Goal: Task Accomplishment & Management: Manage account settings

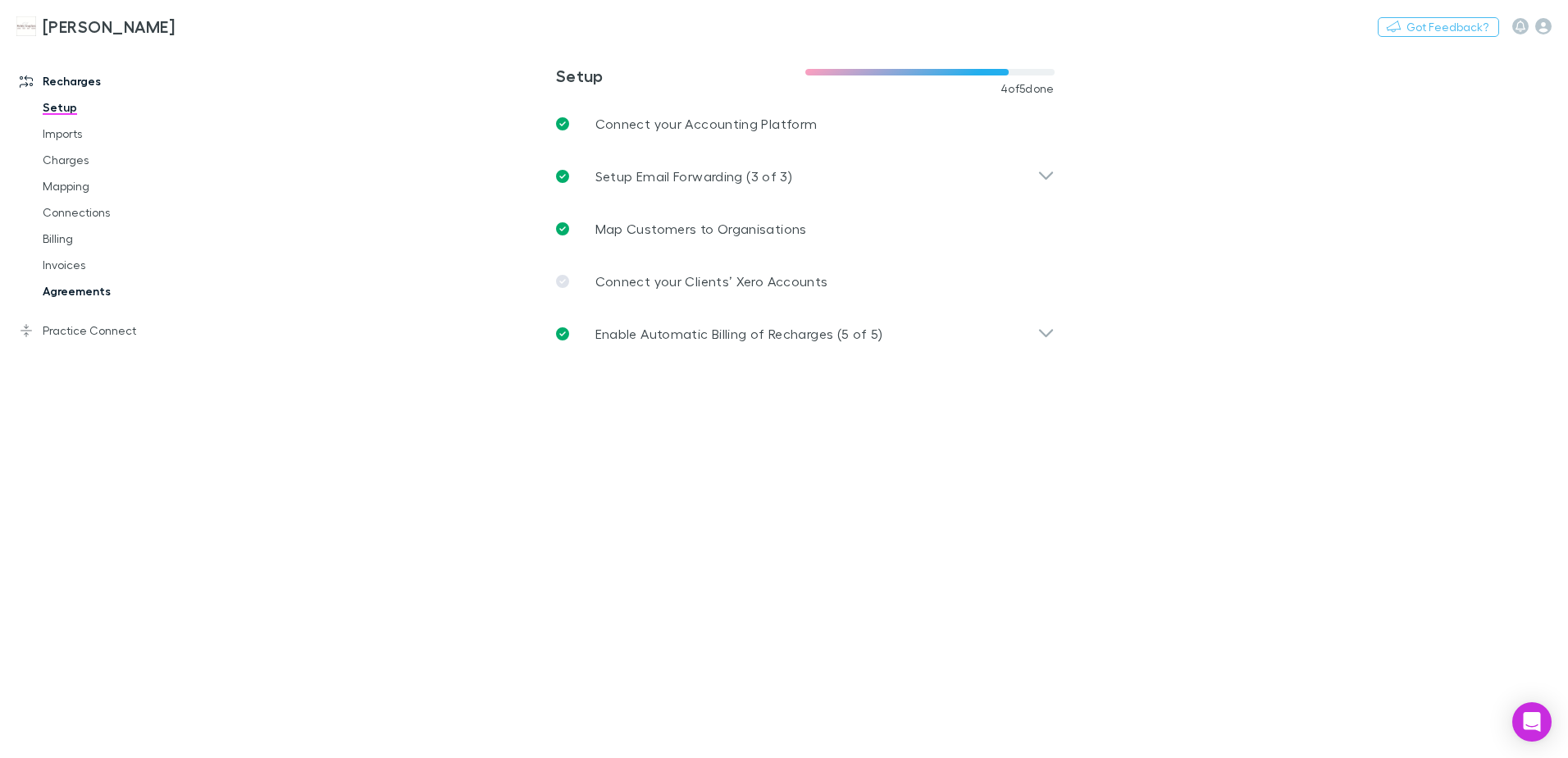
click at [76, 288] on link "Agreements" at bounding box center [124, 291] width 195 height 26
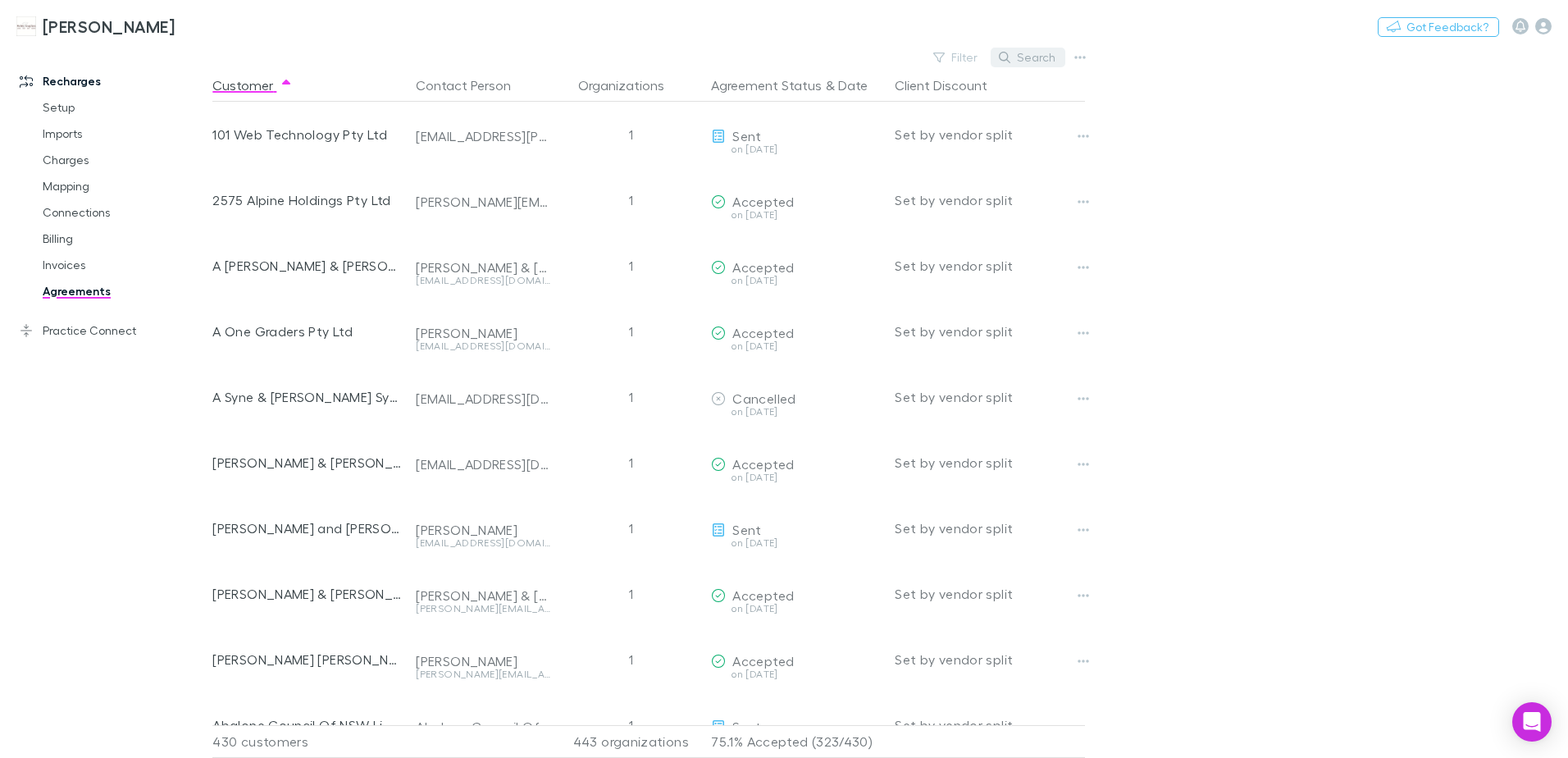
click at [1040, 64] on button "Search" at bounding box center [1028, 57] width 75 height 19
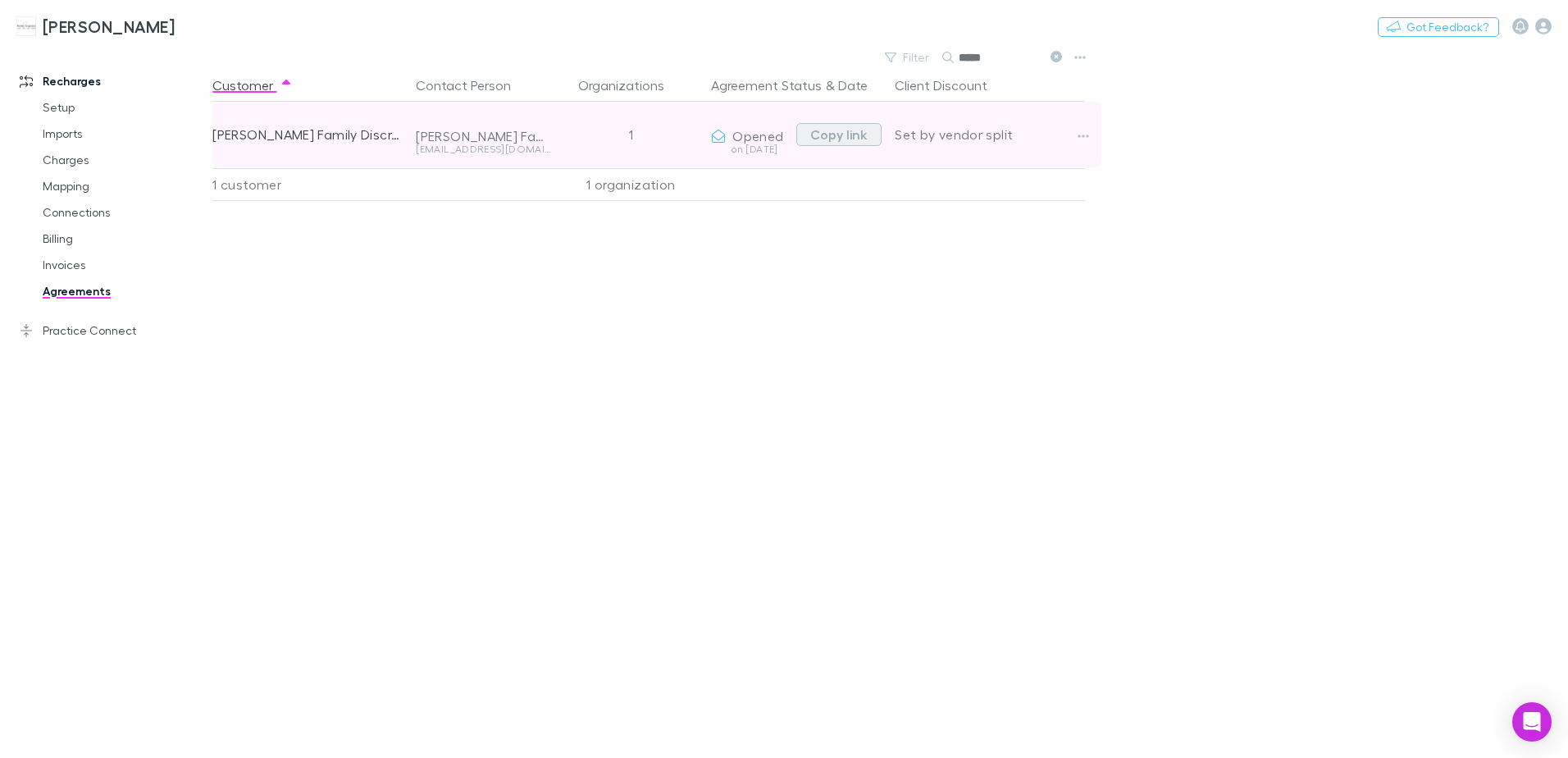
type input "*****"
click at [842, 140] on button "Copy link" at bounding box center [839, 134] width 86 height 23
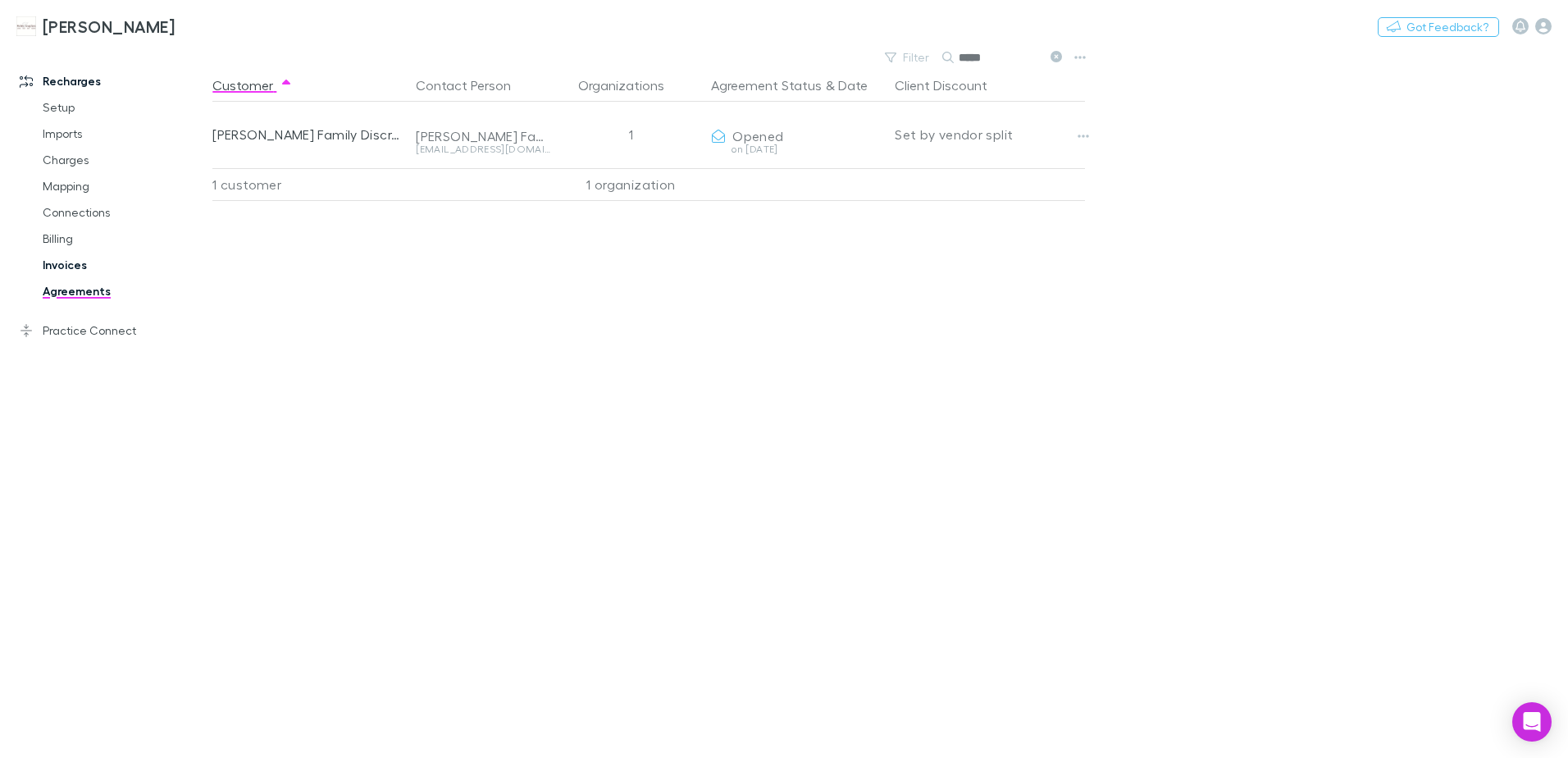
click at [77, 263] on link "Invoices" at bounding box center [124, 265] width 195 height 26
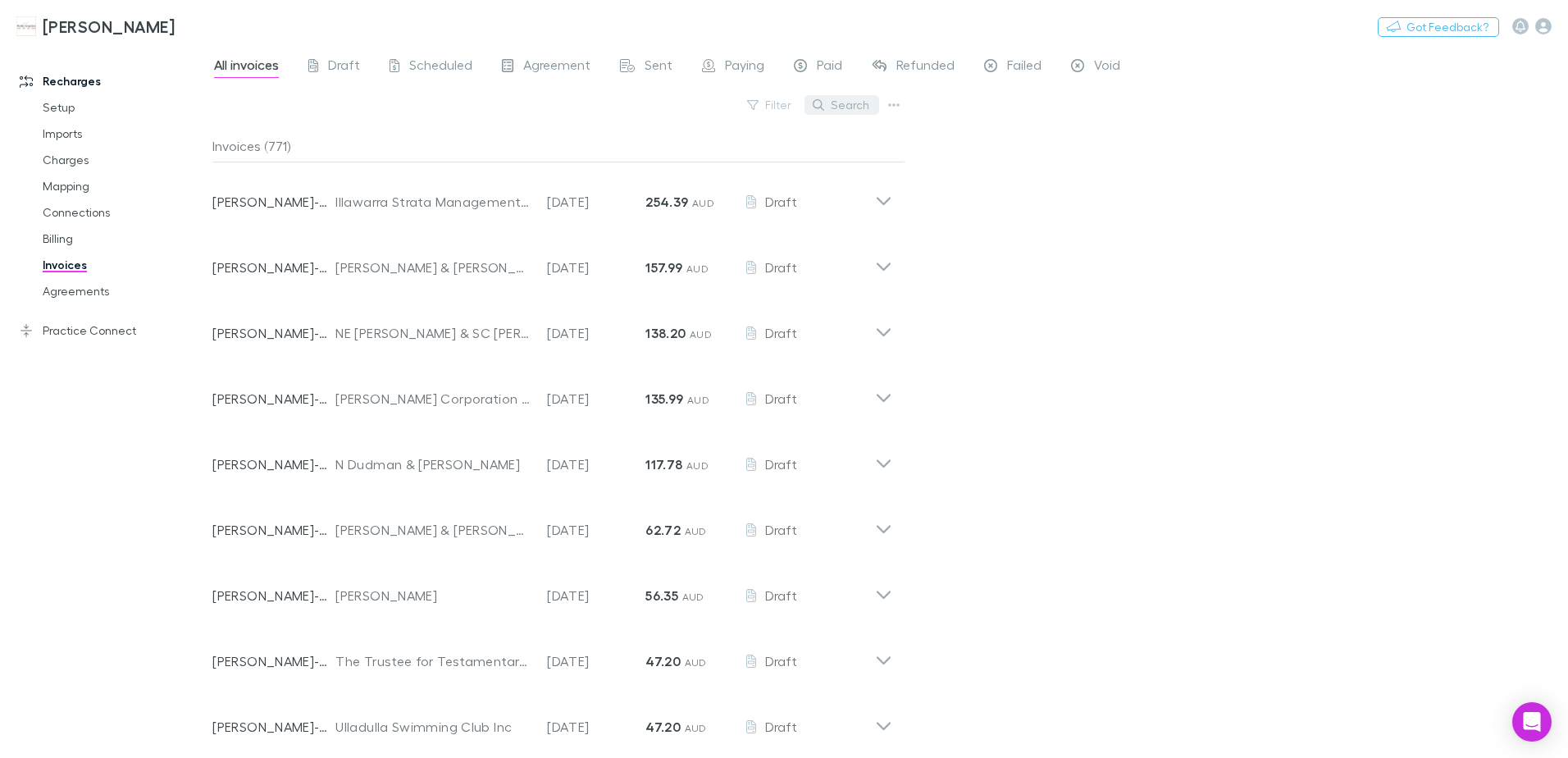
click at [851, 98] on button "Search" at bounding box center [842, 105] width 75 height 19
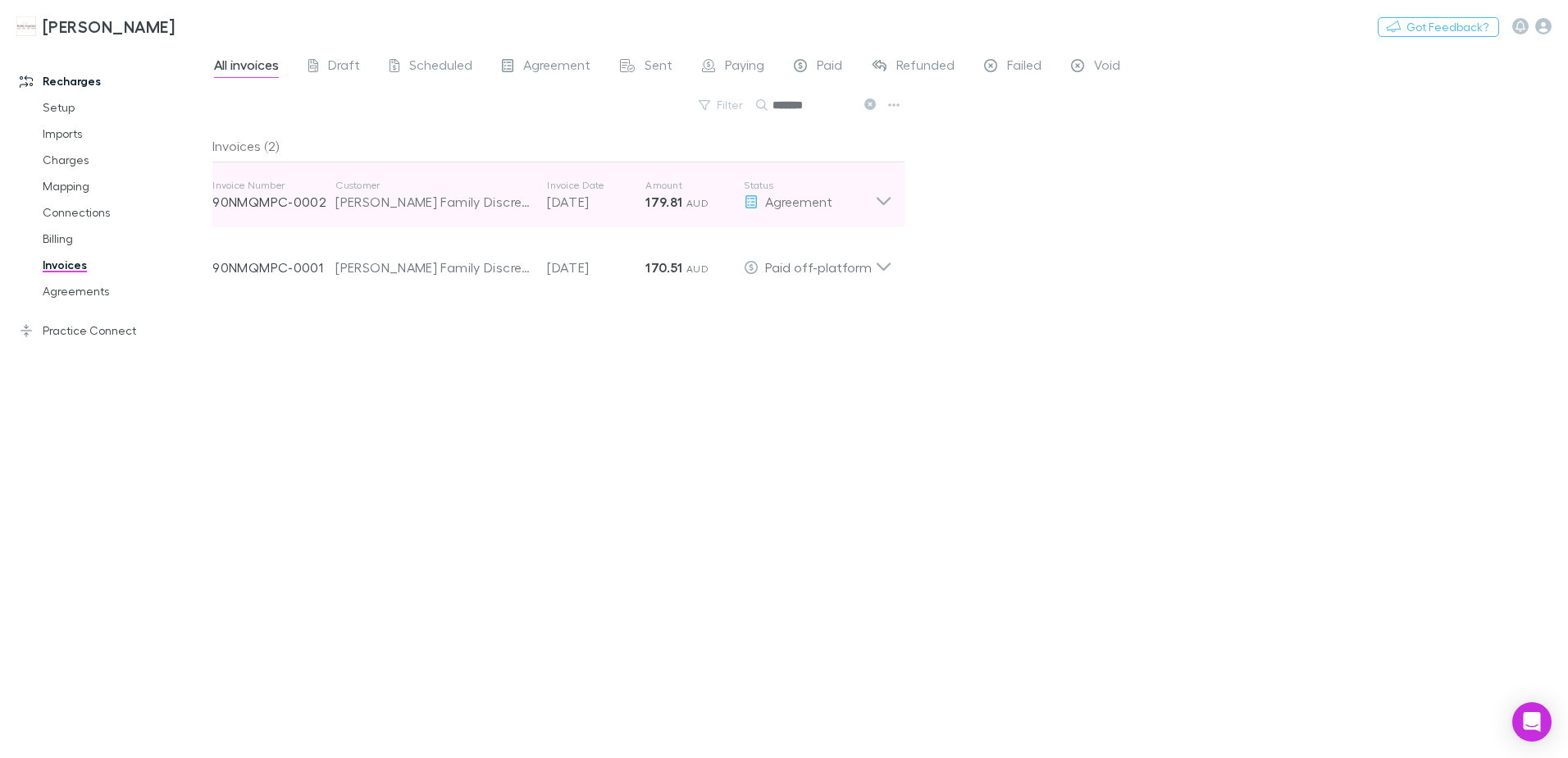
click at [878, 199] on icon at bounding box center [884, 200] width 14 height 8
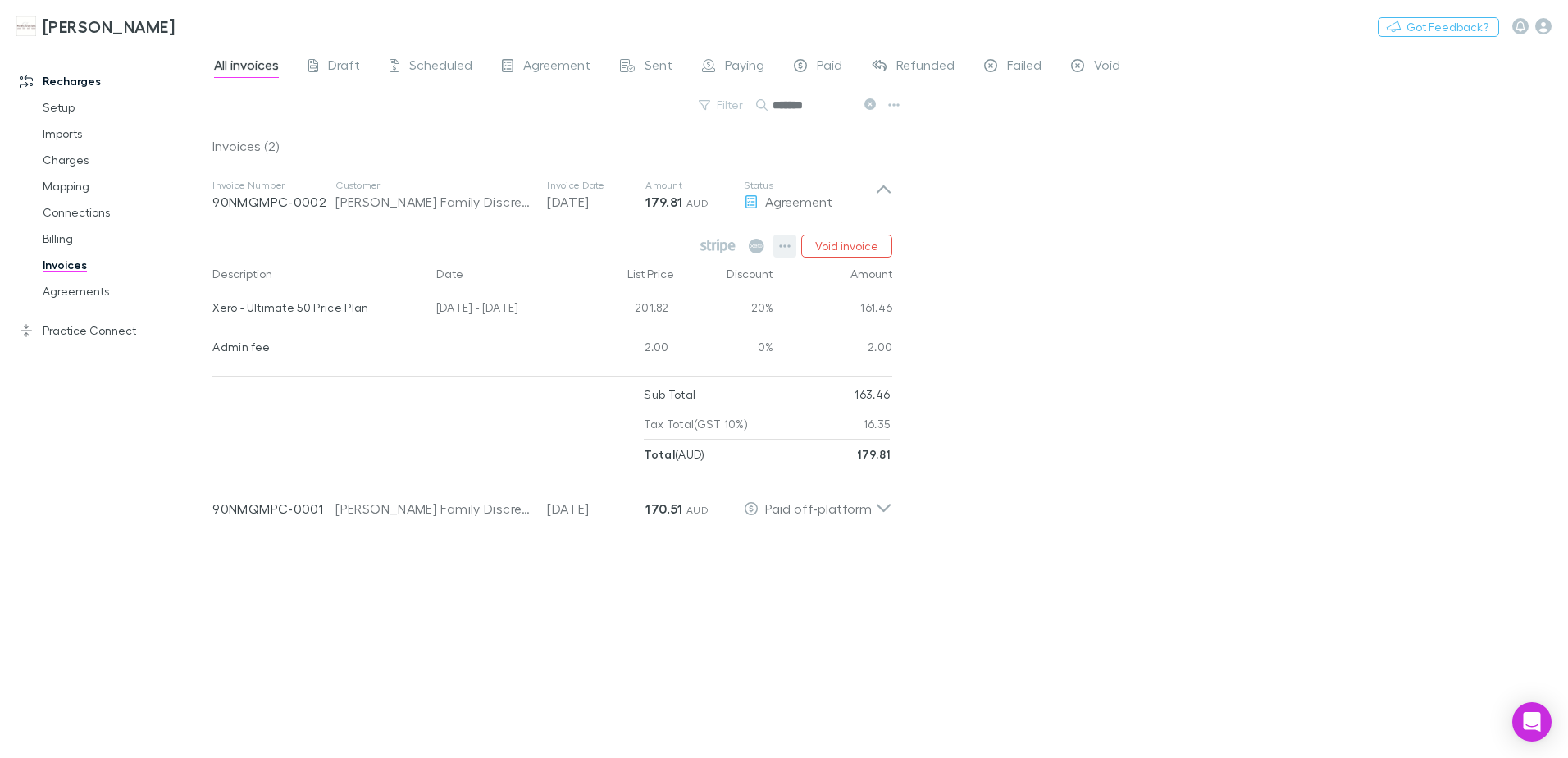
click at [782, 243] on icon "button" at bounding box center [784, 245] width 11 height 13
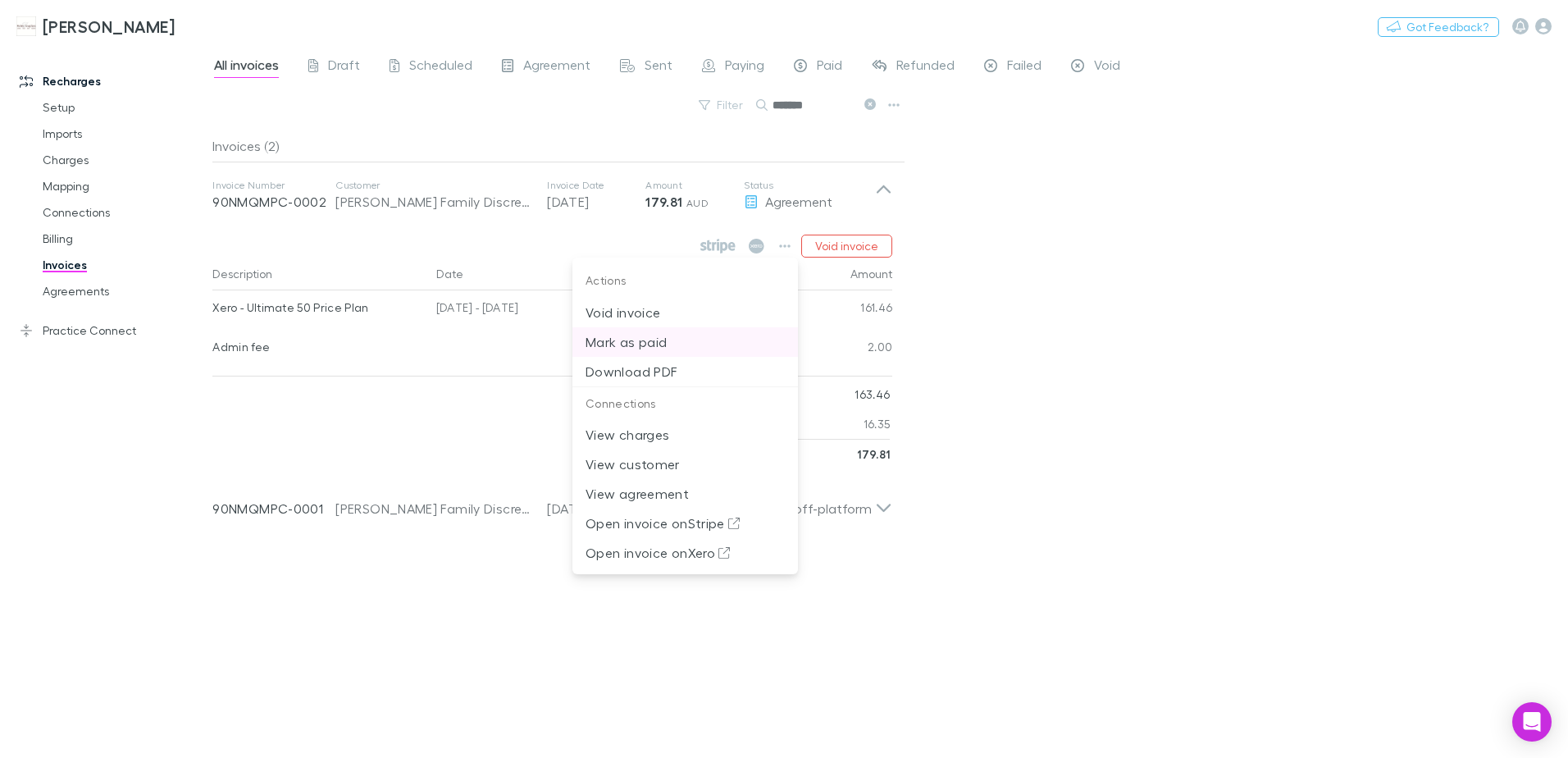
click at [665, 337] on p "Mark as paid" at bounding box center [686, 341] width 199 height 19
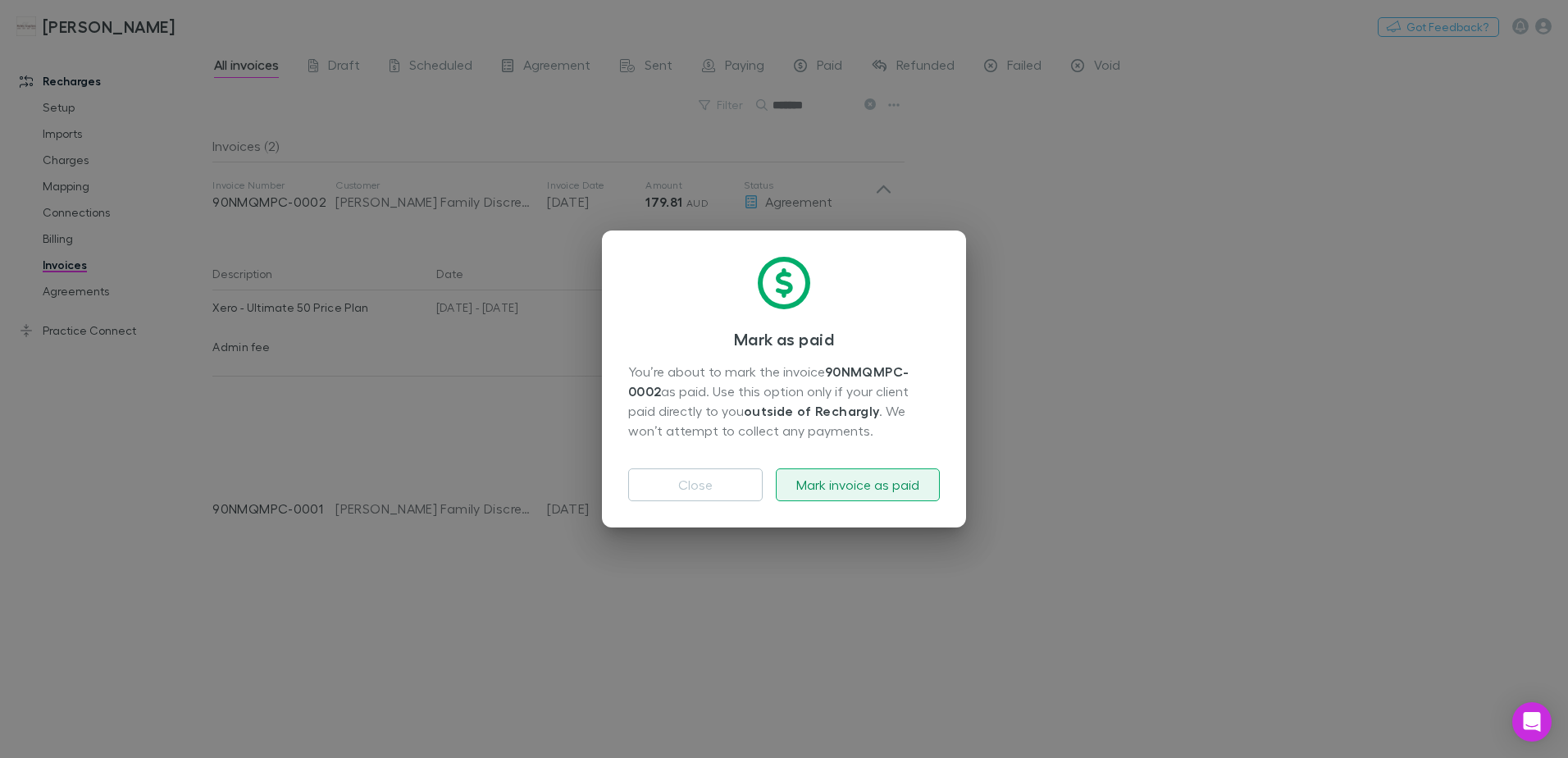
click at [820, 485] on button "Mark invoice as paid" at bounding box center [858, 484] width 164 height 33
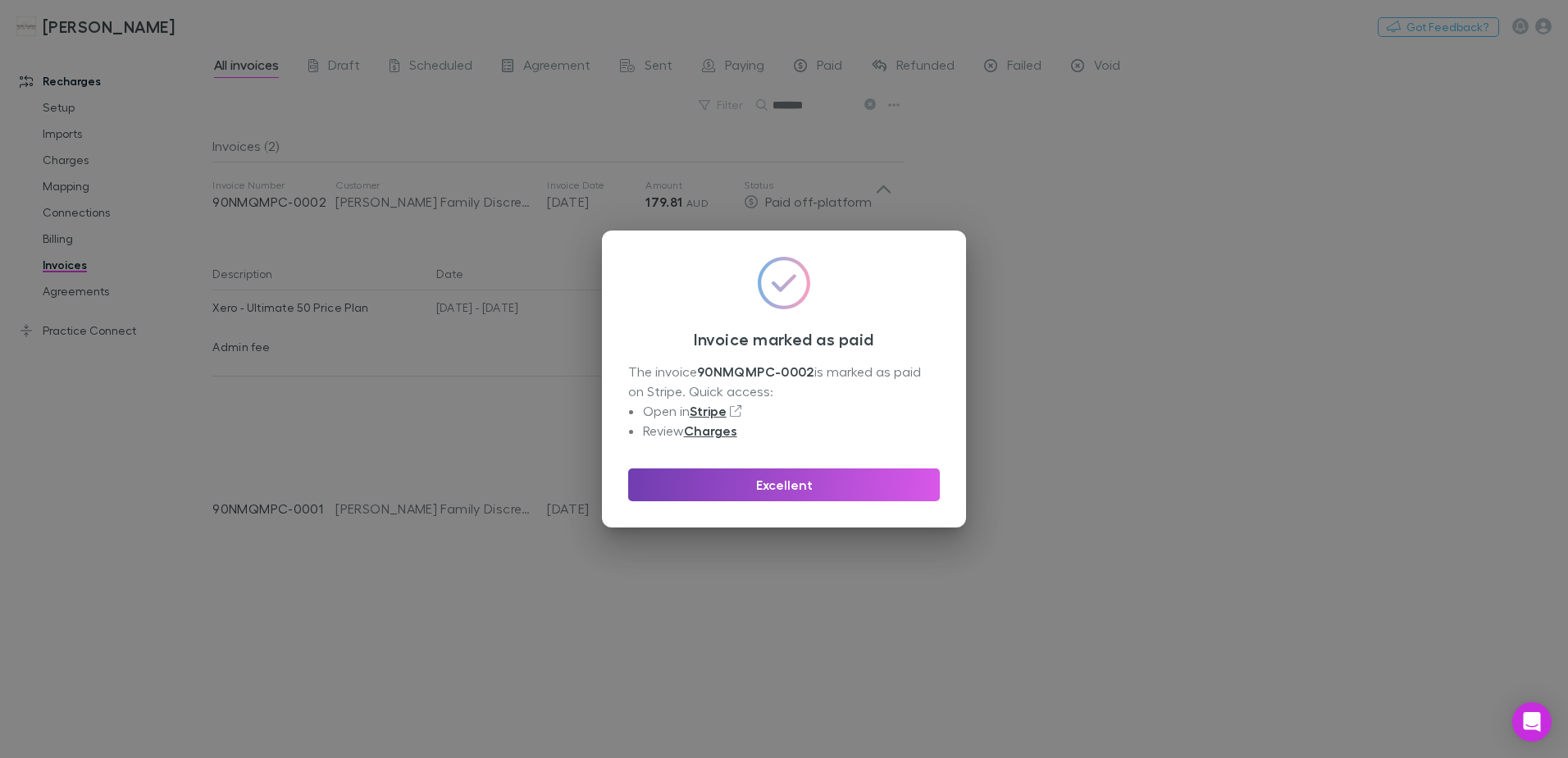
click at [818, 485] on button "Excellent" at bounding box center [784, 484] width 311 height 33
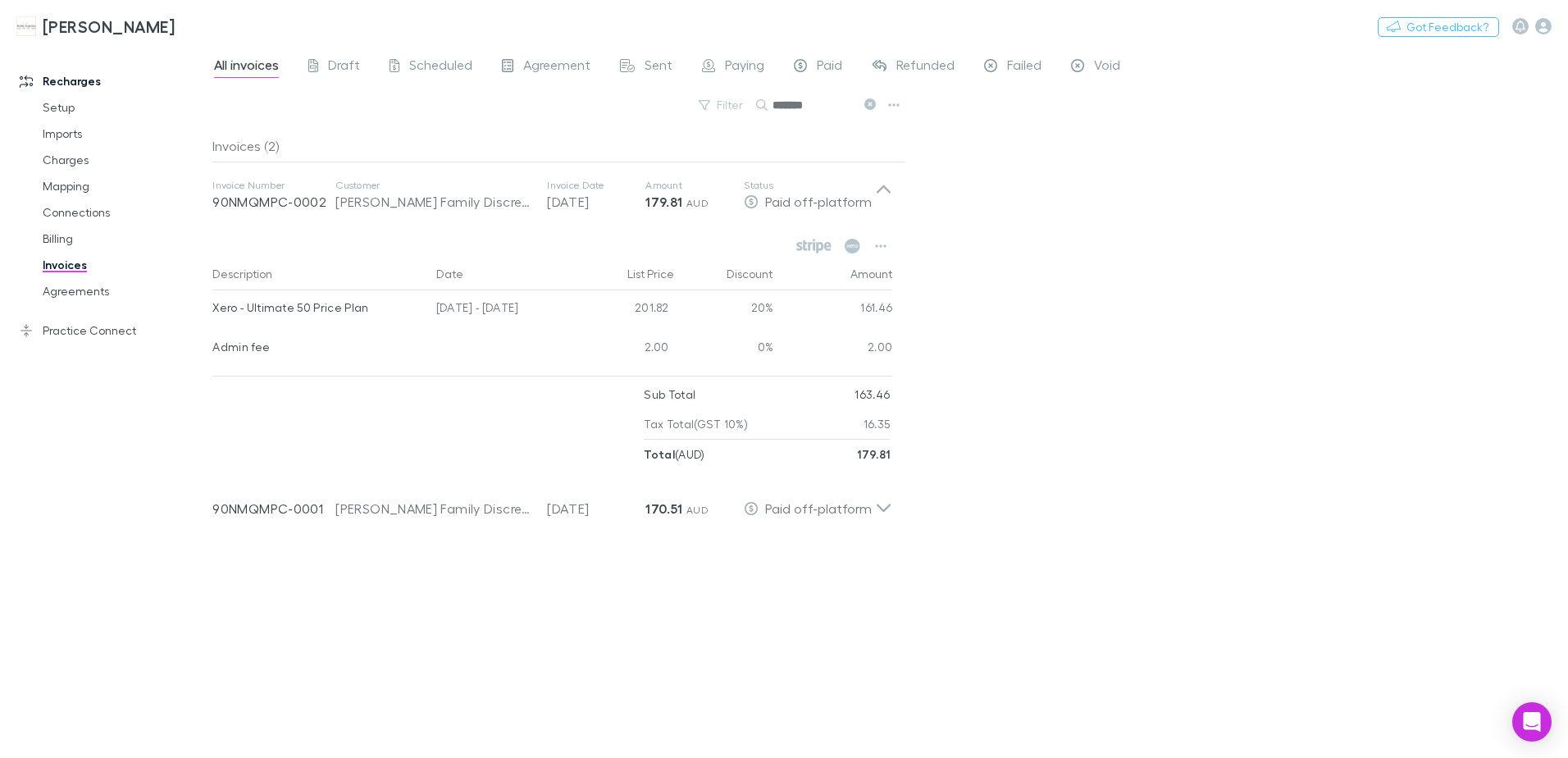
click at [869, 104] on icon at bounding box center [870, 104] width 11 height 11
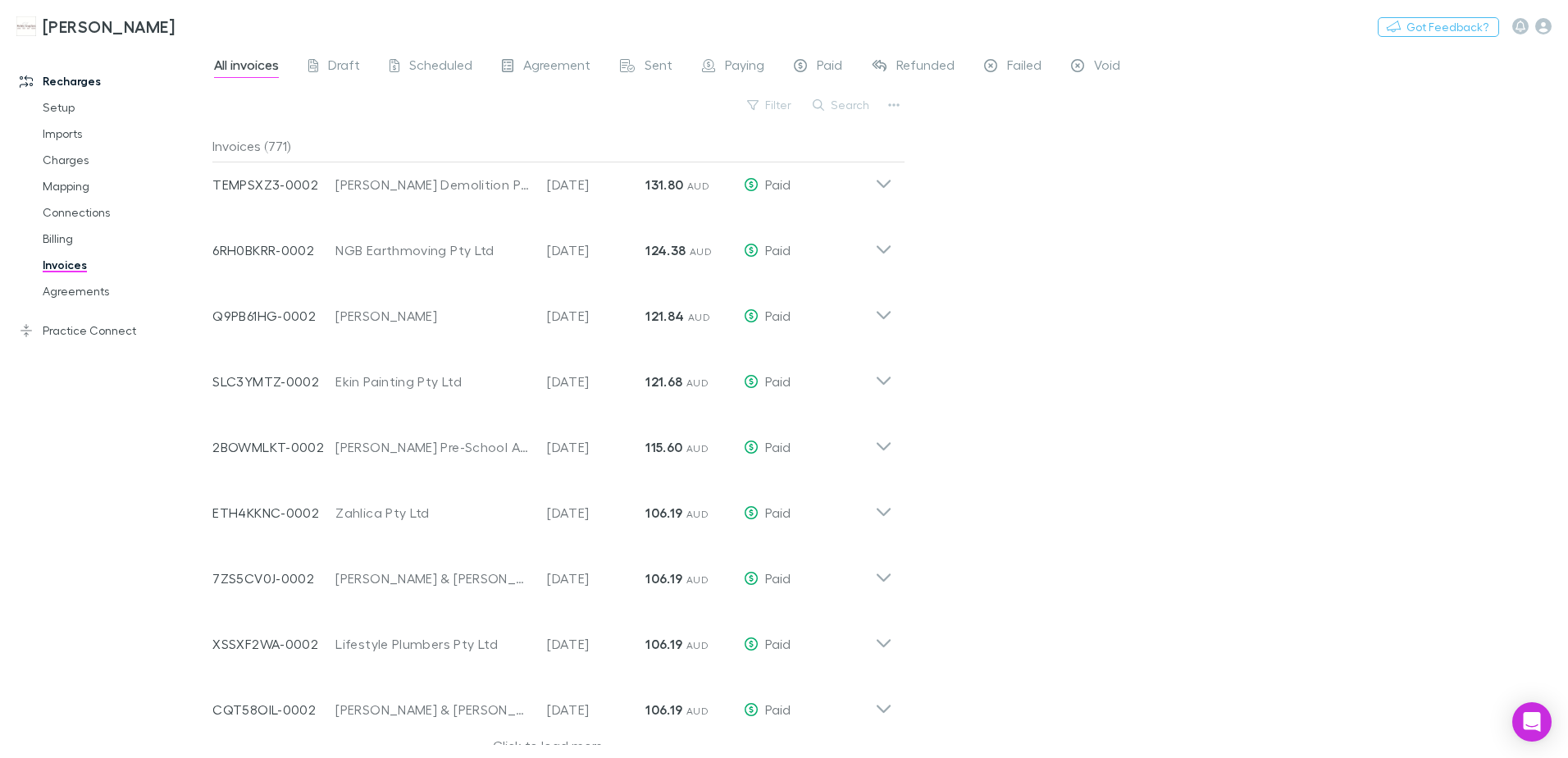
scroll to position [3621, 0]
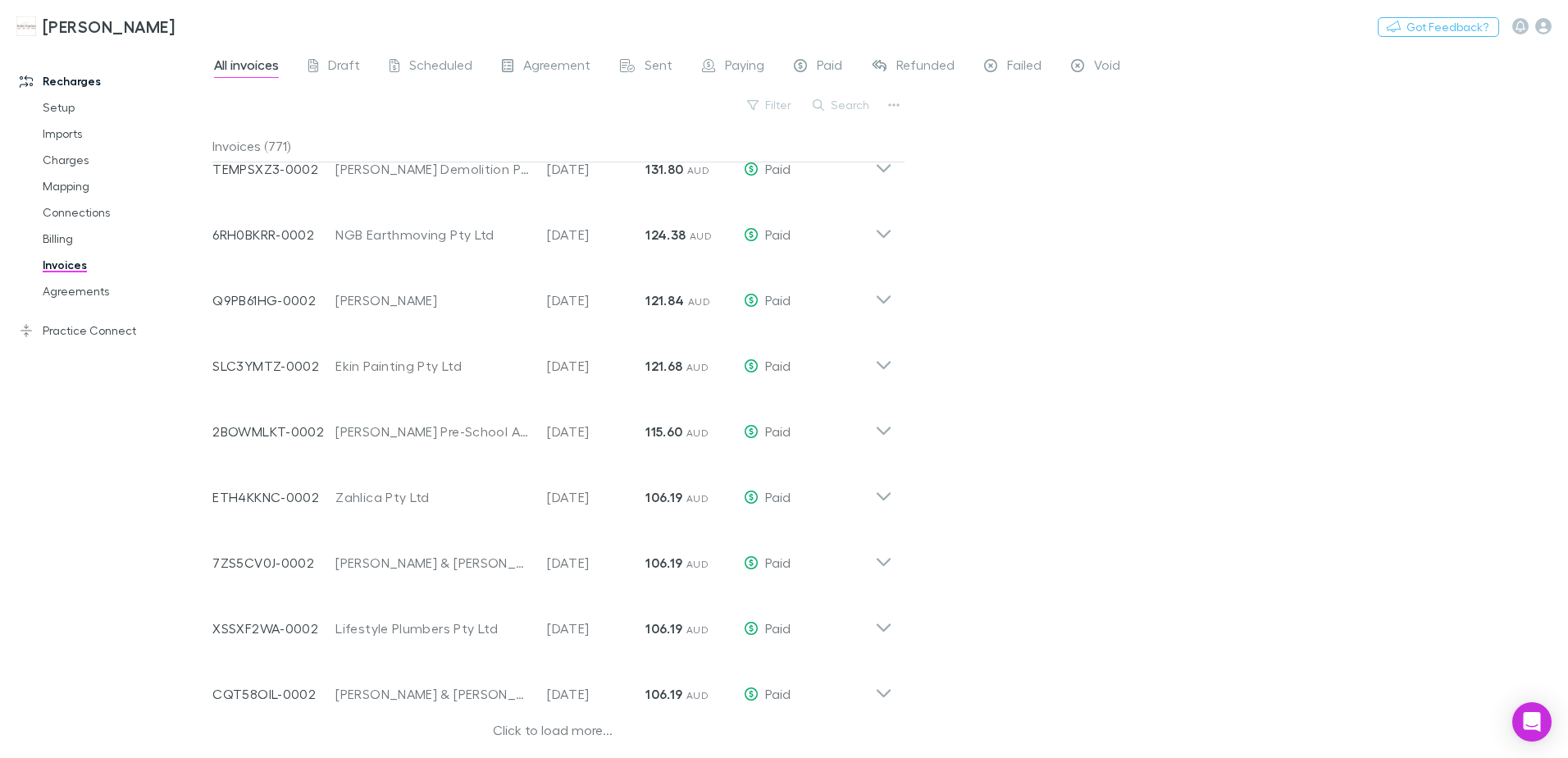
click at [573, 727] on div "Click to load more..." at bounding box center [552, 732] width 680 height 25
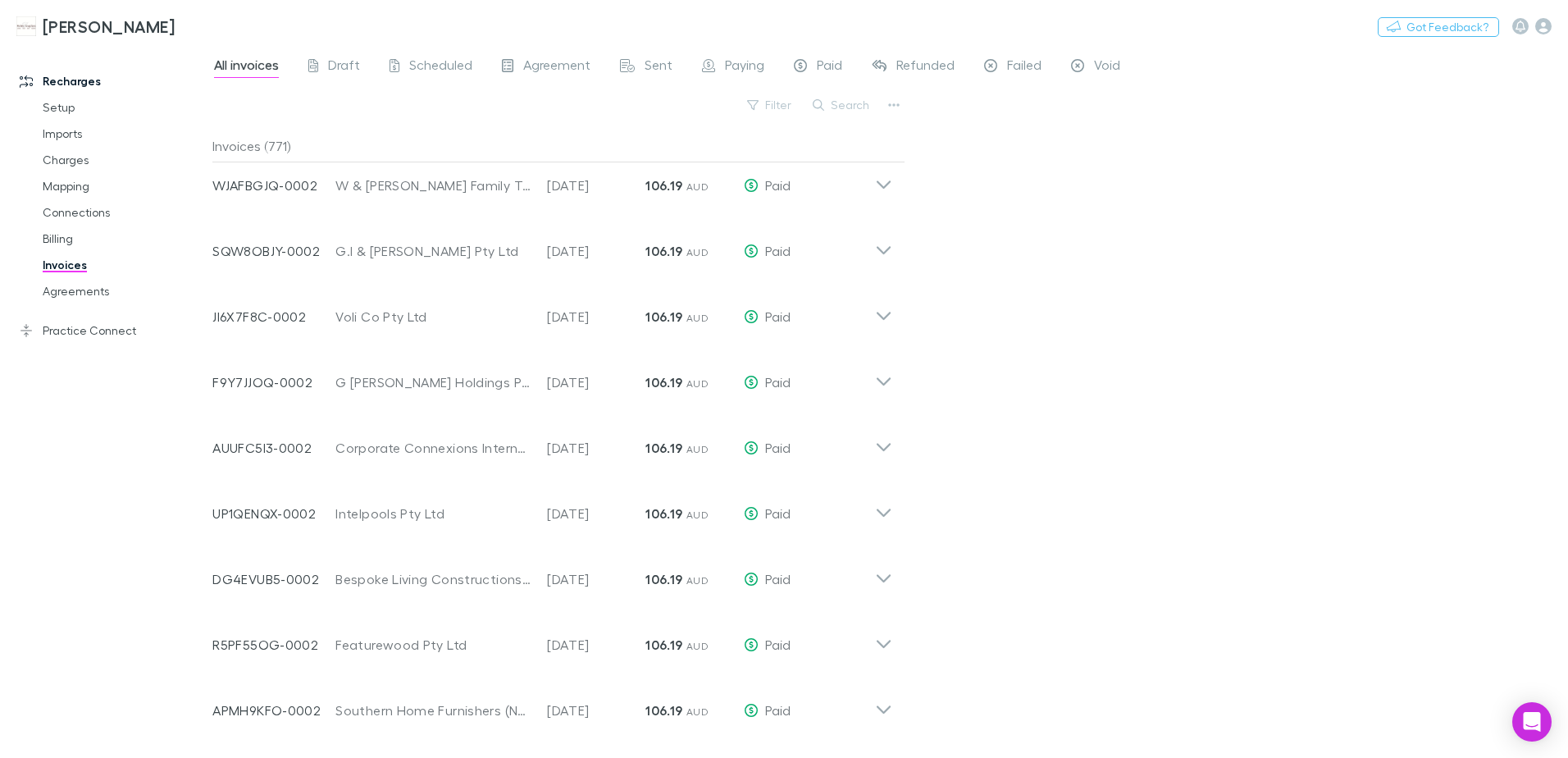
scroll to position [5588, 0]
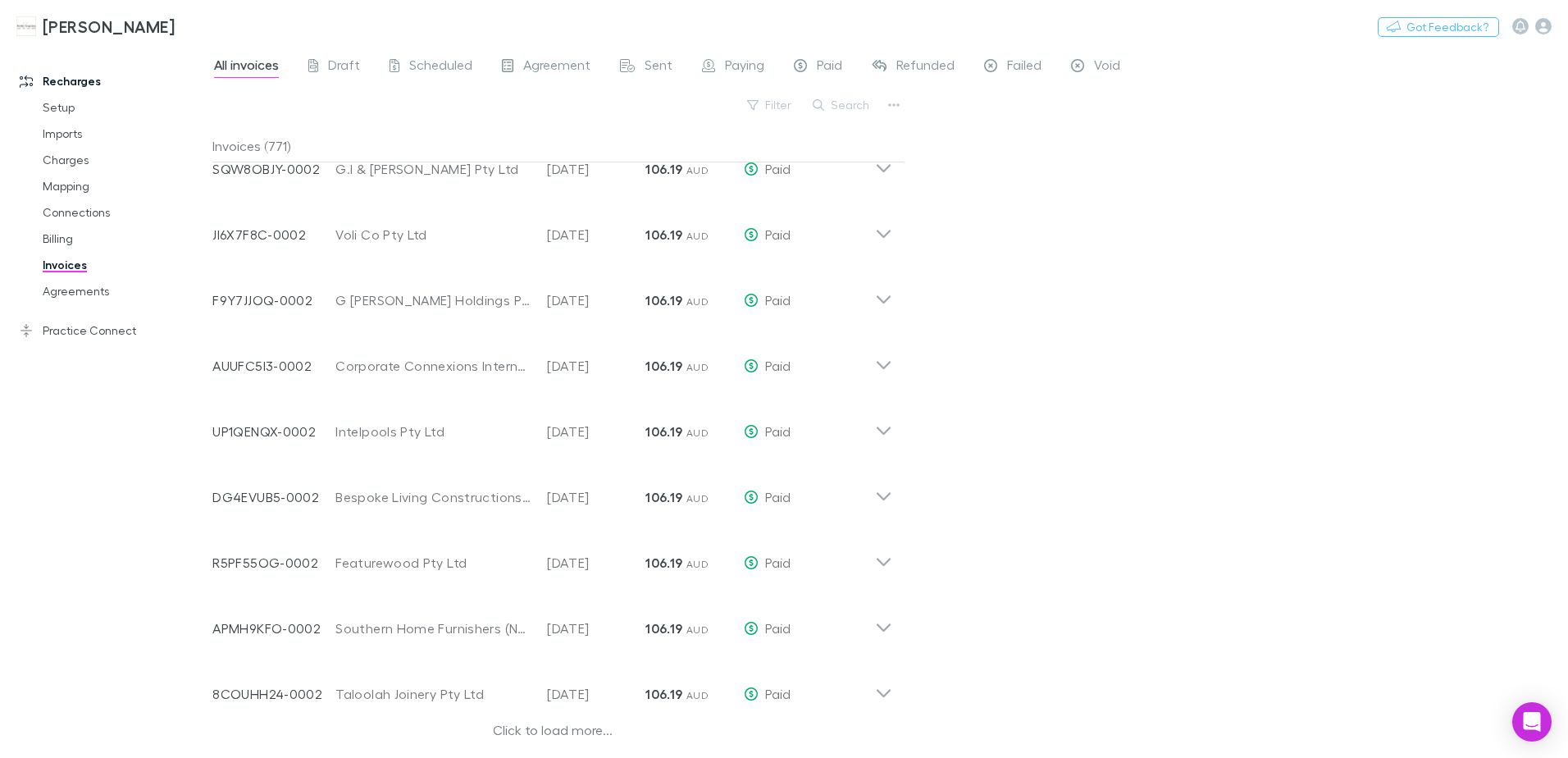
click at [593, 729] on div "Click to load more..." at bounding box center [552, 732] width 680 height 25
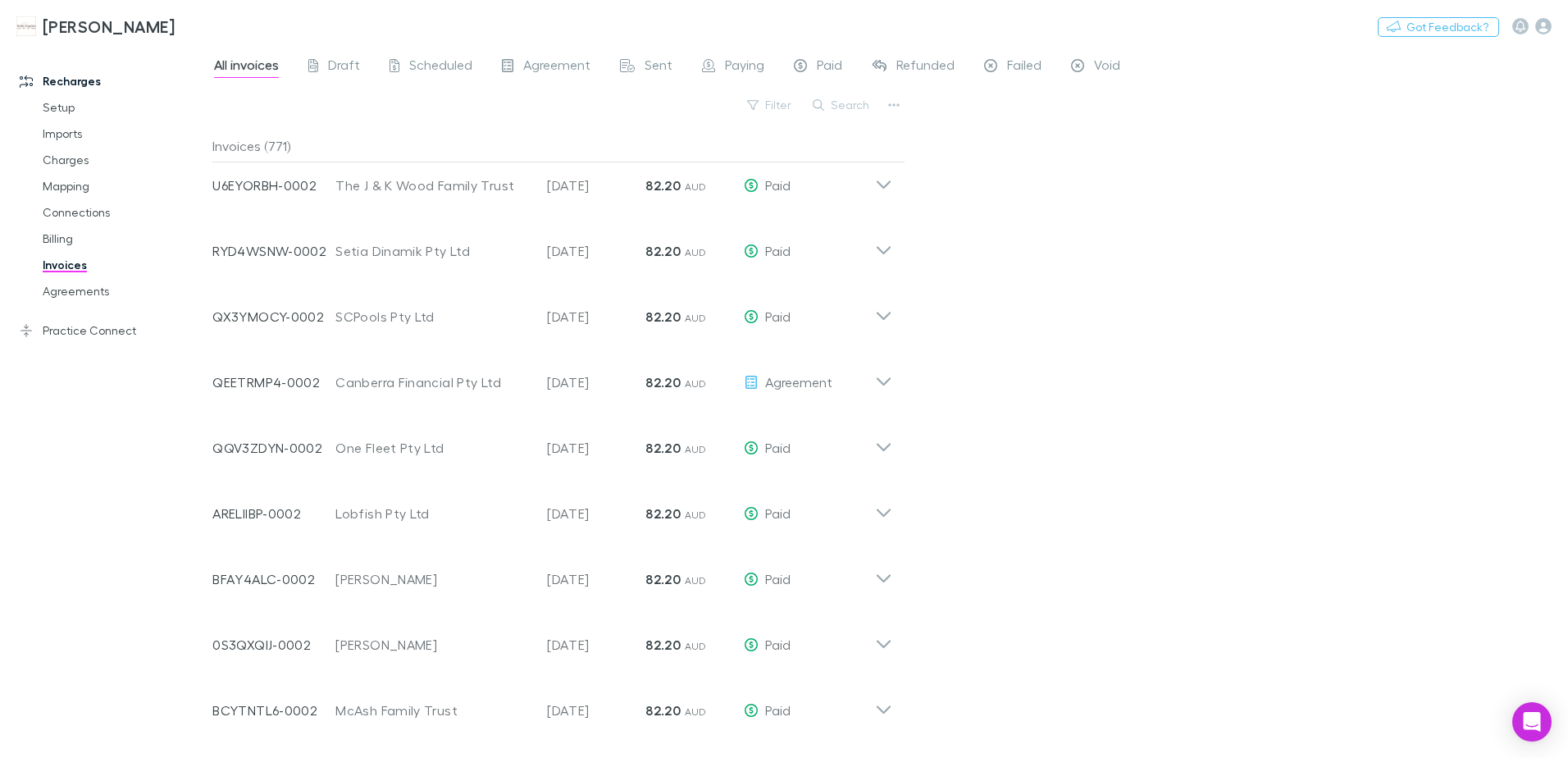
scroll to position [7557, 0]
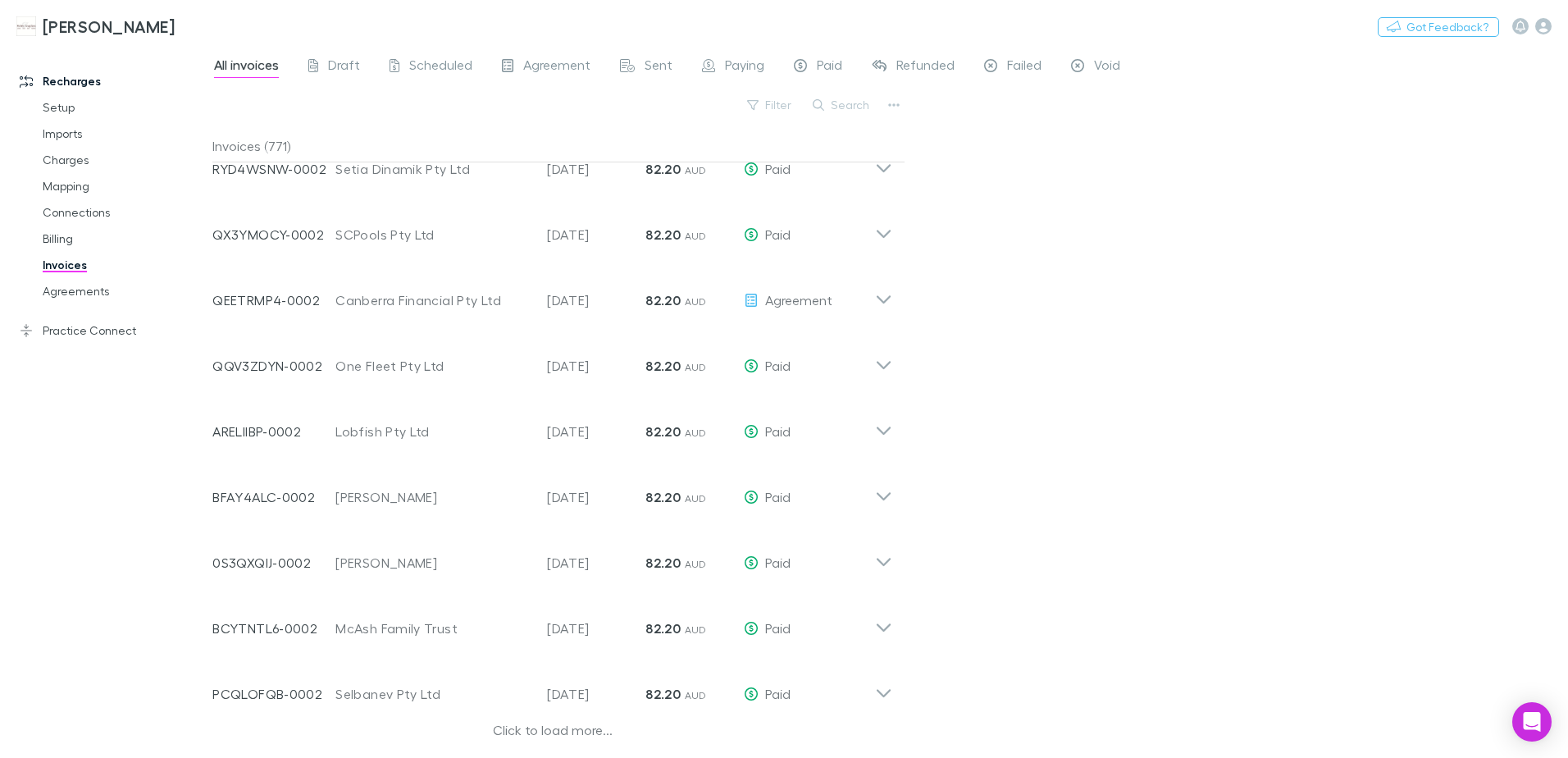
click at [594, 734] on div "Click to load more..." at bounding box center [552, 732] width 680 height 25
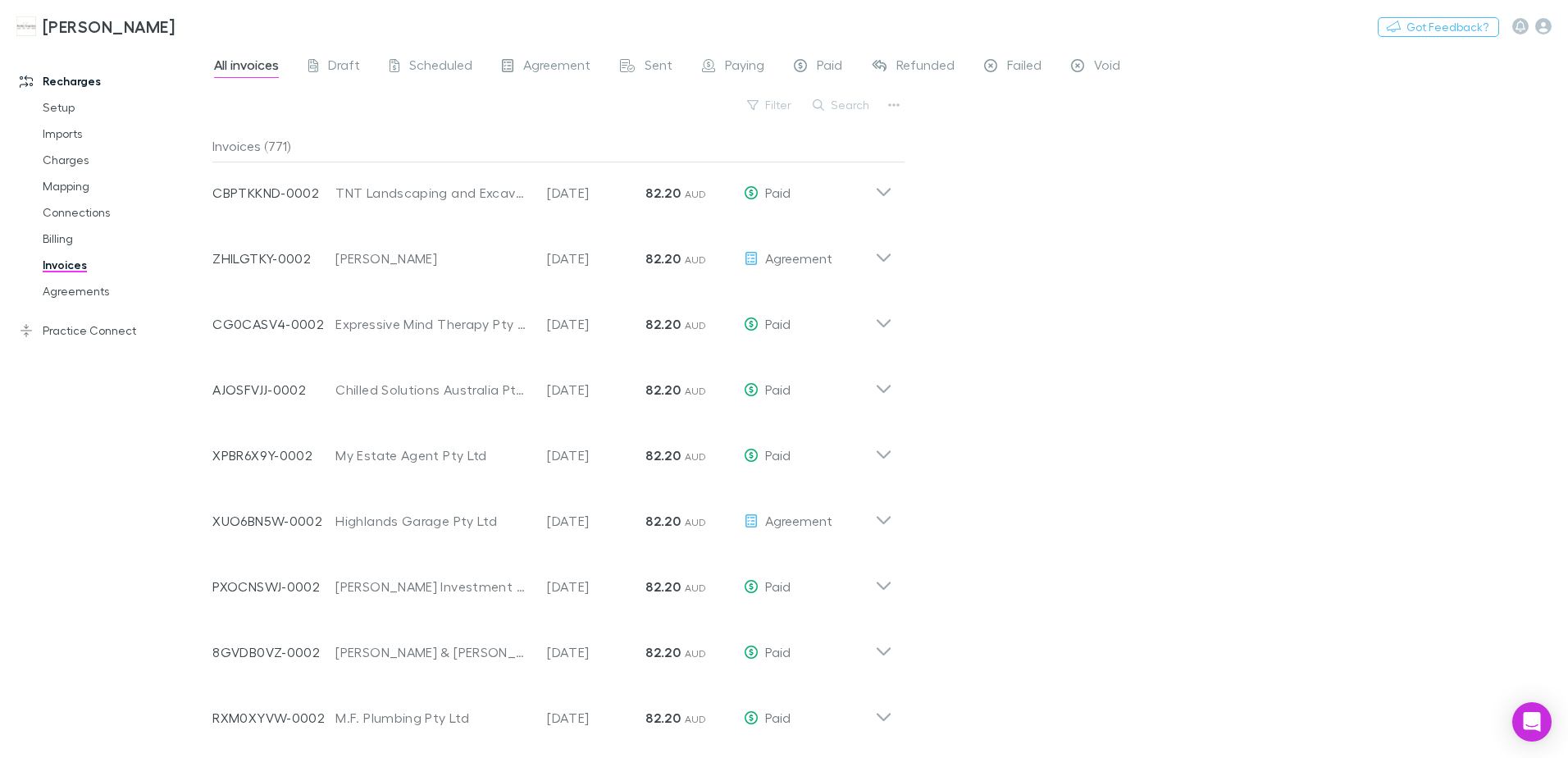
scroll to position [9526, 0]
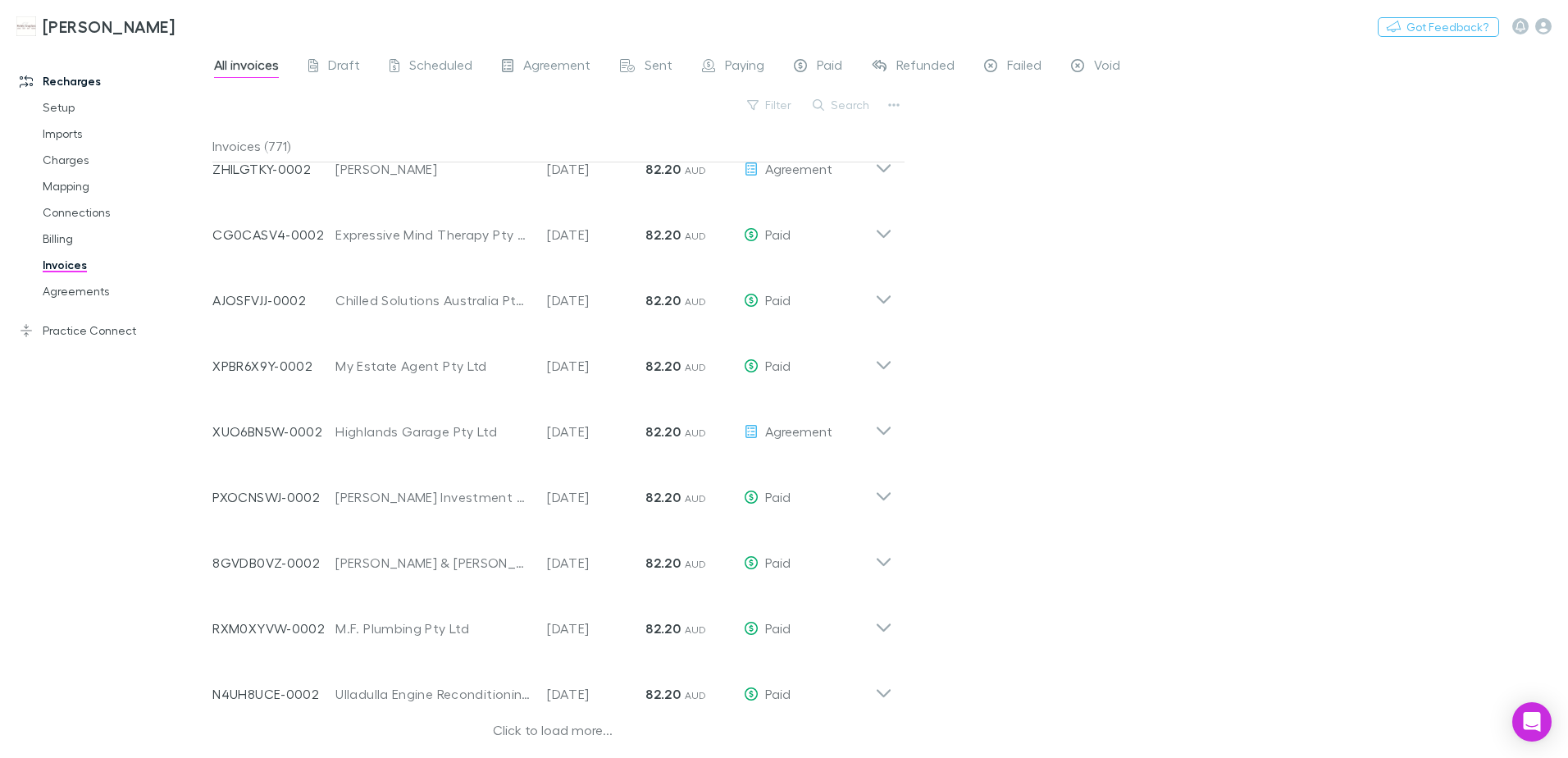
click at [588, 732] on div "Click to load more..." at bounding box center [552, 732] width 680 height 25
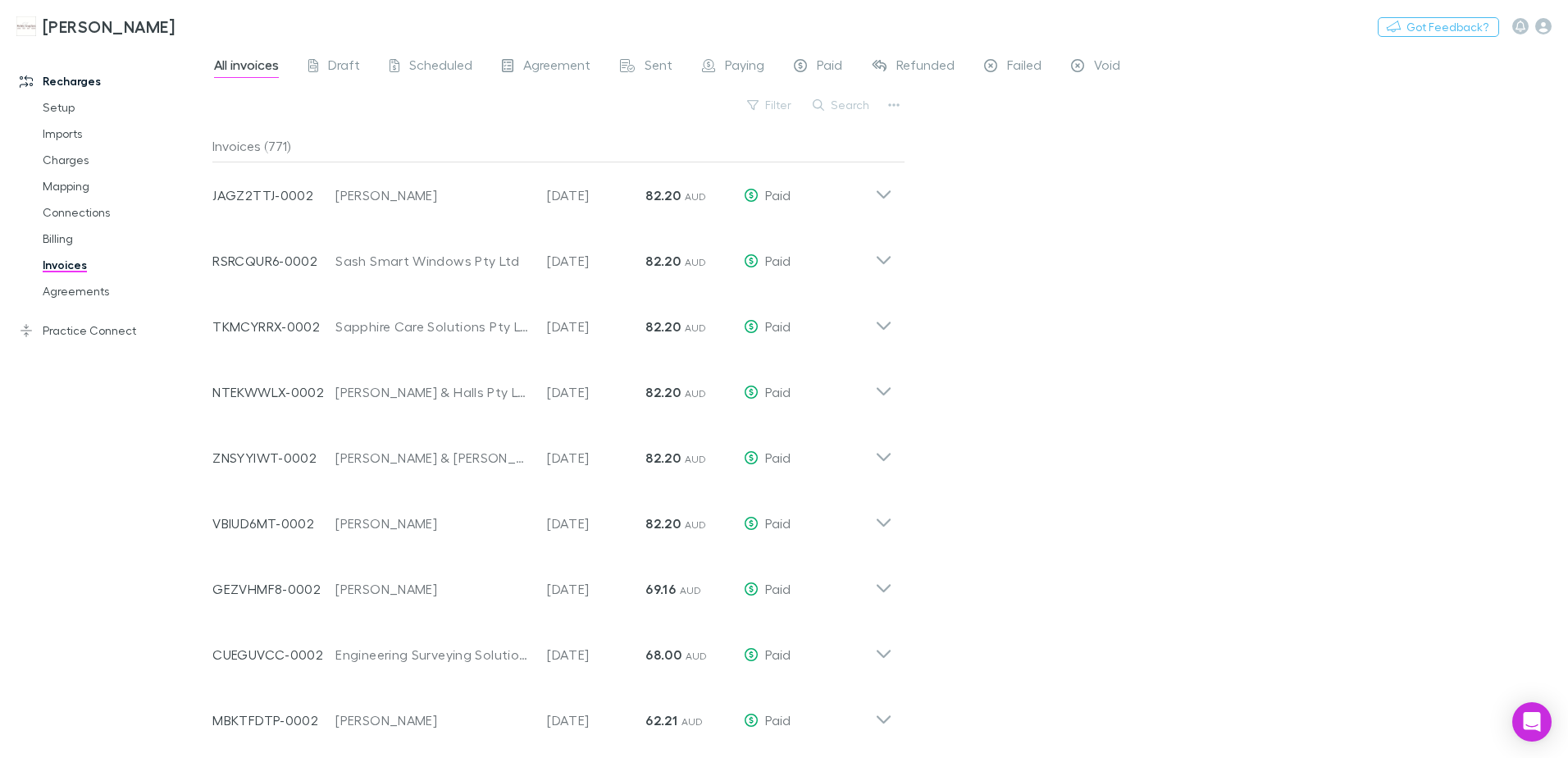
scroll to position [11494, 0]
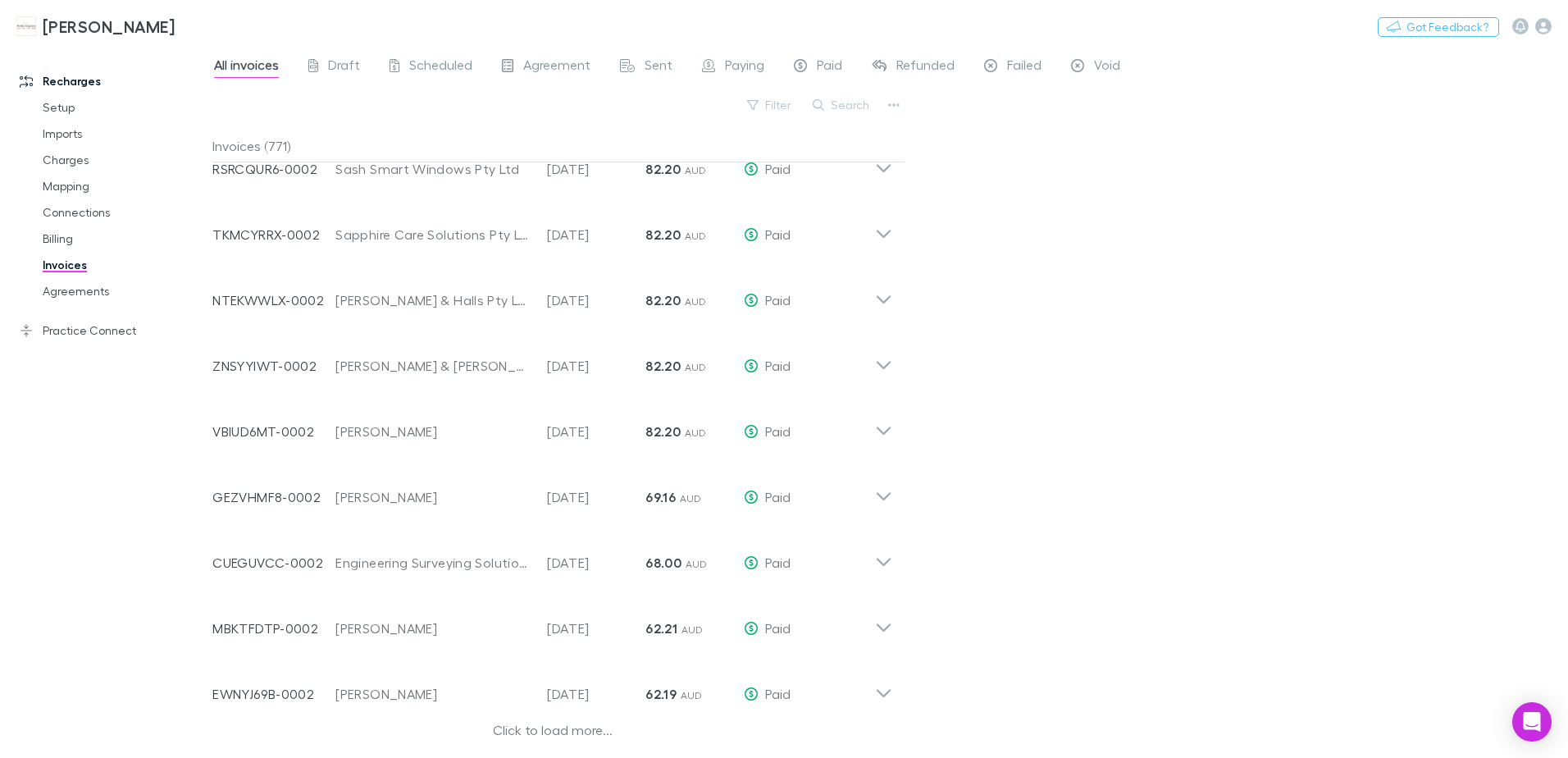
click at [520, 729] on div "Click to load more..." at bounding box center [552, 732] width 680 height 25
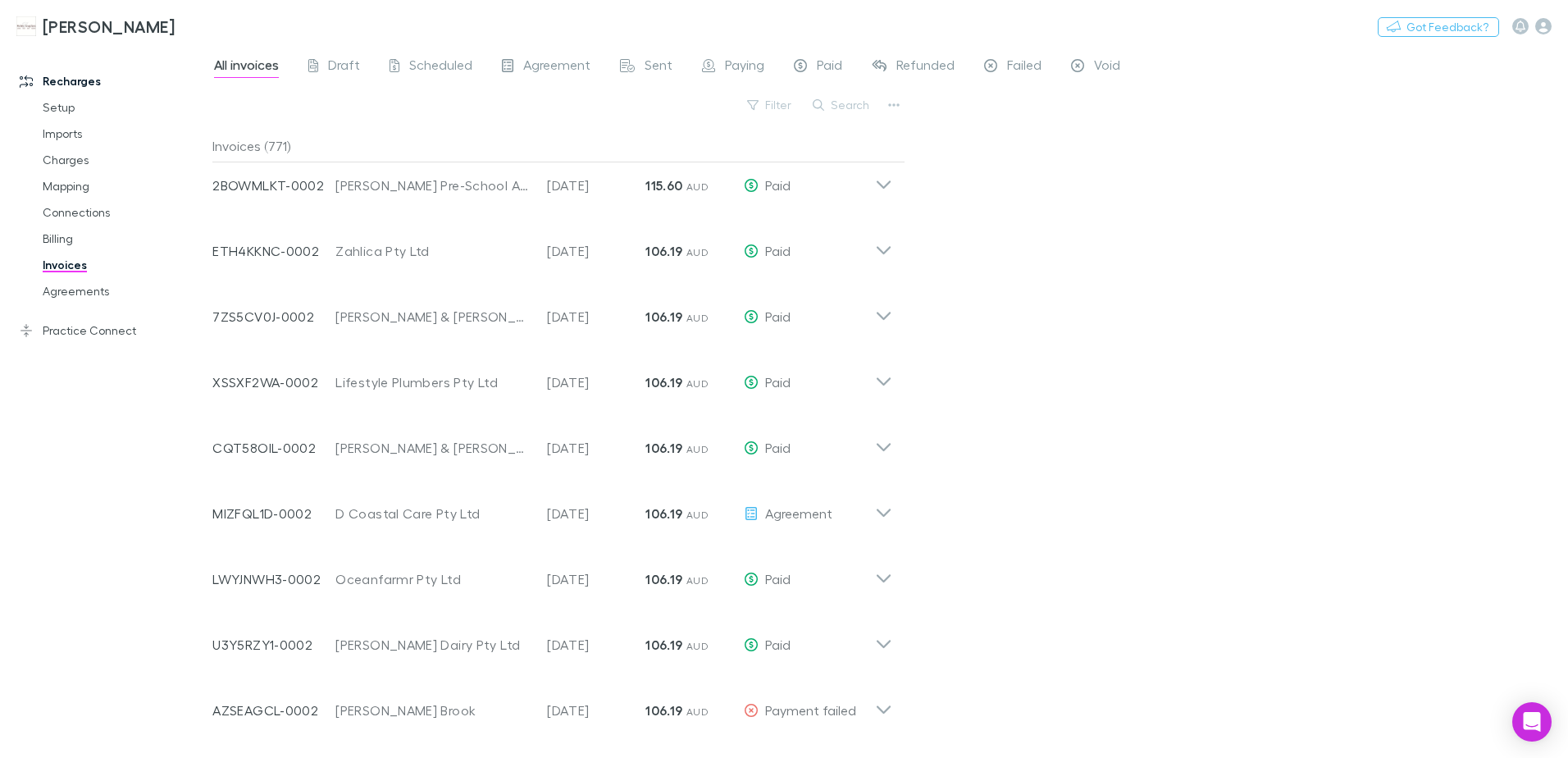
scroll to position [3456, 0]
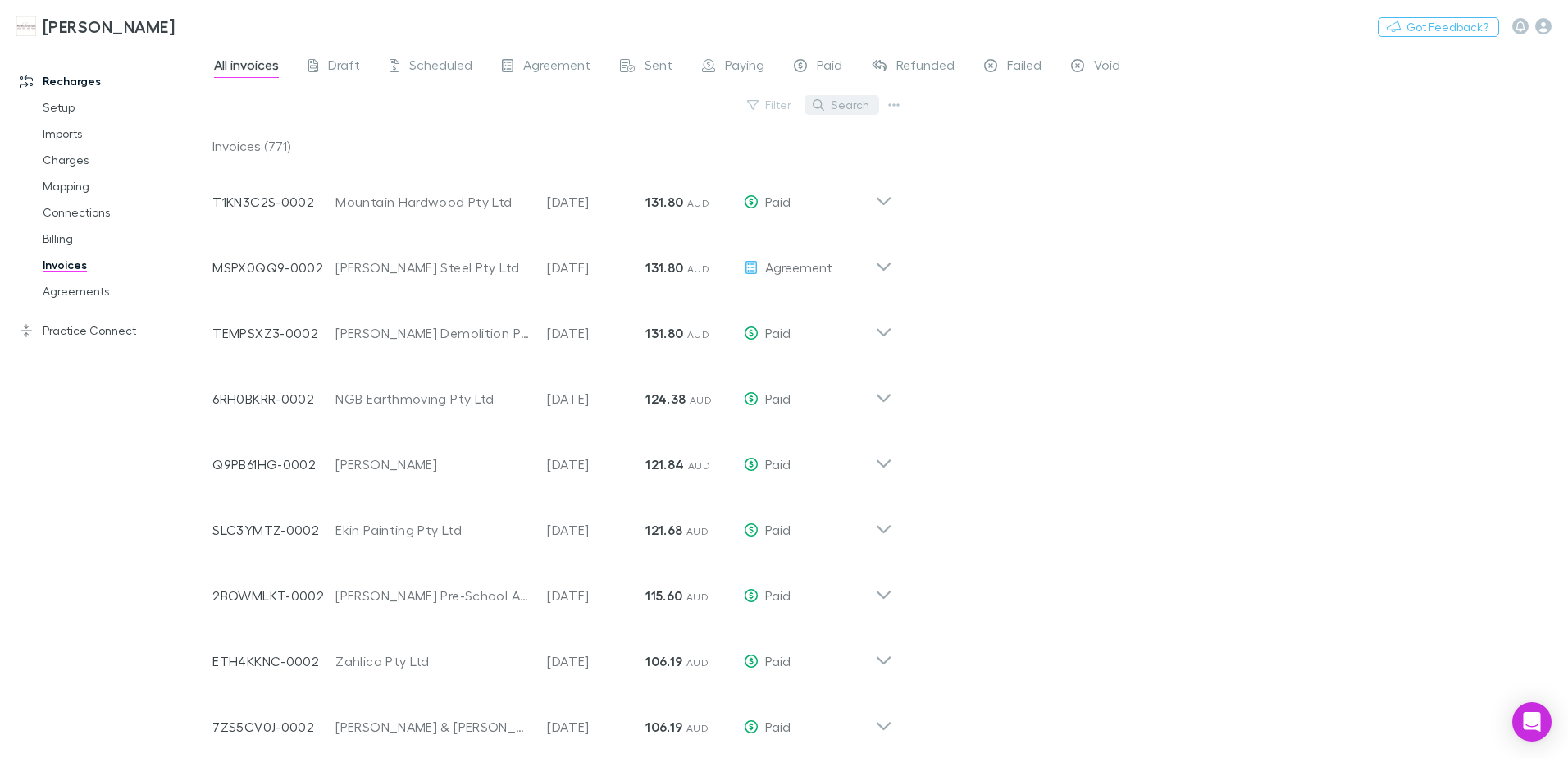
click at [846, 106] on button "Search" at bounding box center [842, 105] width 75 height 19
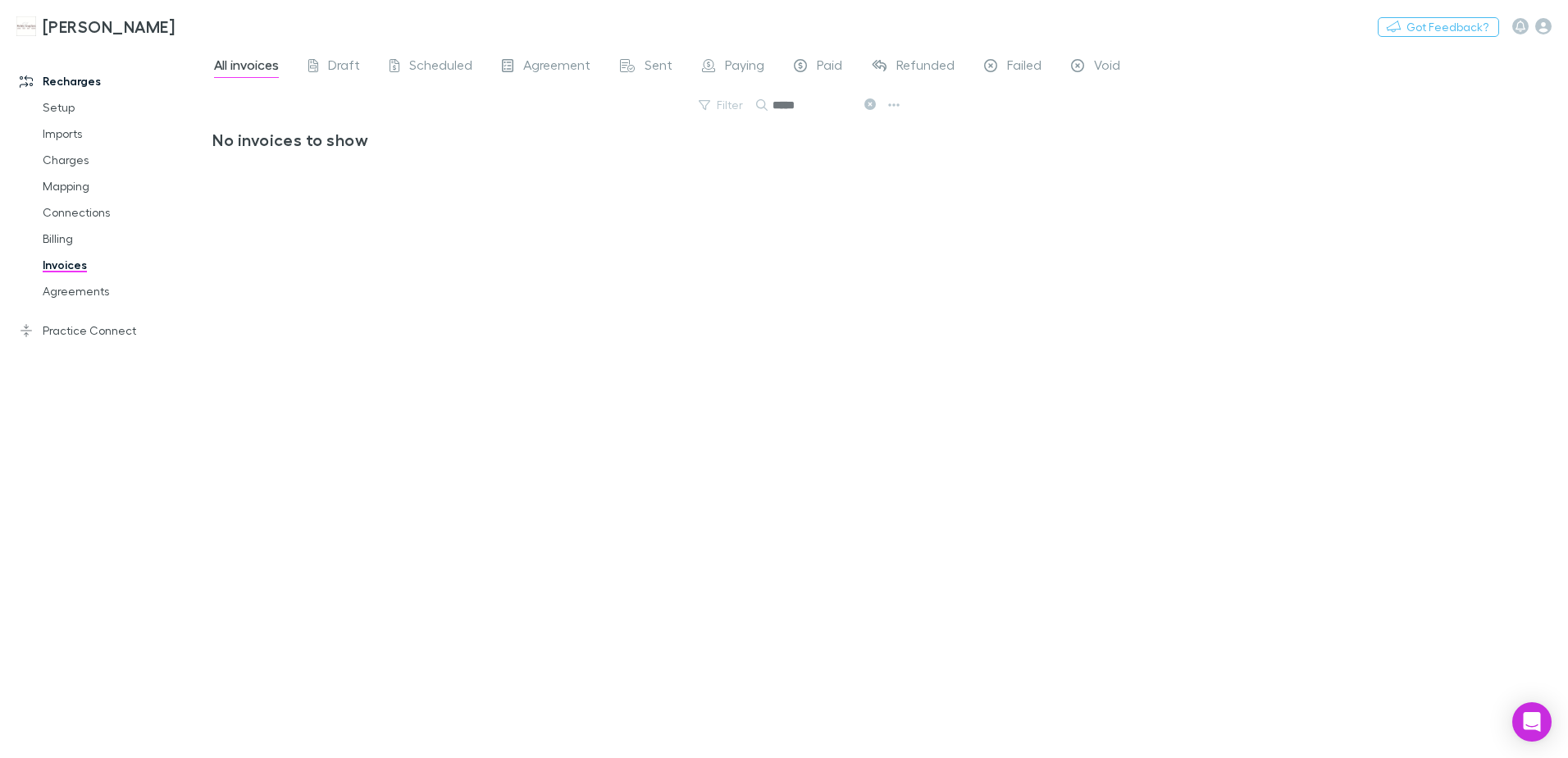
scroll to position [0, 0]
type input "*"
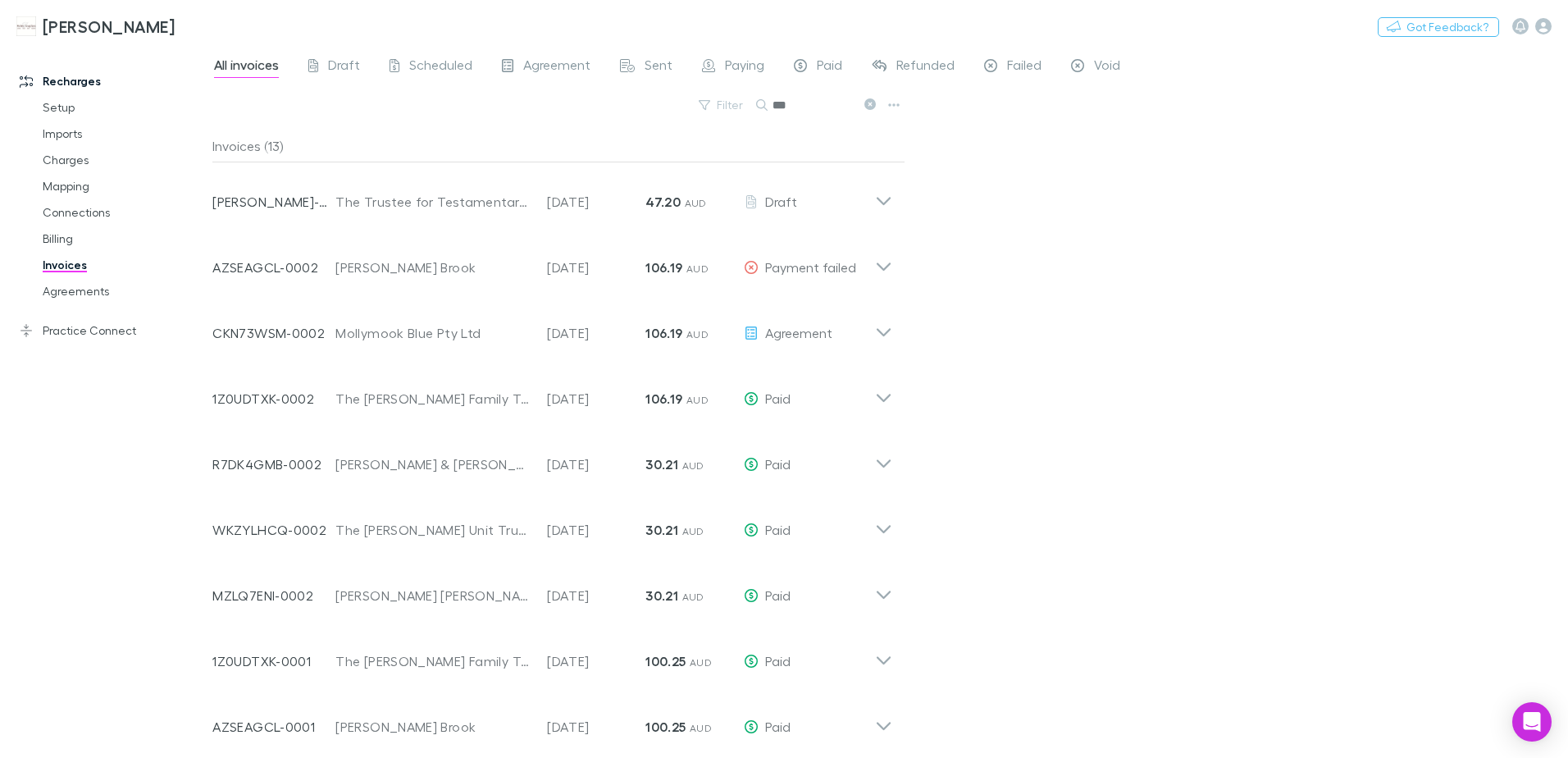
click at [788, 102] on input "***" at bounding box center [814, 105] width 82 height 23
type input "*"
click at [827, 115] on input "text" at bounding box center [814, 105] width 82 height 23
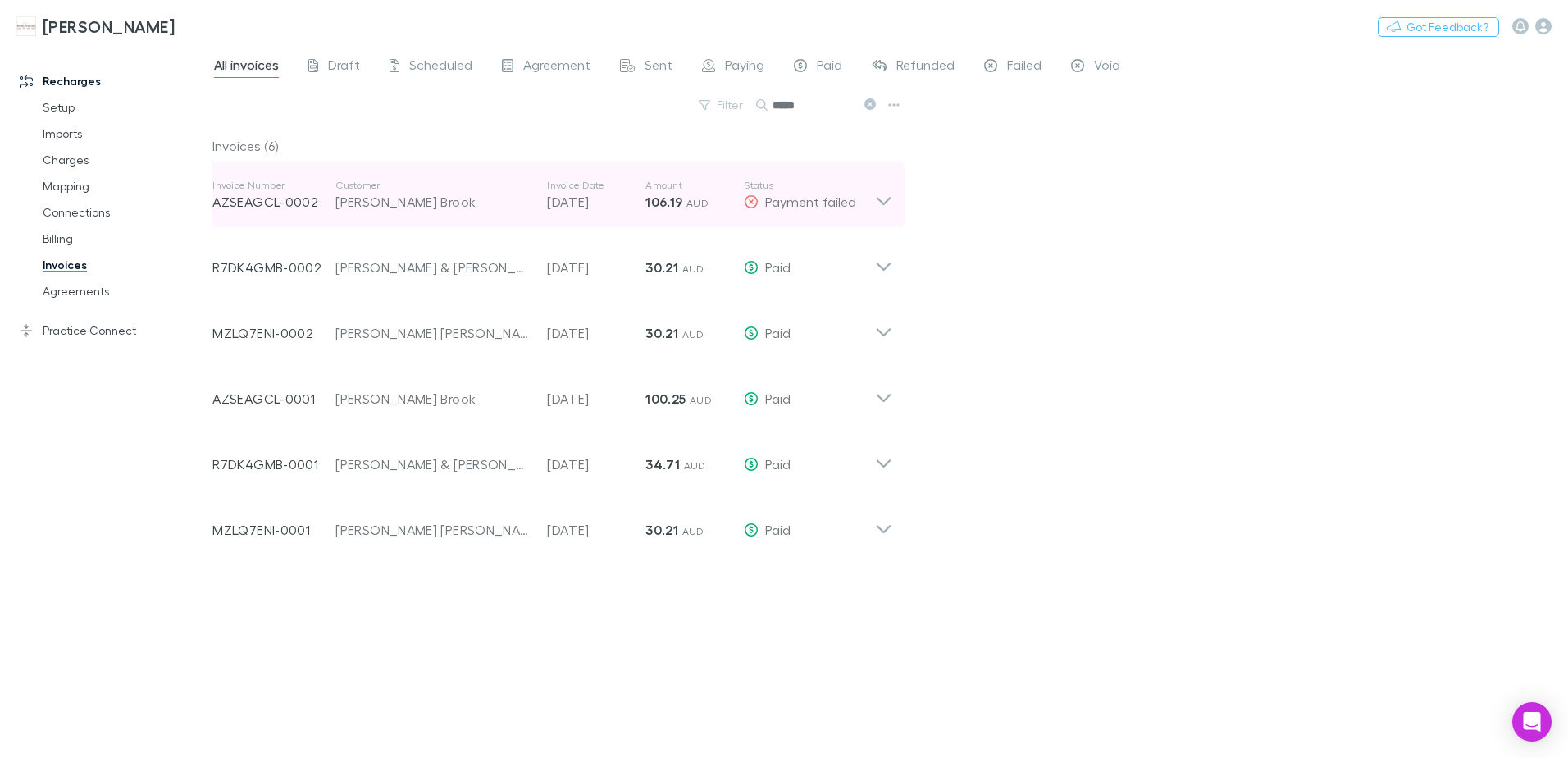
click at [882, 199] on icon at bounding box center [884, 195] width 18 height 33
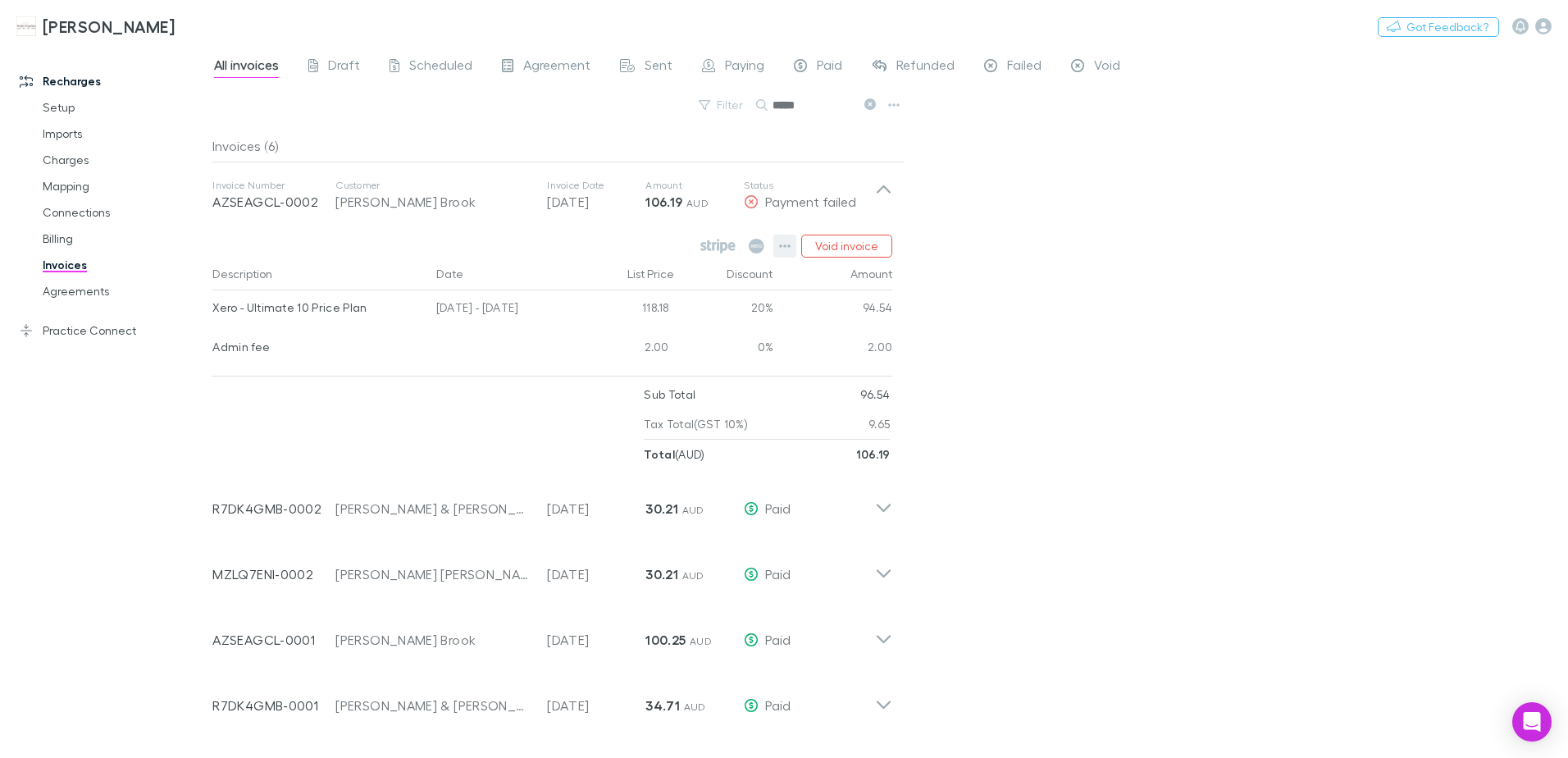
click at [785, 241] on icon "button" at bounding box center [784, 245] width 11 height 13
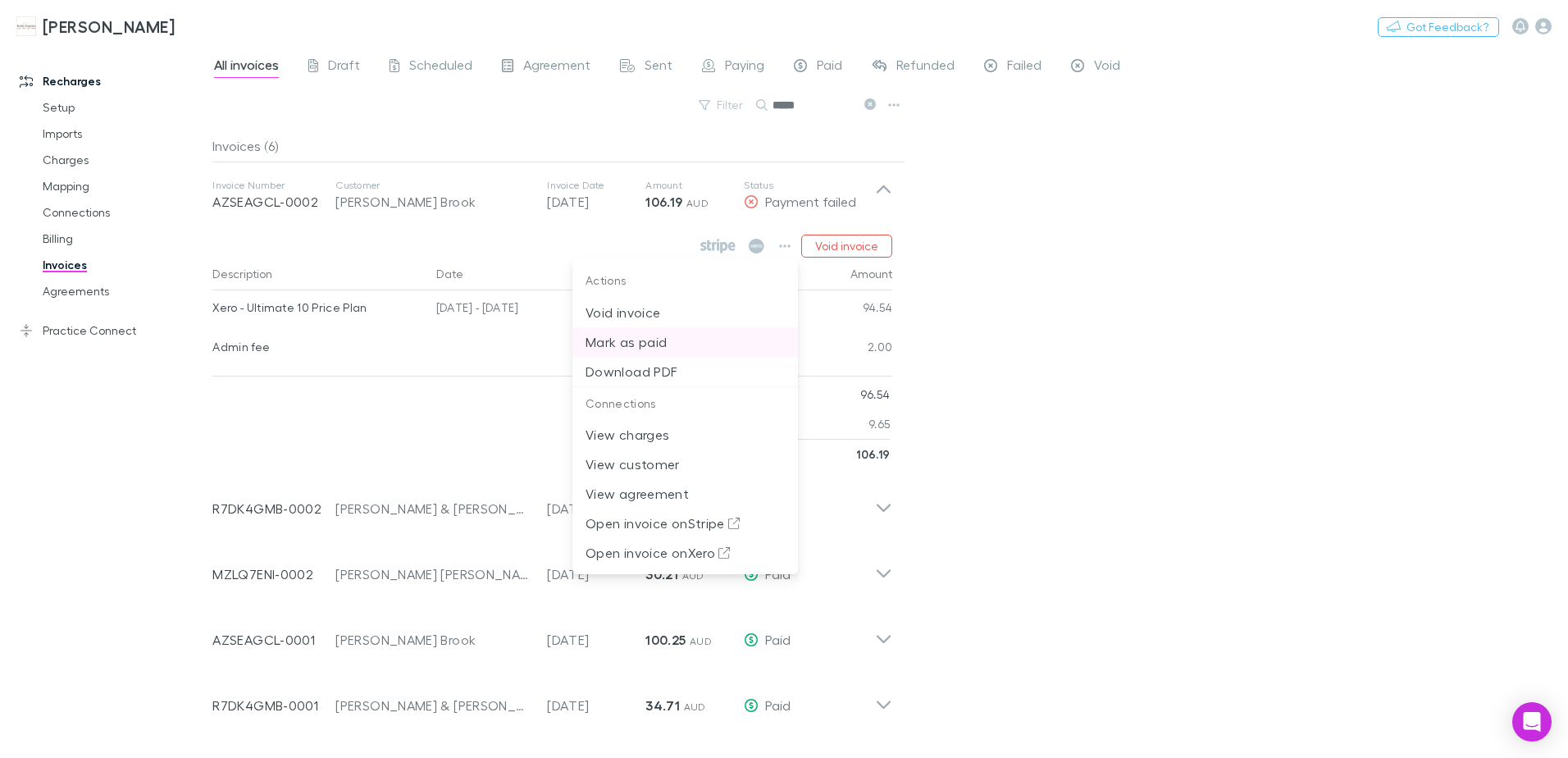
click at [625, 343] on p "Mark as paid" at bounding box center [686, 341] width 199 height 19
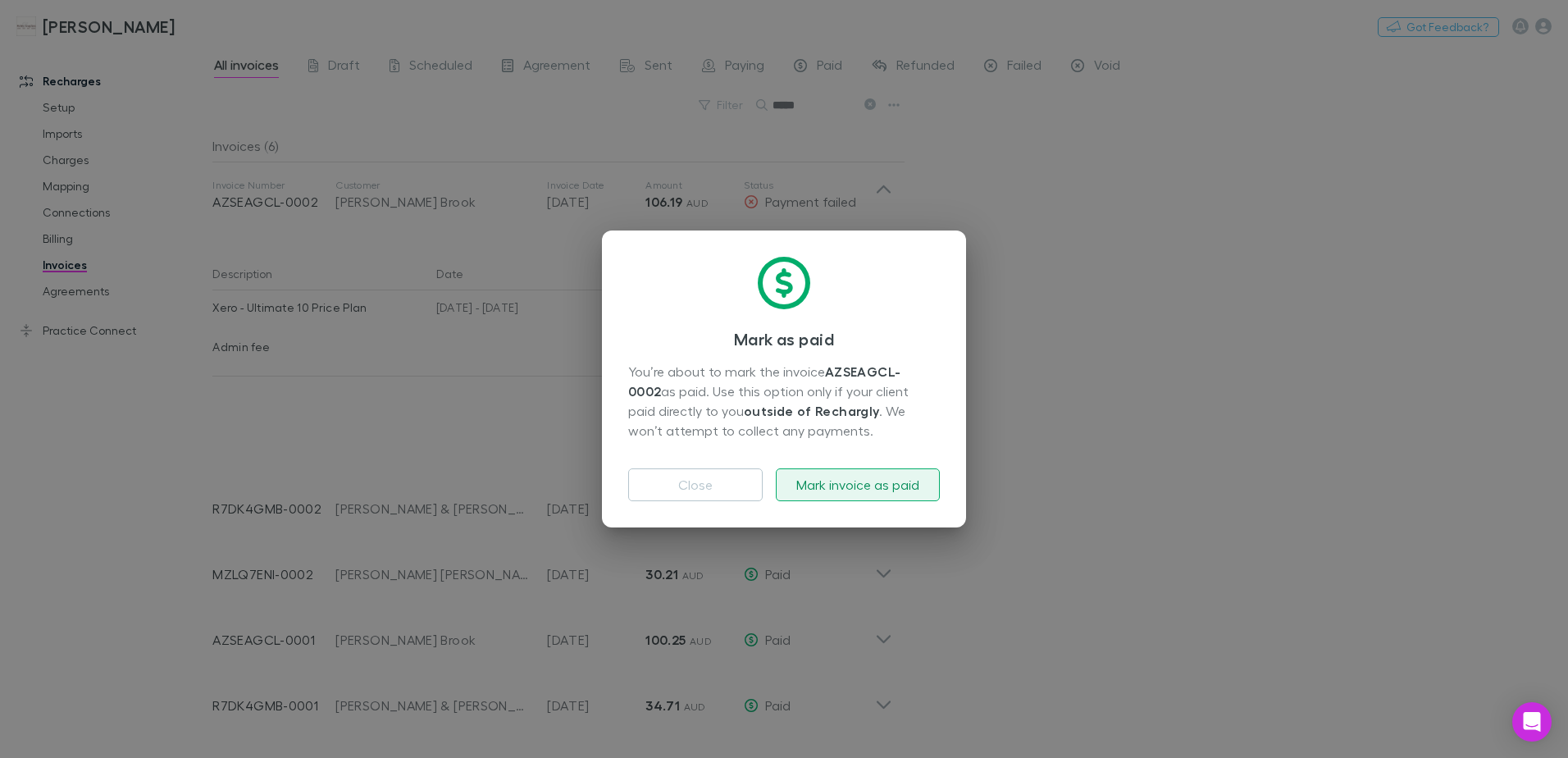
click at [833, 491] on button "Mark invoice as paid" at bounding box center [858, 484] width 164 height 33
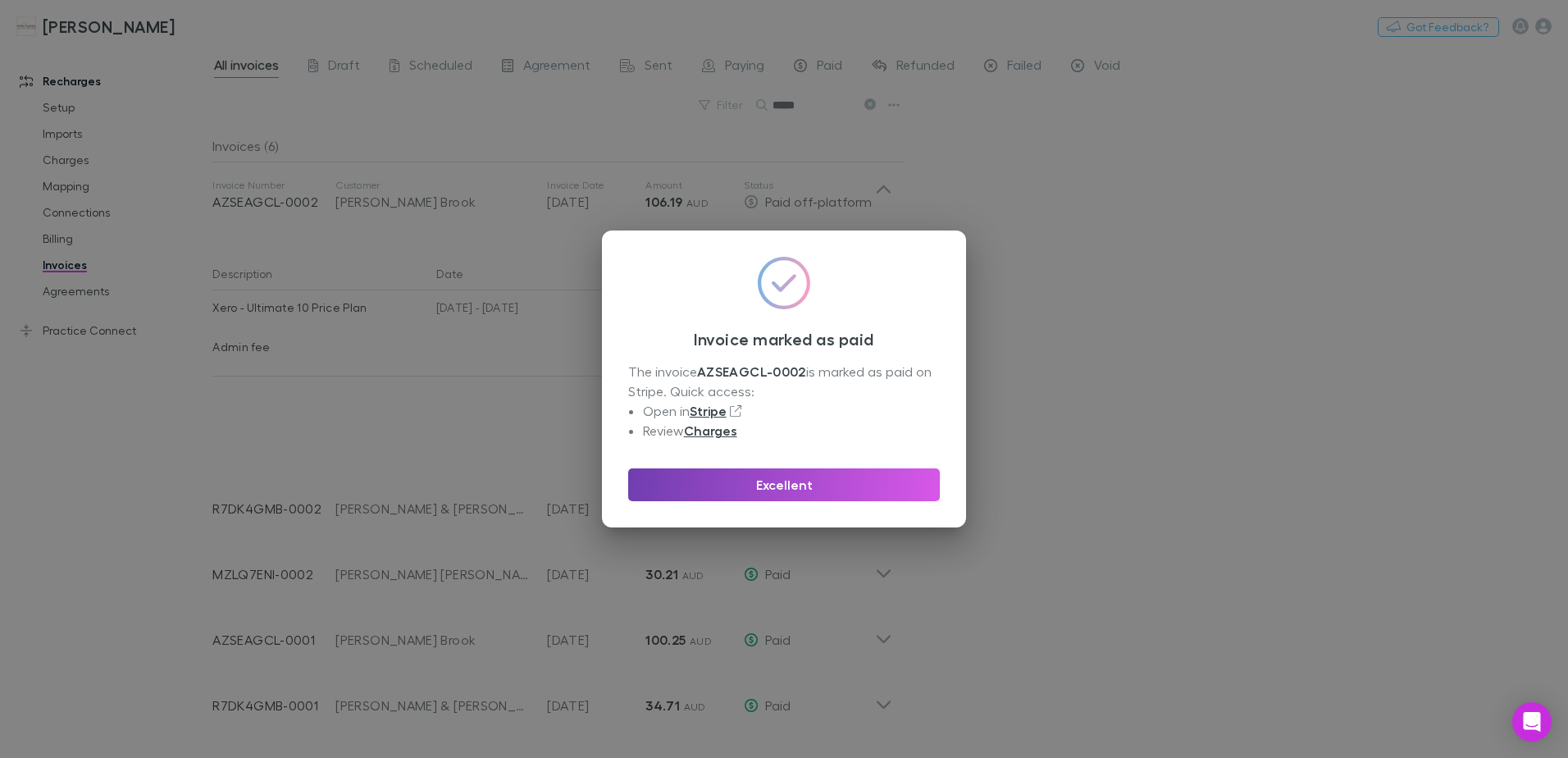
click at [833, 488] on button "Excellent" at bounding box center [784, 484] width 311 height 33
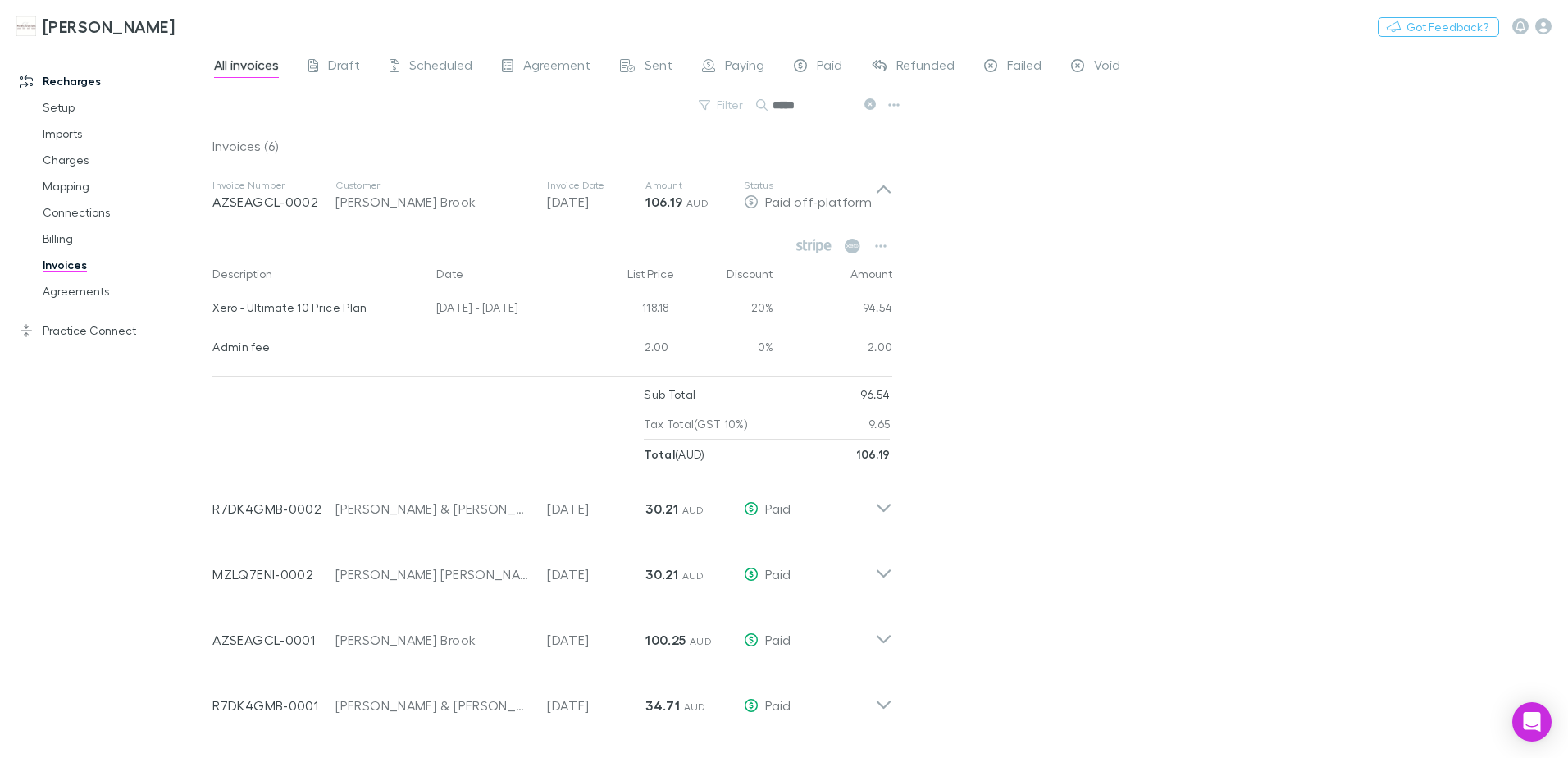
click at [872, 101] on icon at bounding box center [870, 104] width 11 height 11
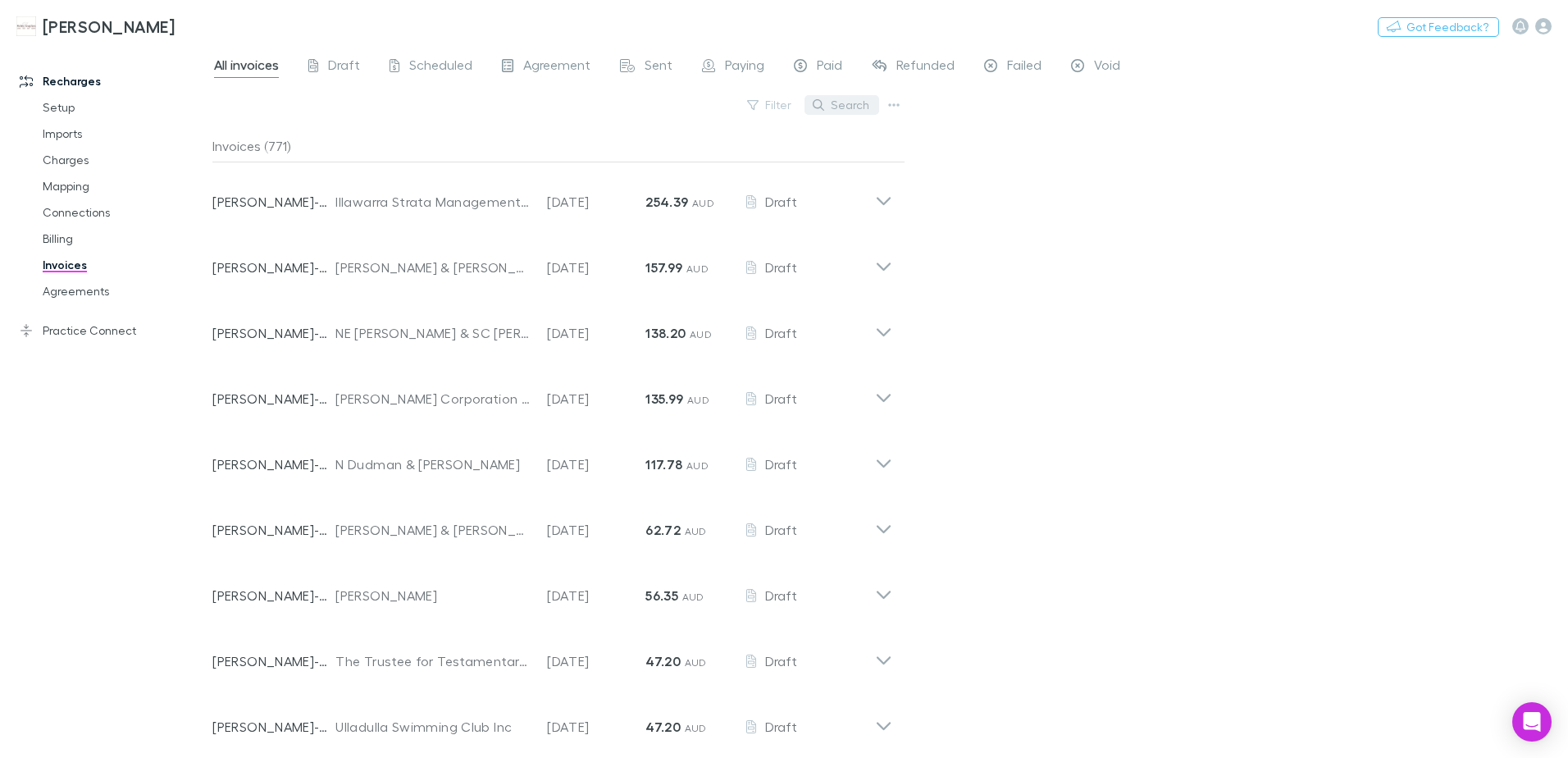
click at [831, 106] on button "Search" at bounding box center [842, 105] width 75 height 19
paste input "**********"
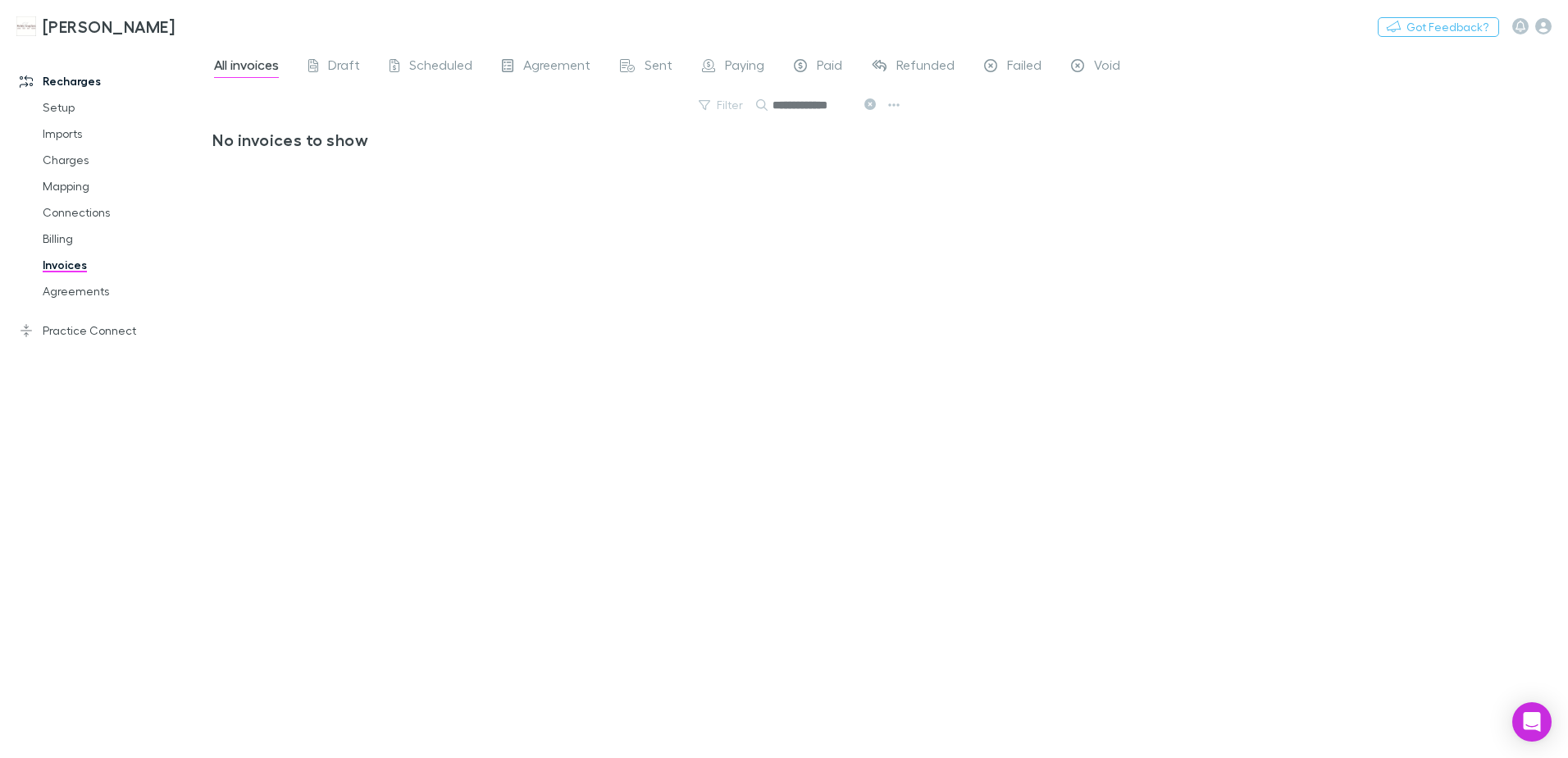
type input "**********"
click at [874, 103] on icon at bounding box center [870, 104] width 11 height 11
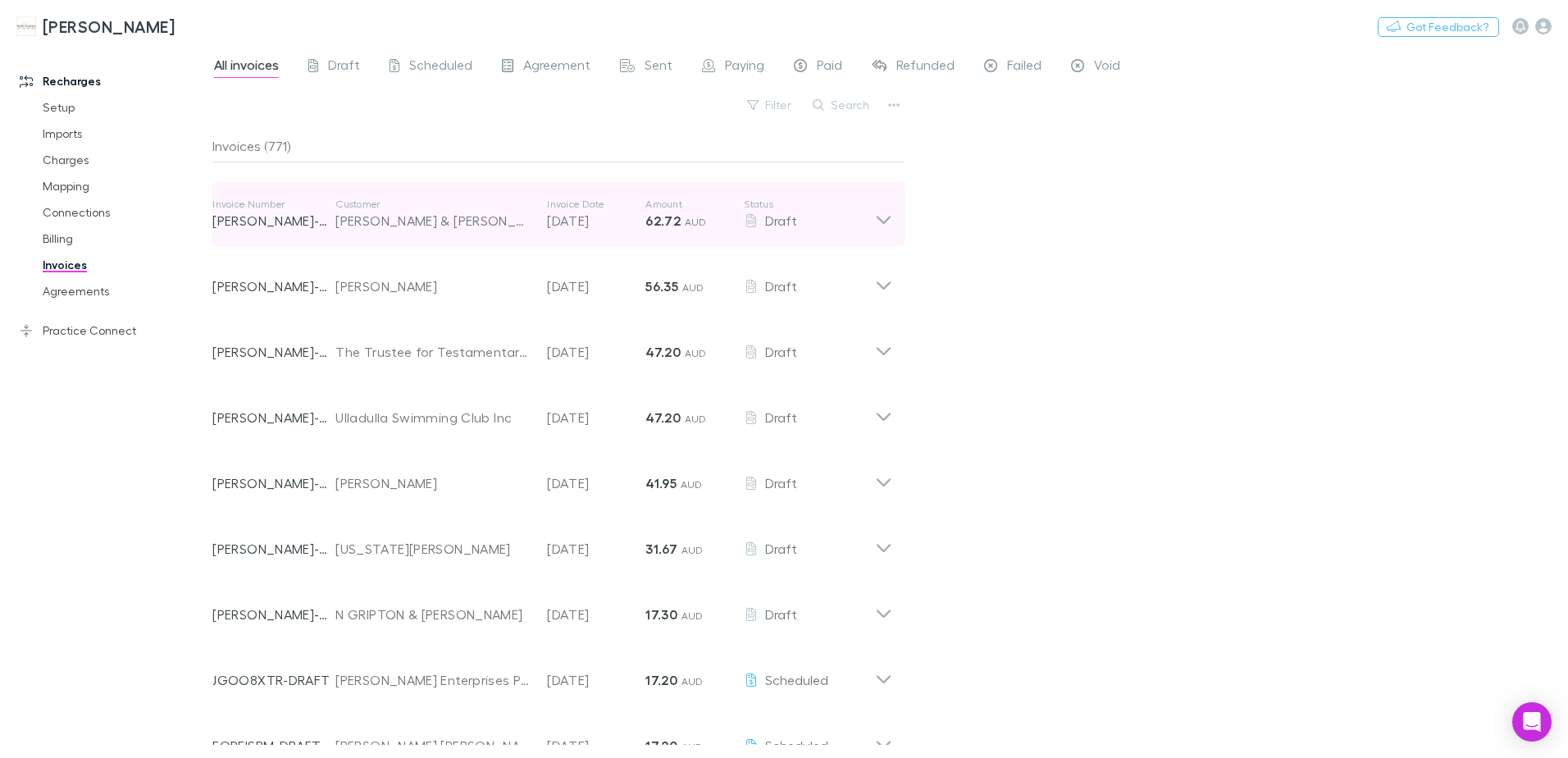
scroll to position [164, 0]
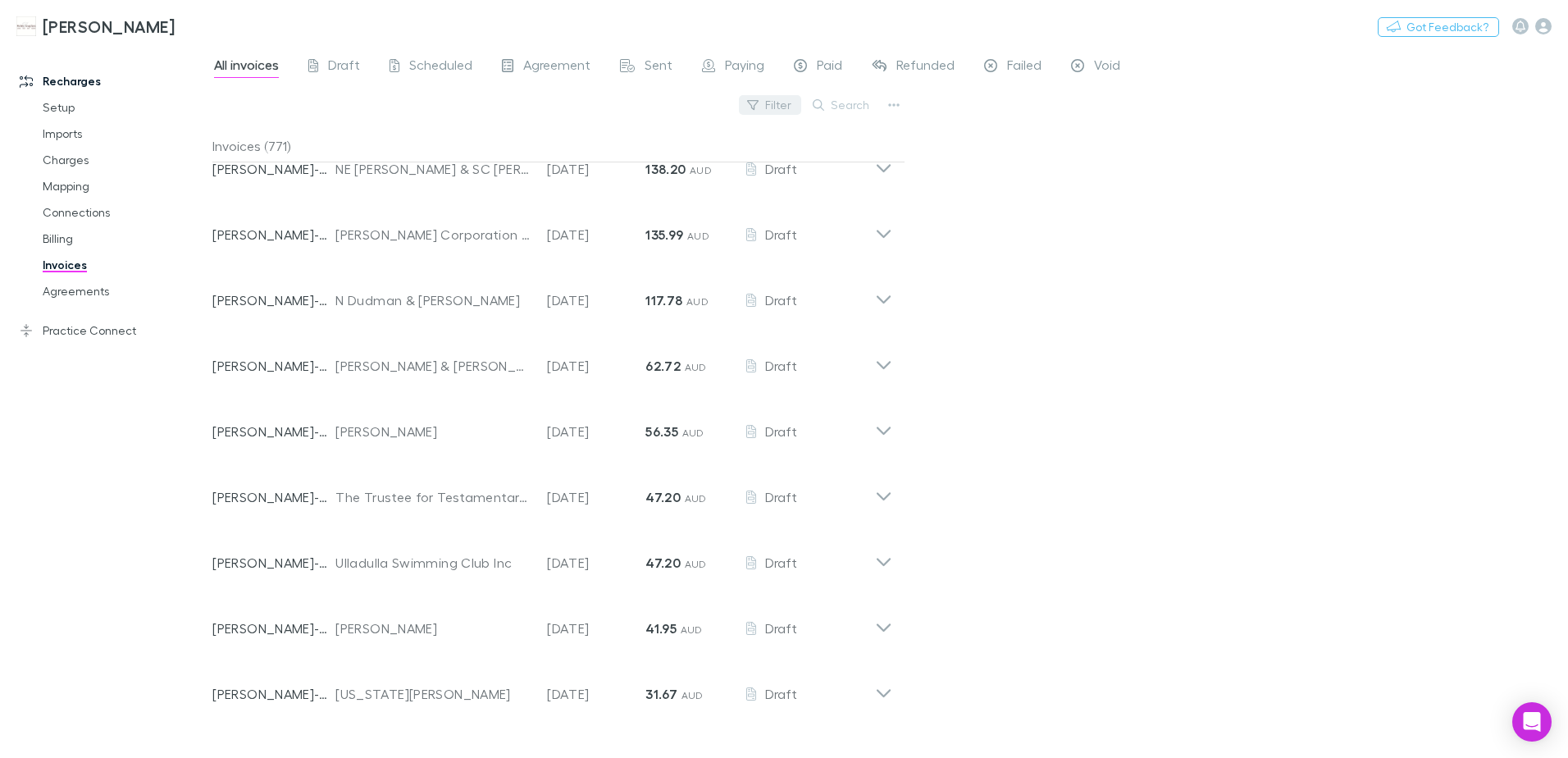
click at [769, 109] on button "Filter" at bounding box center [769, 105] width 63 height 19
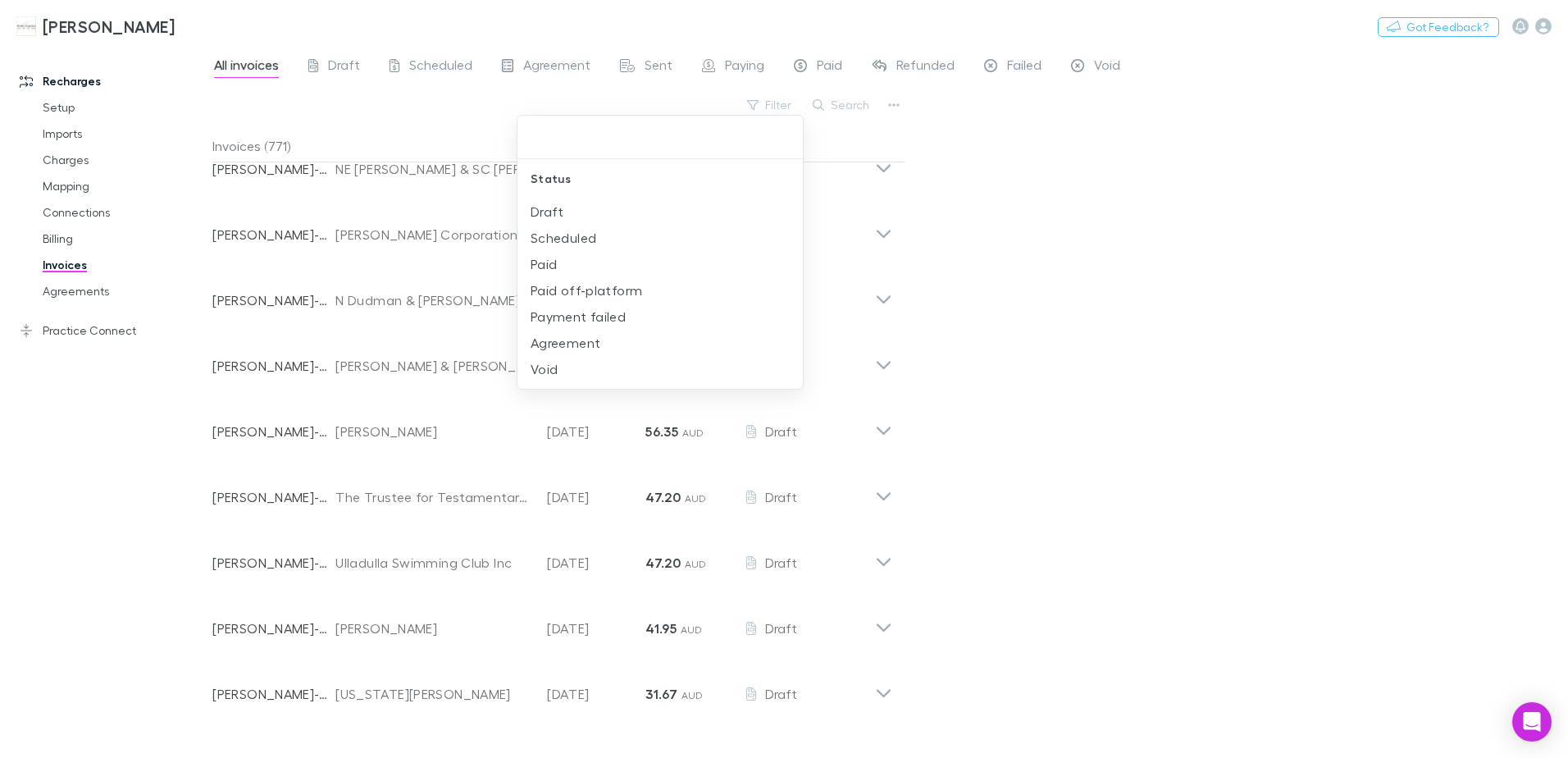
click at [1063, 176] on div at bounding box center [784, 379] width 1568 height 758
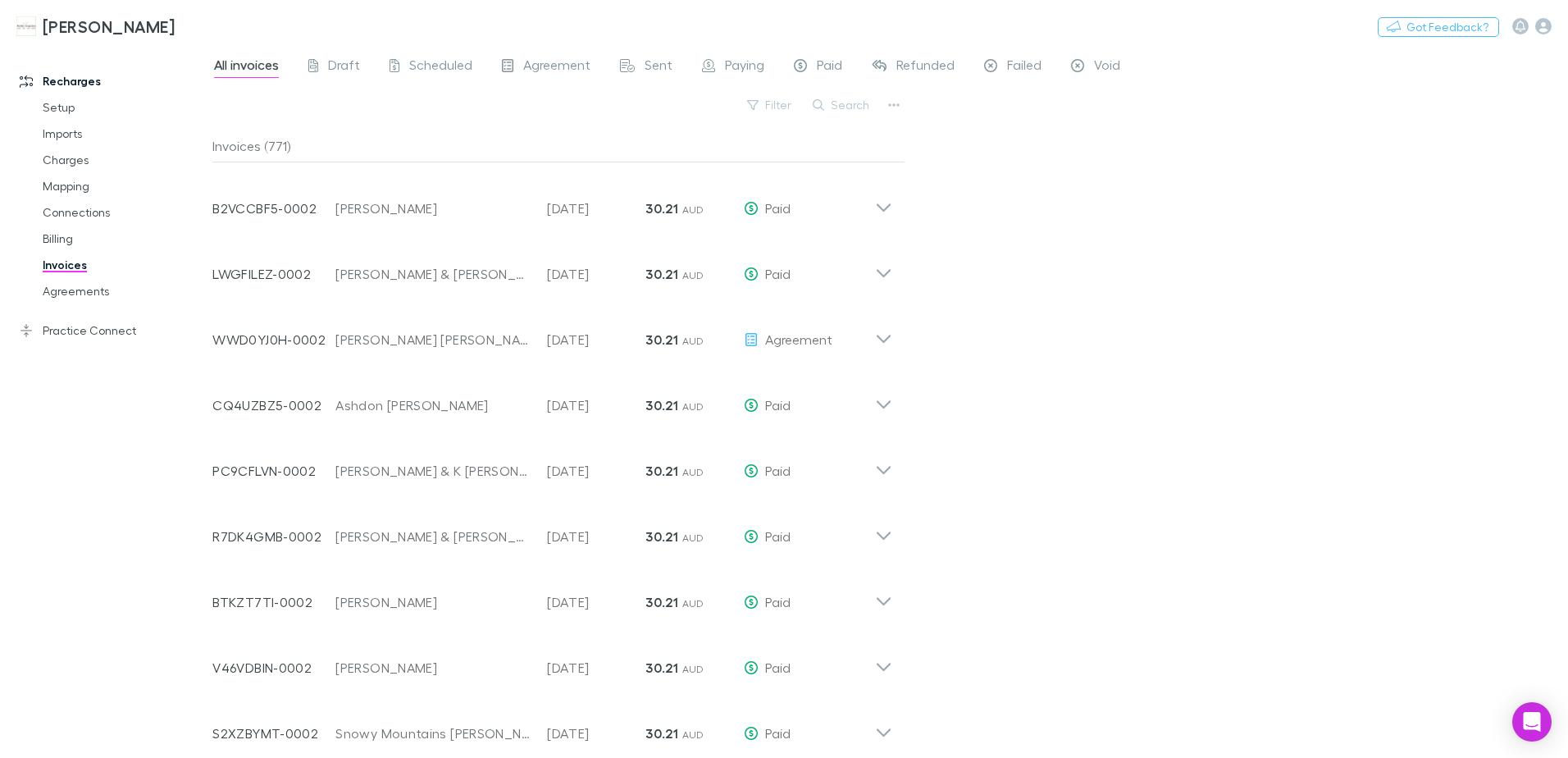
scroll to position [18635, 0]
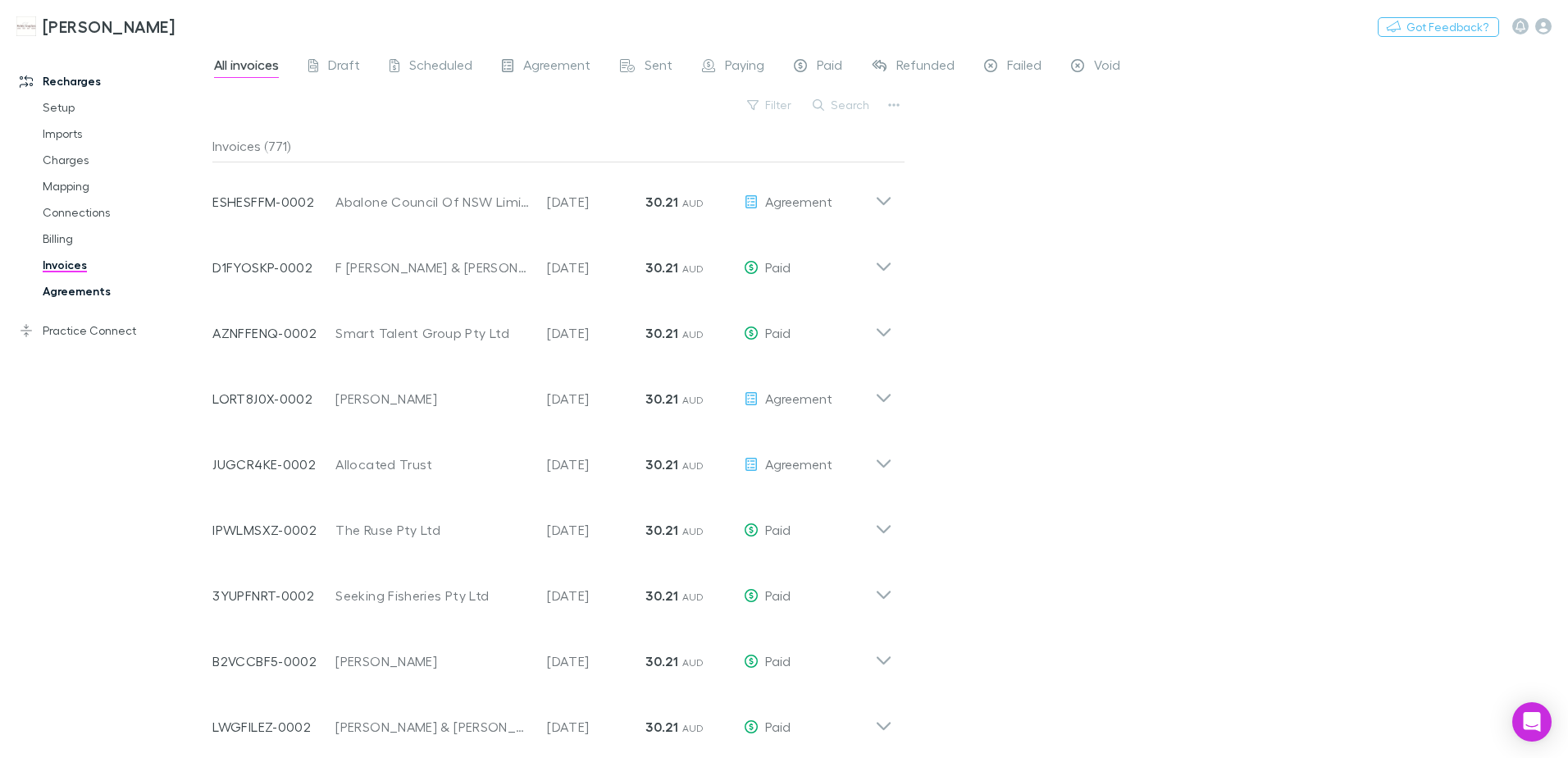
click at [74, 296] on link "Agreements" at bounding box center [124, 291] width 195 height 26
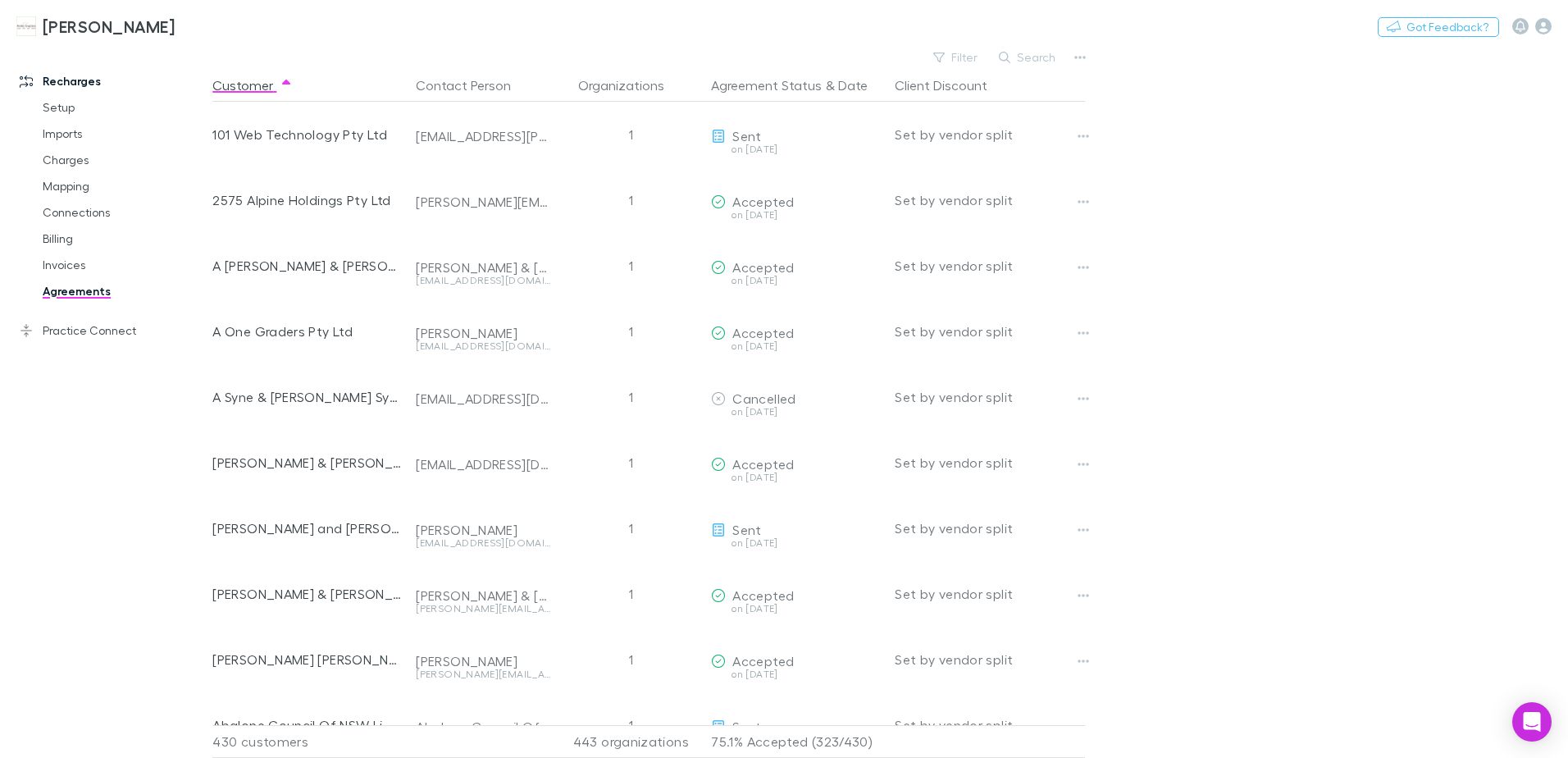
drag, startPoint x: 68, startPoint y: 259, endPoint x: 1103, endPoint y: 29, distance: 1060.2
click at [68, 259] on link "Invoices" at bounding box center [124, 265] width 195 height 26
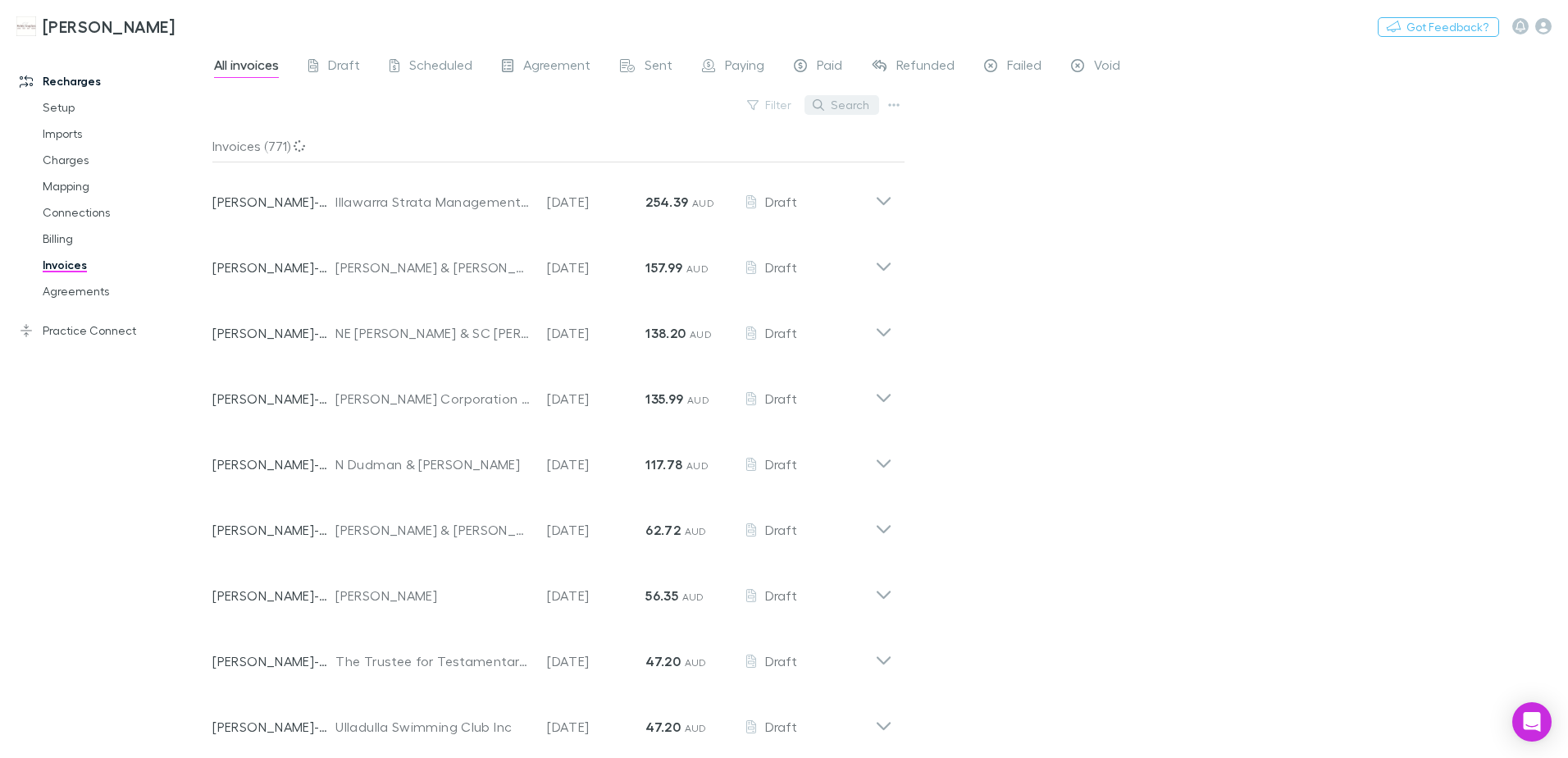
click at [855, 111] on button "Search" at bounding box center [842, 105] width 75 height 19
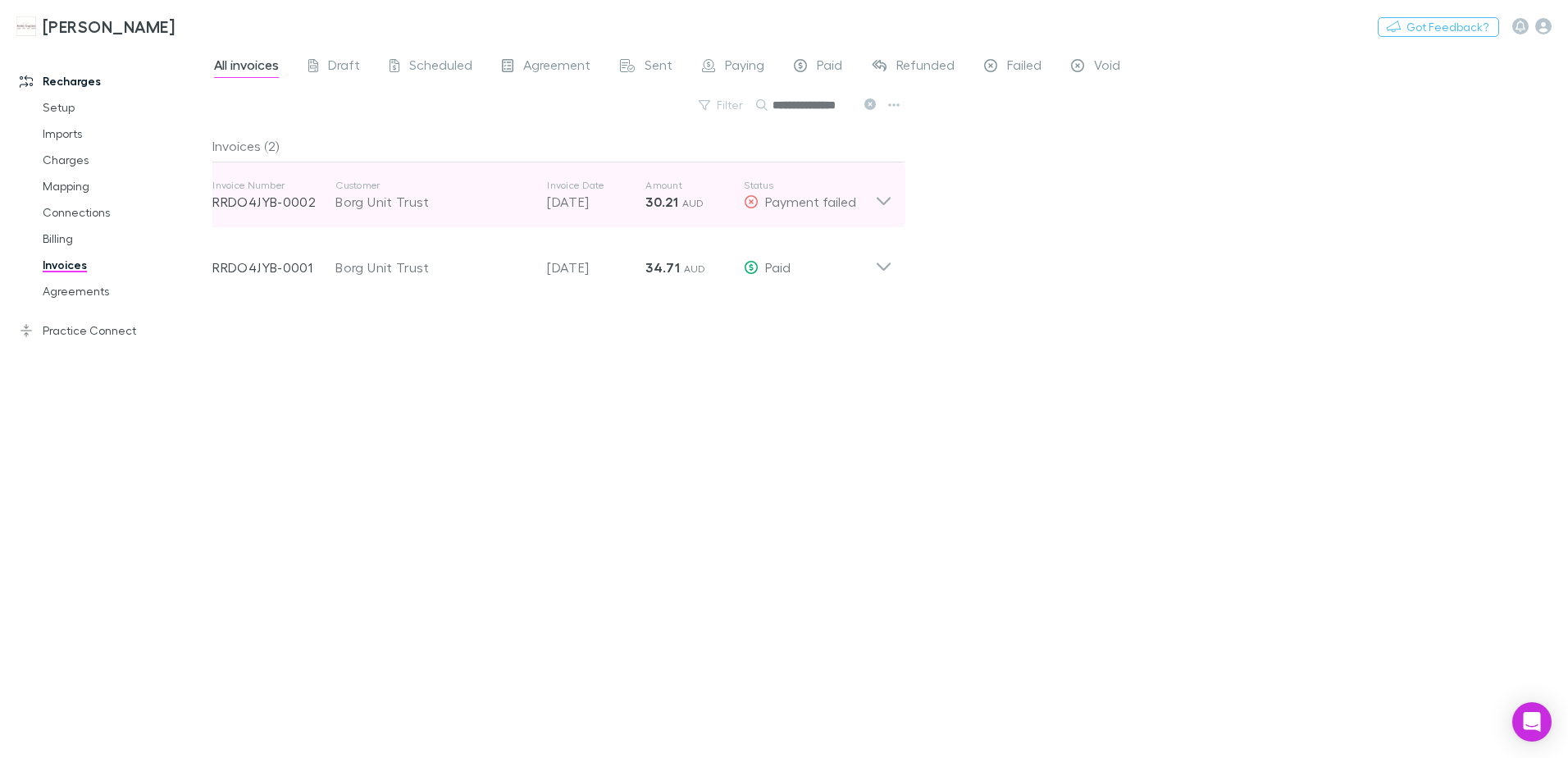
type input "**********"
click at [889, 205] on icon at bounding box center [884, 195] width 18 height 33
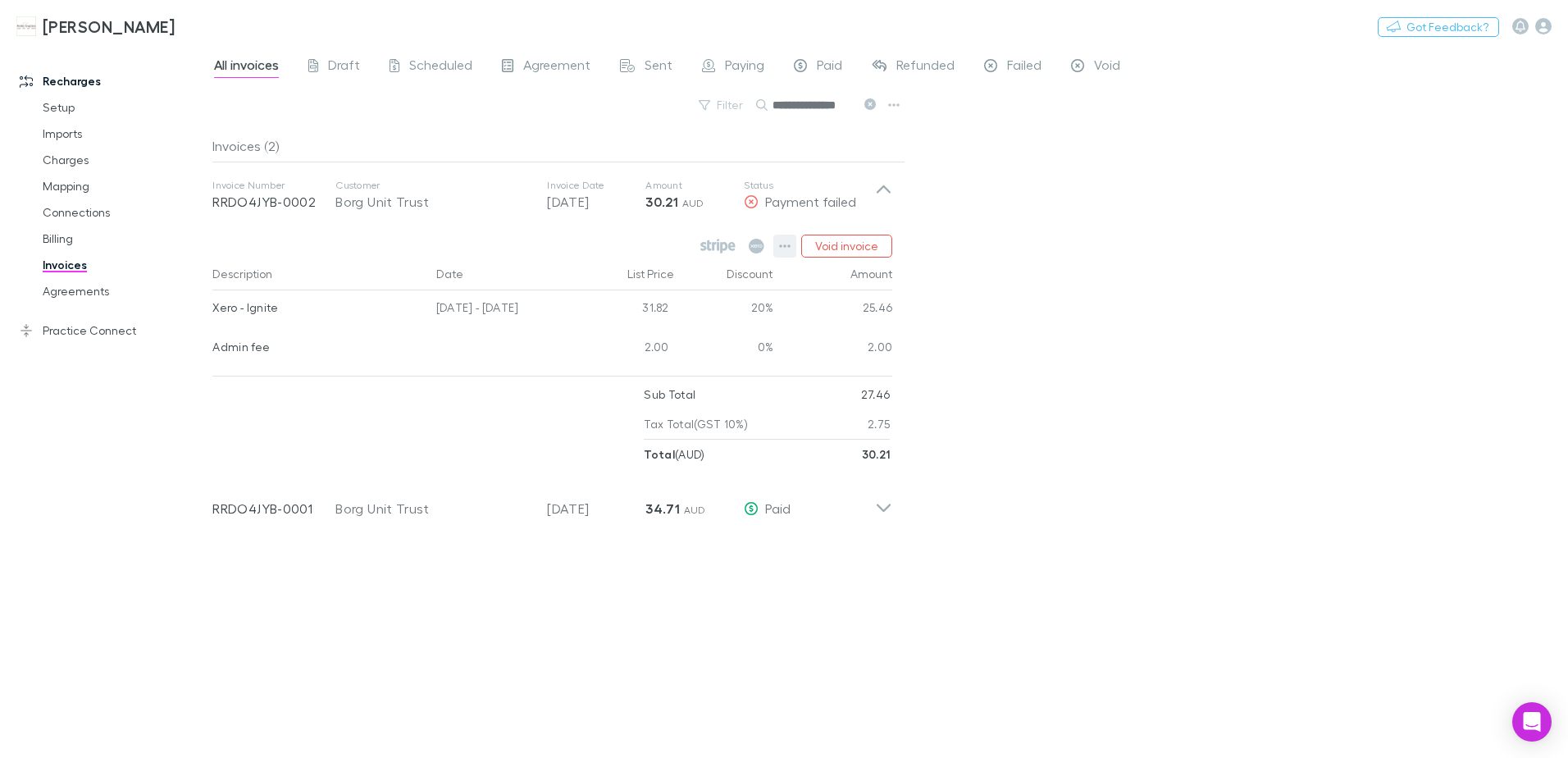
click at [789, 243] on icon "button" at bounding box center [784, 245] width 11 height 13
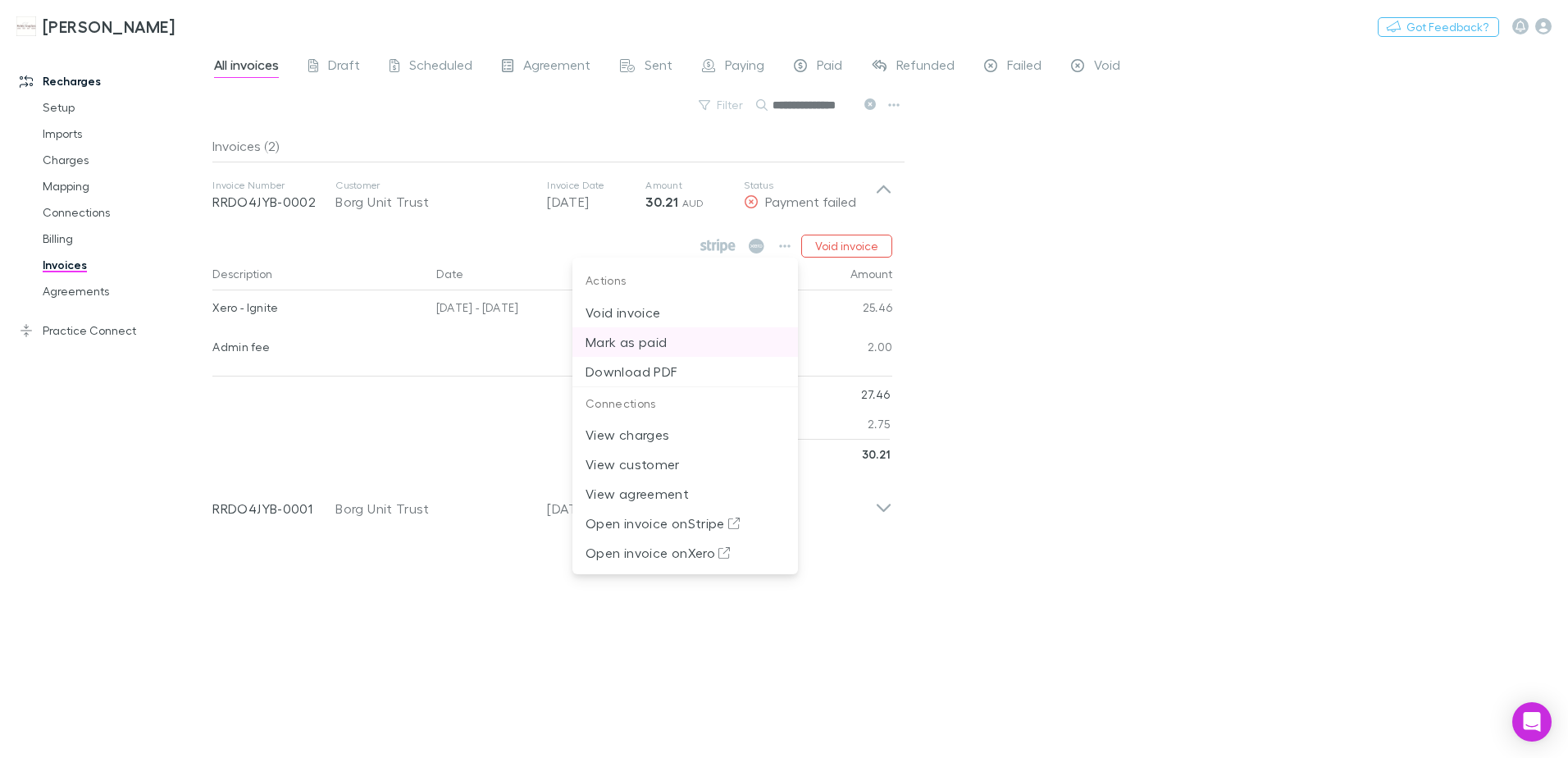
click at [657, 336] on p "Mark as paid" at bounding box center [686, 341] width 199 height 19
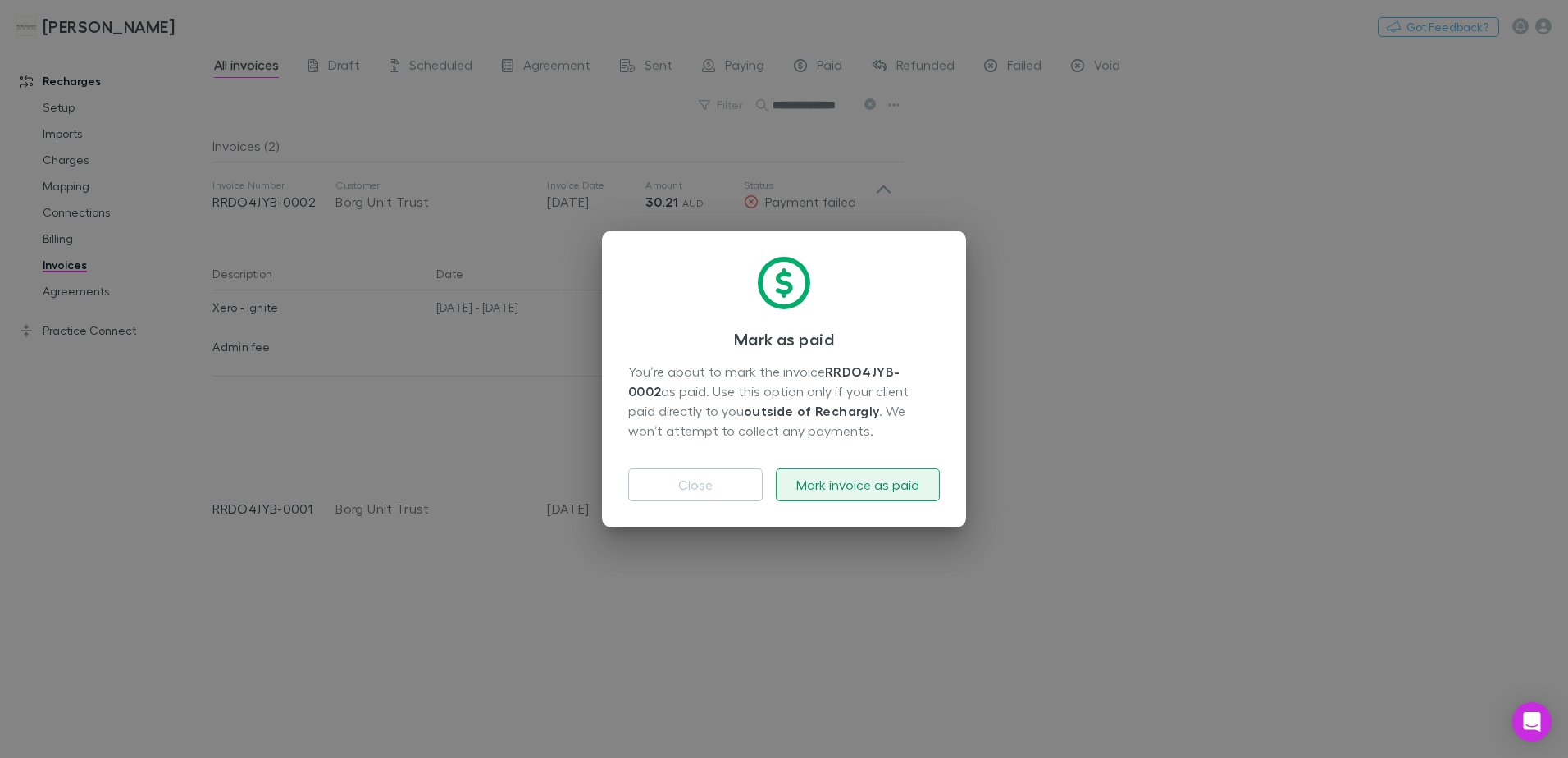
click at [853, 487] on button "Mark invoice as paid" at bounding box center [858, 484] width 164 height 33
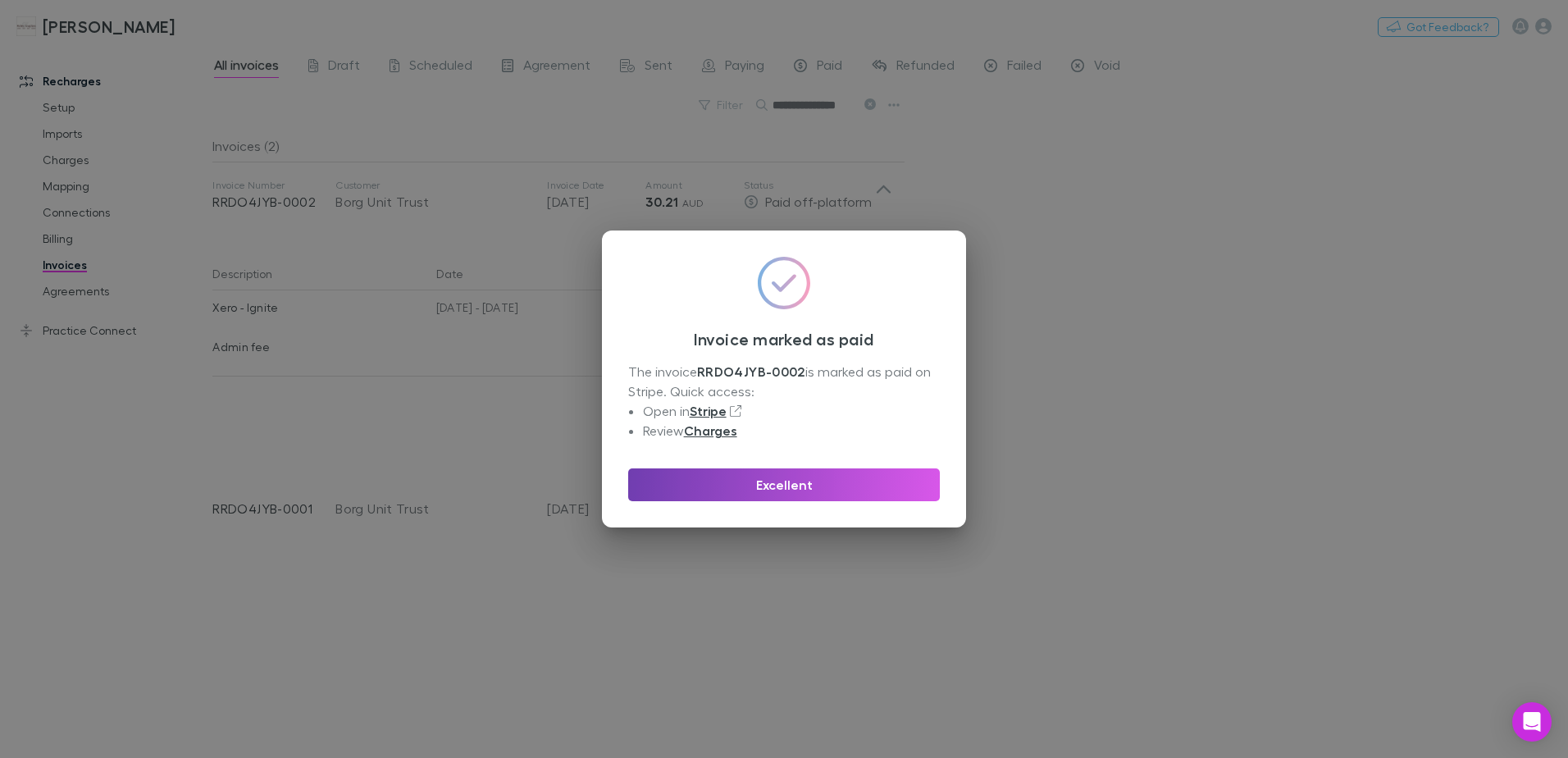
click at [853, 487] on button "Excellent" at bounding box center [784, 484] width 311 height 33
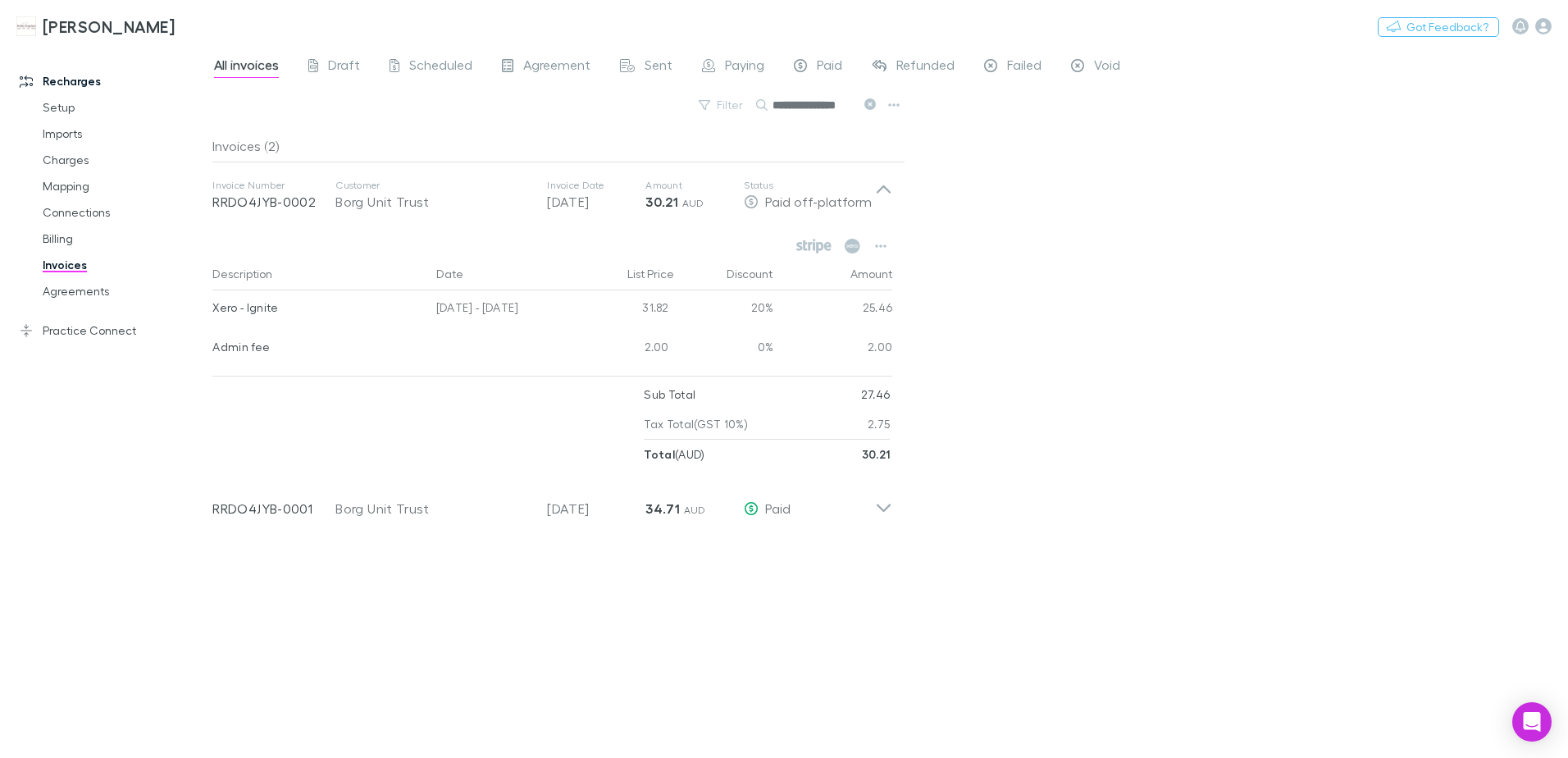
click at [874, 101] on icon at bounding box center [870, 104] width 11 height 11
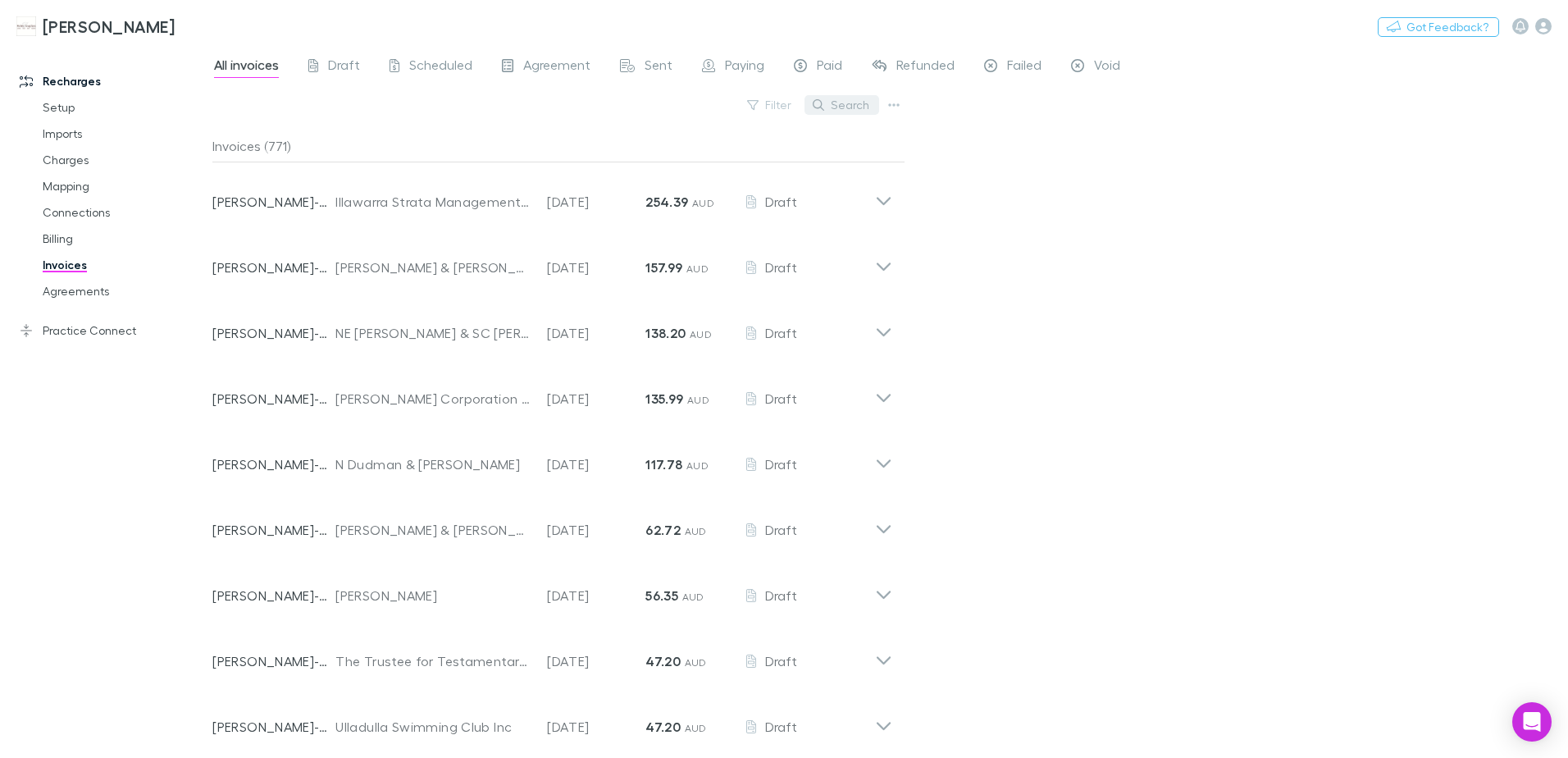
click at [854, 108] on button "Search" at bounding box center [842, 105] width 75 height 19
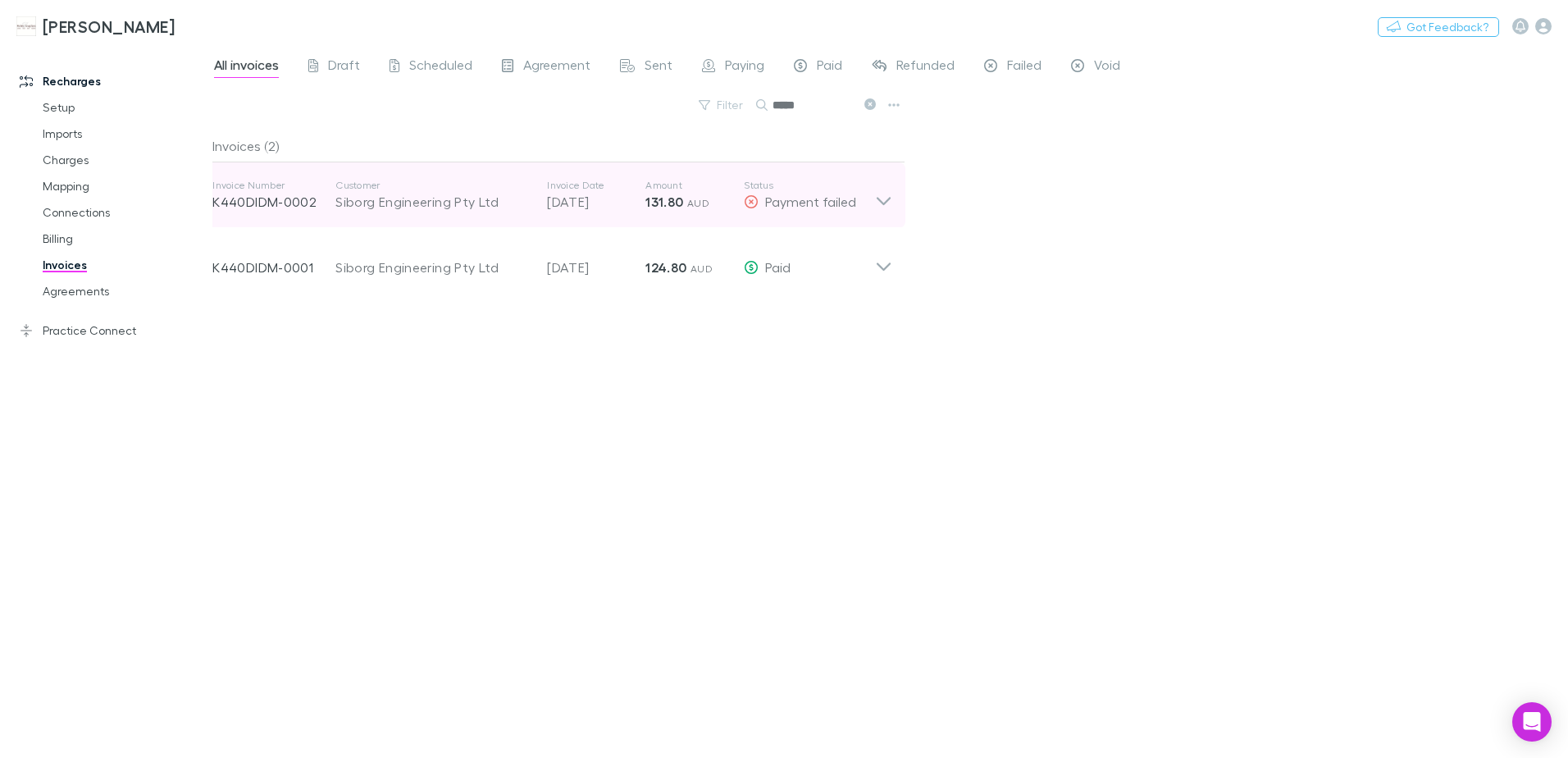
type input "*****"
click at [889, 198] on icon at bounding box center [884, 200] width 14 height 8
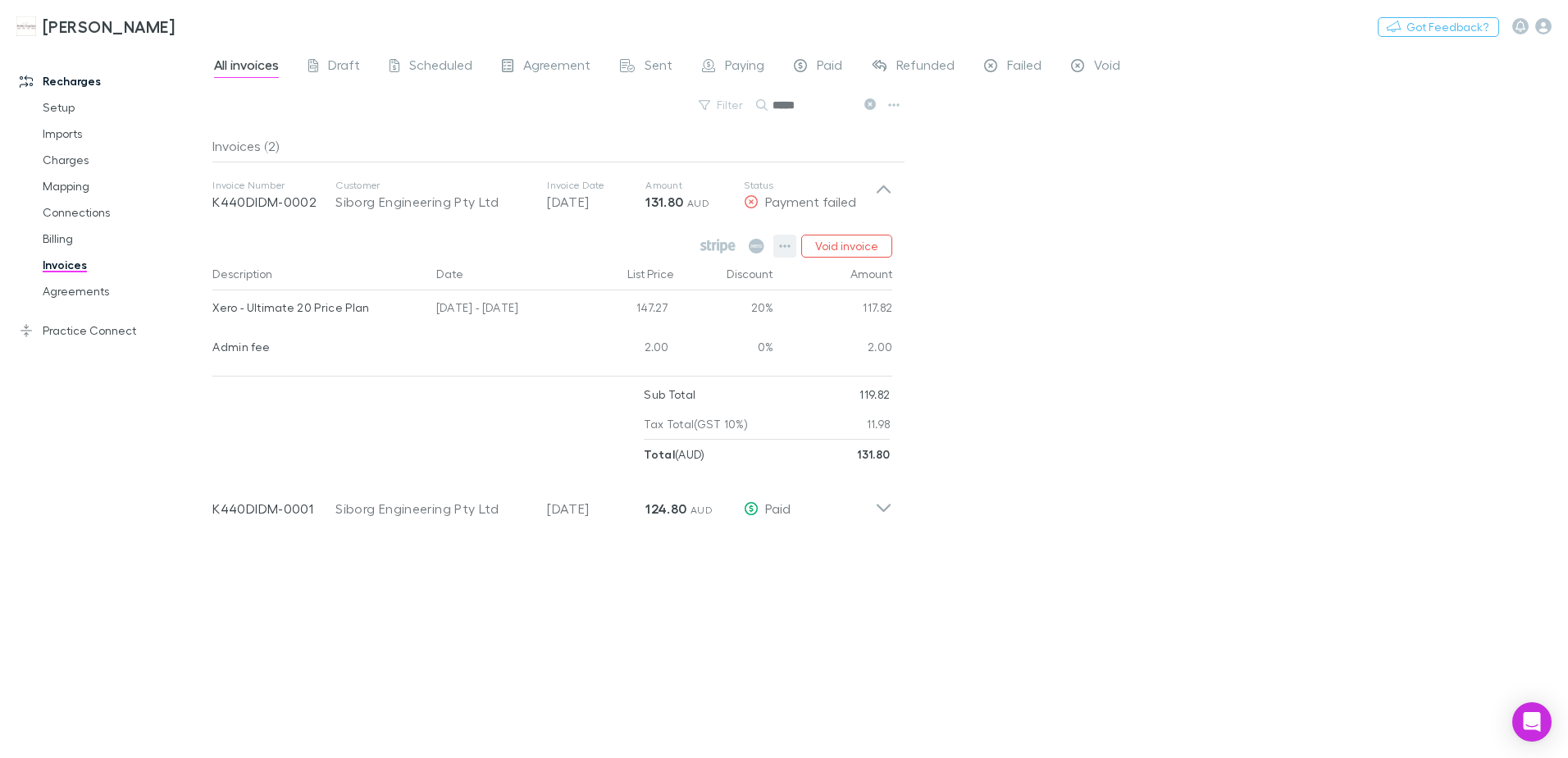
click at [793, 245] on button "button" at bounding box center [784, 246] width 23 height 23
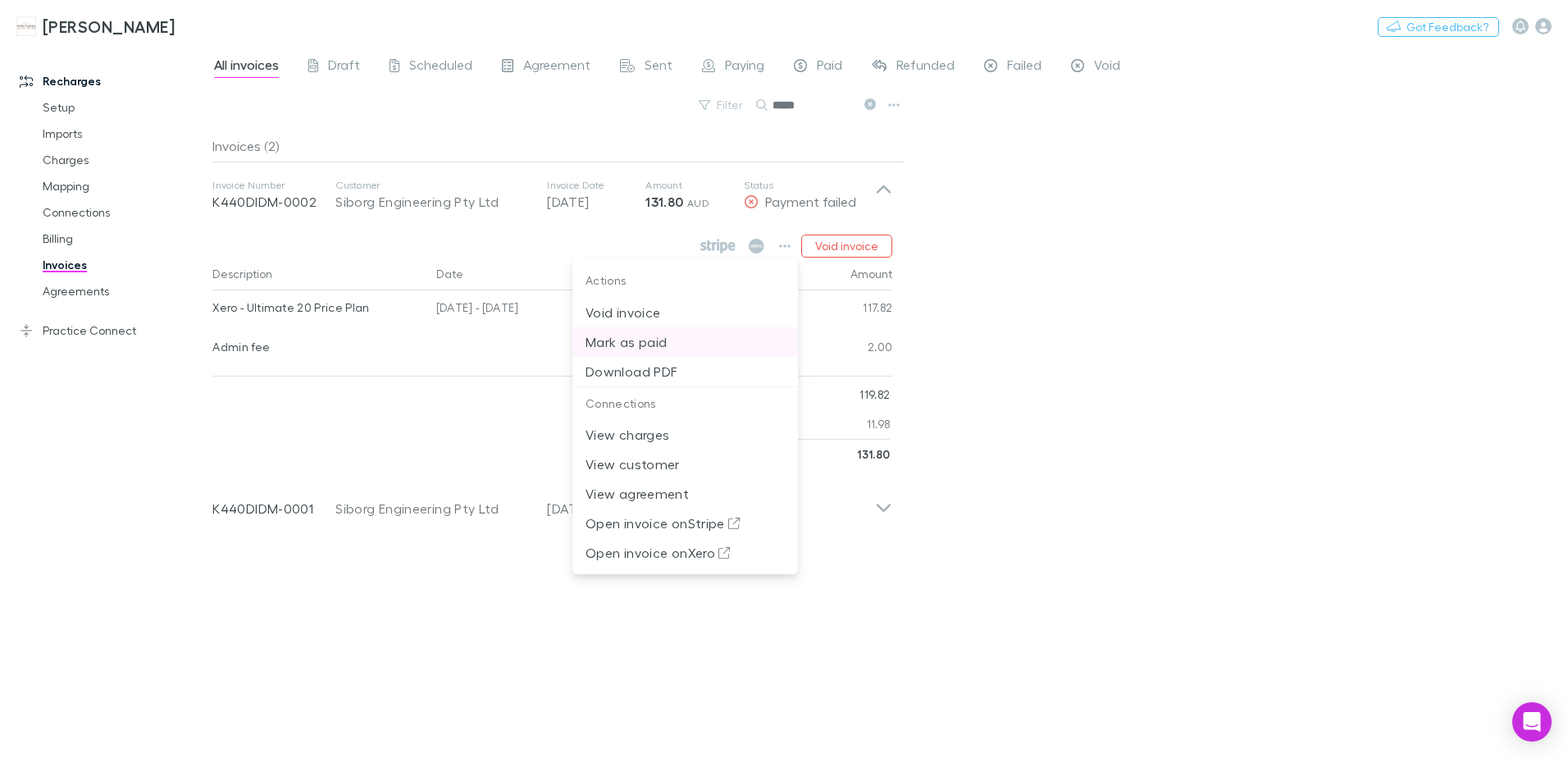
click at [659, 343] on p "Mark as paid" at bounding box center [686, 341] width 199 height 19
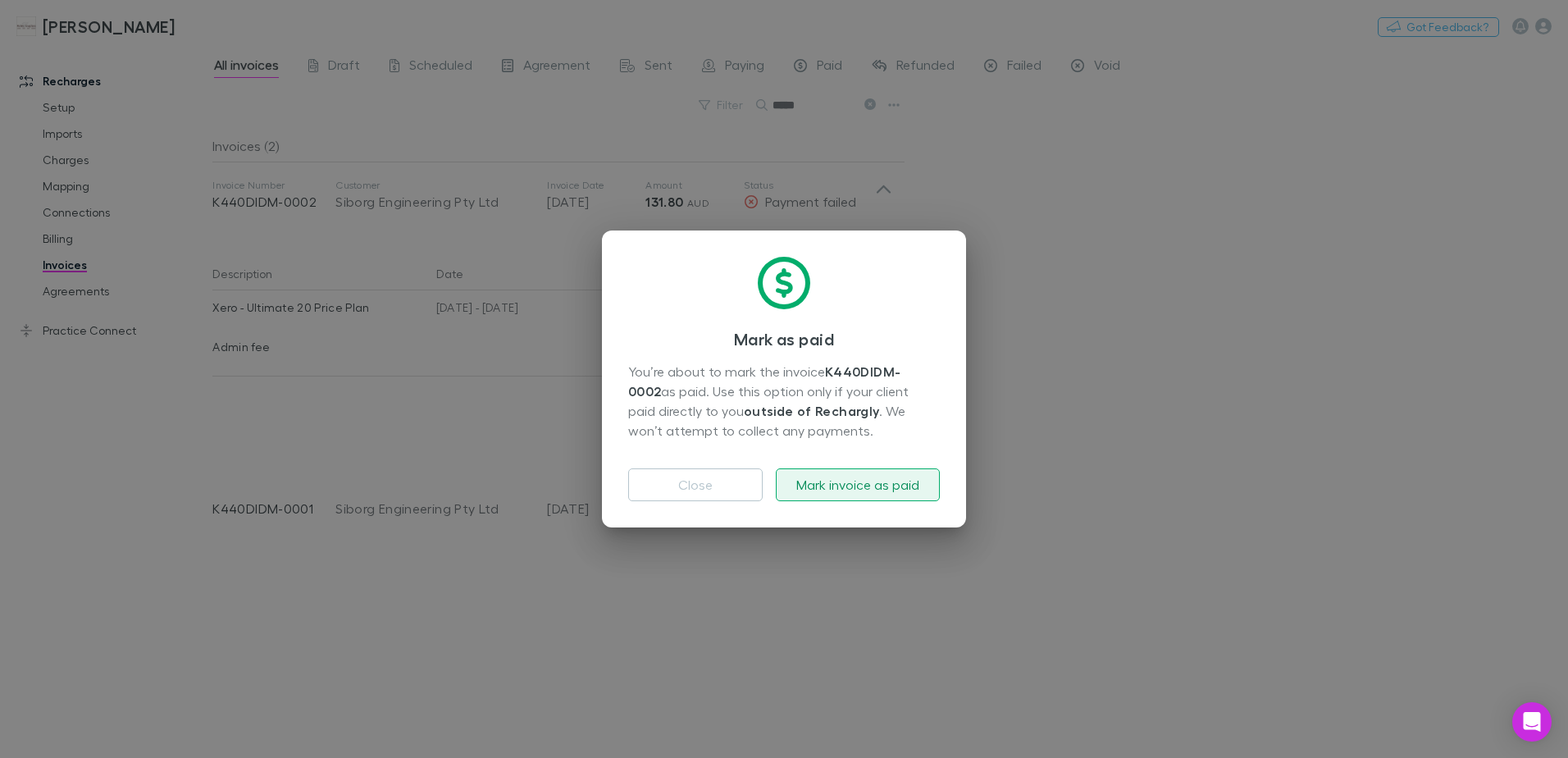
click at [841, 489] on button "Mark invoice as paid" at bounding box center [858, 484] width 164 height 33
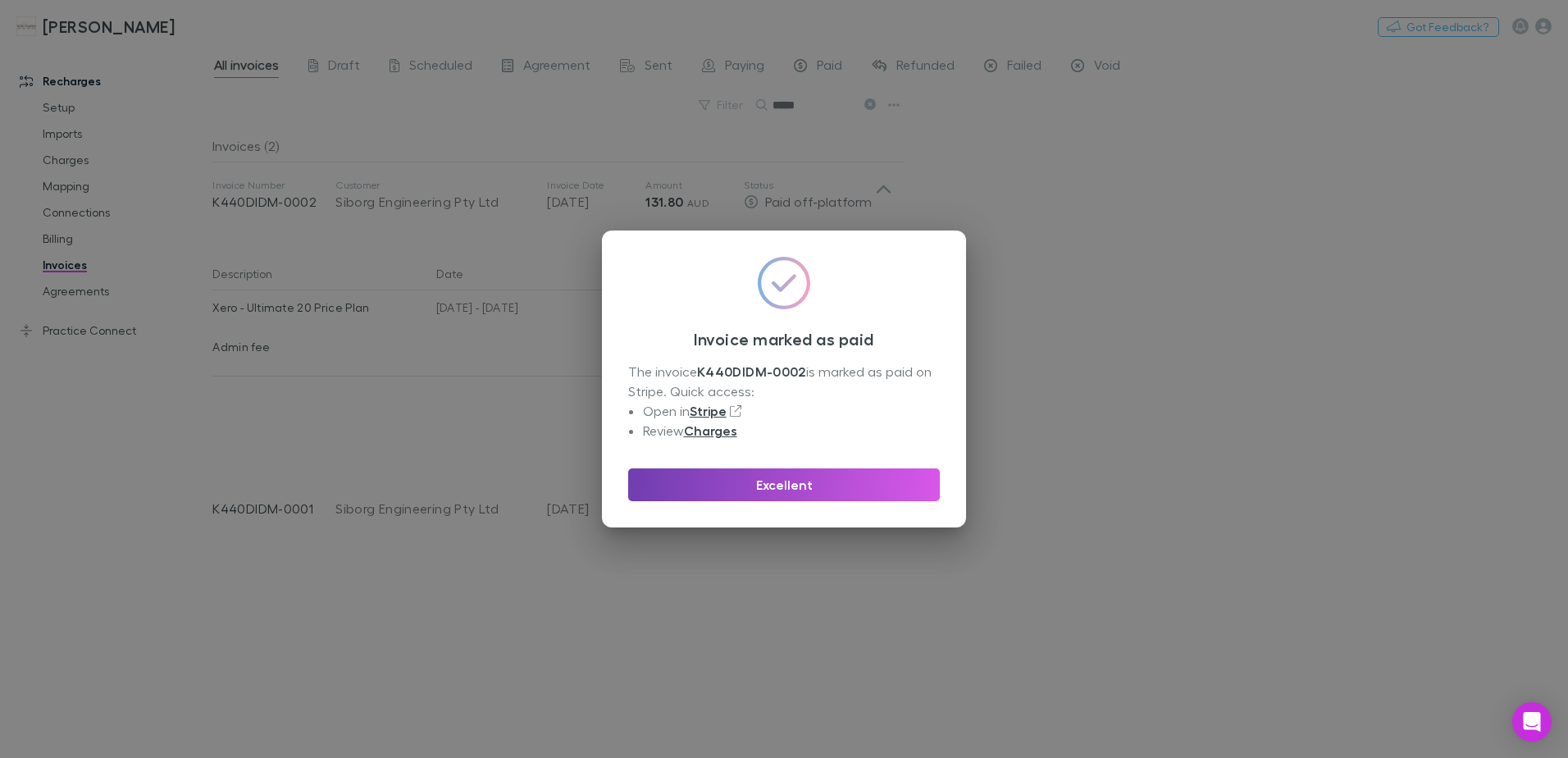
click at [852, 477] on button "Excellent" at bounding box center [784, 484] width 311 height 33
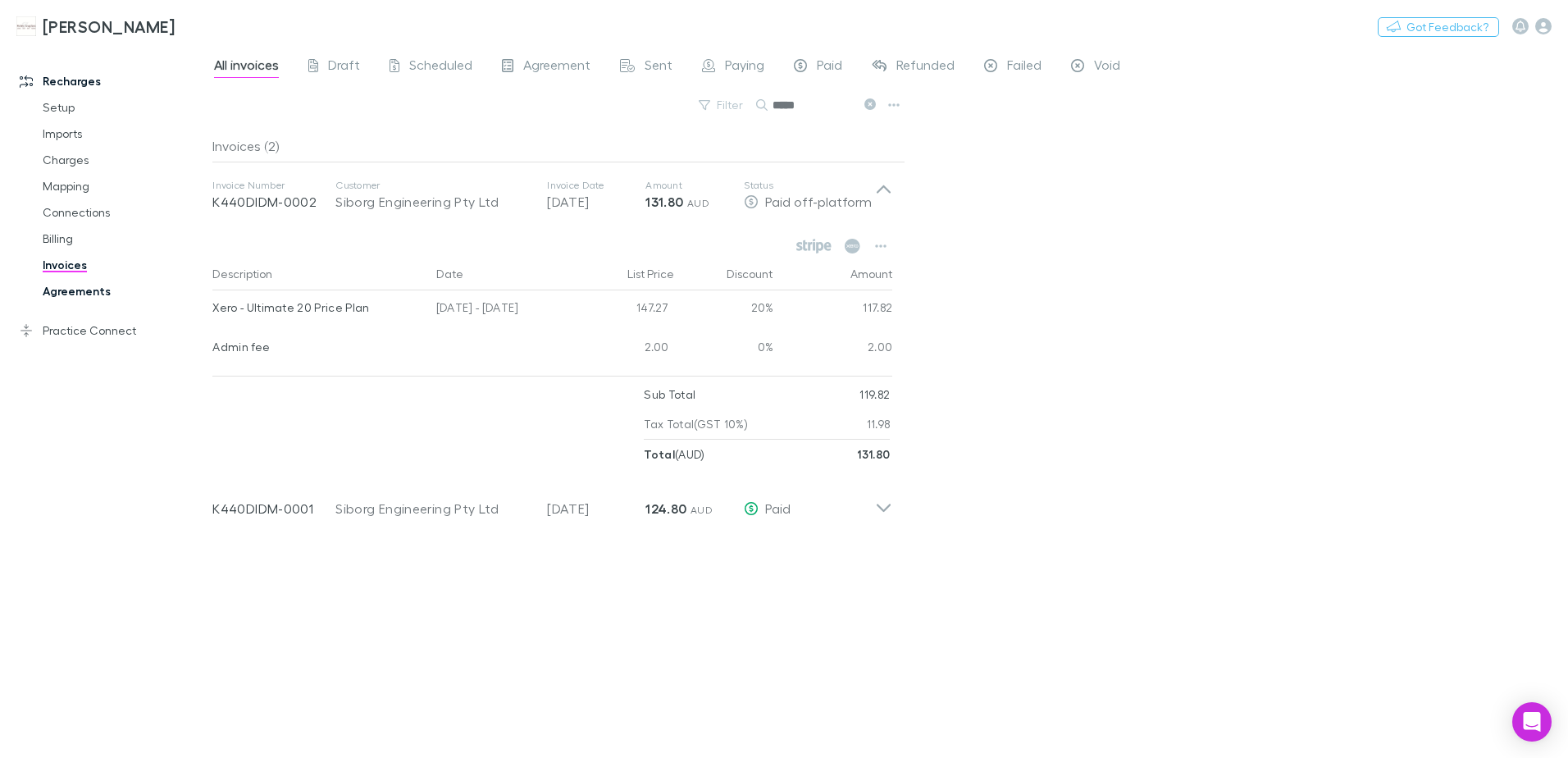
click at [90, 293] on link "Agreements" at bounding box center [124, 291] width 195 height 26
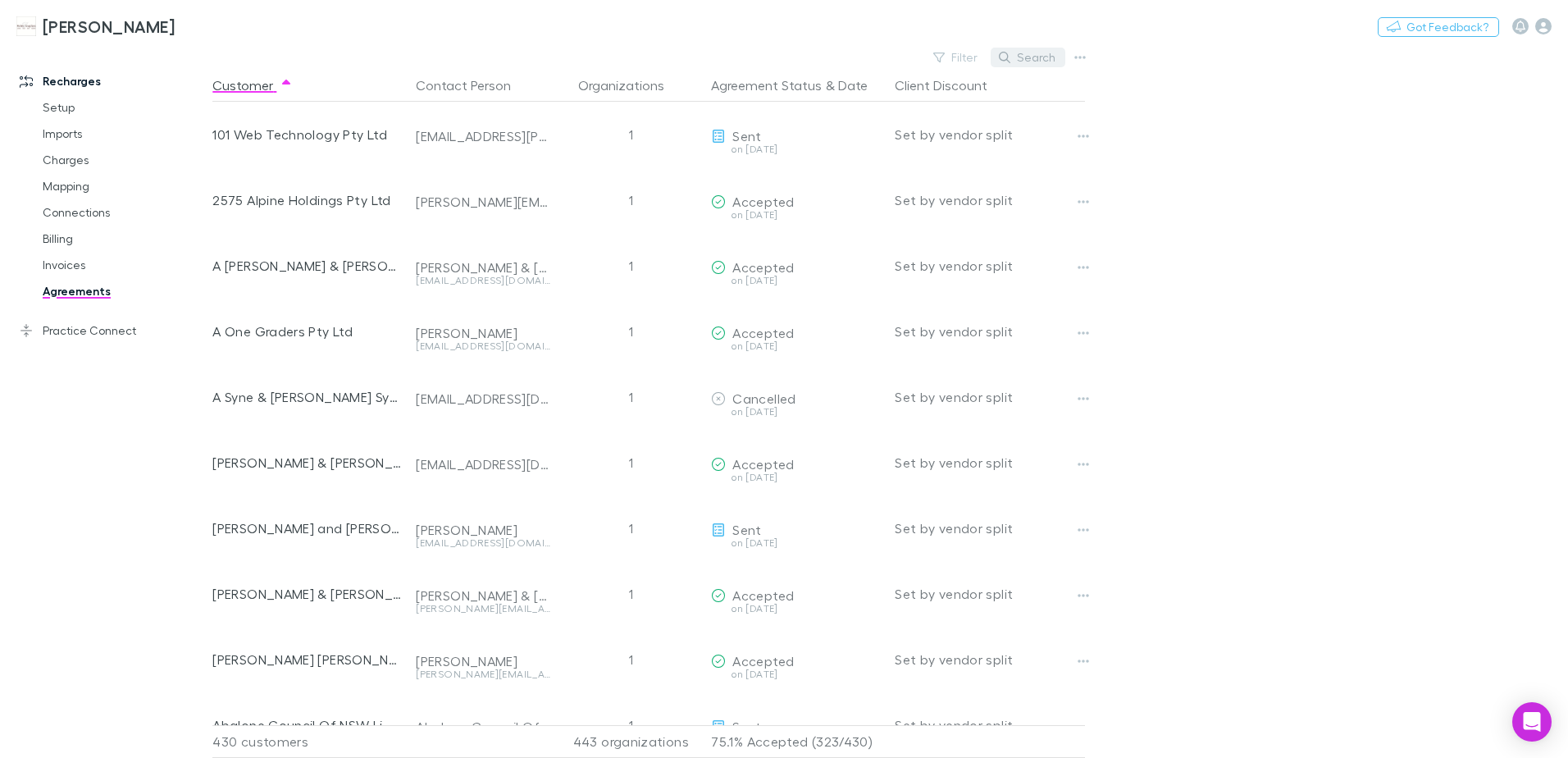
click at [1029, 63] on button "Search" at bounding box center [1028, 57] width 75 height 19
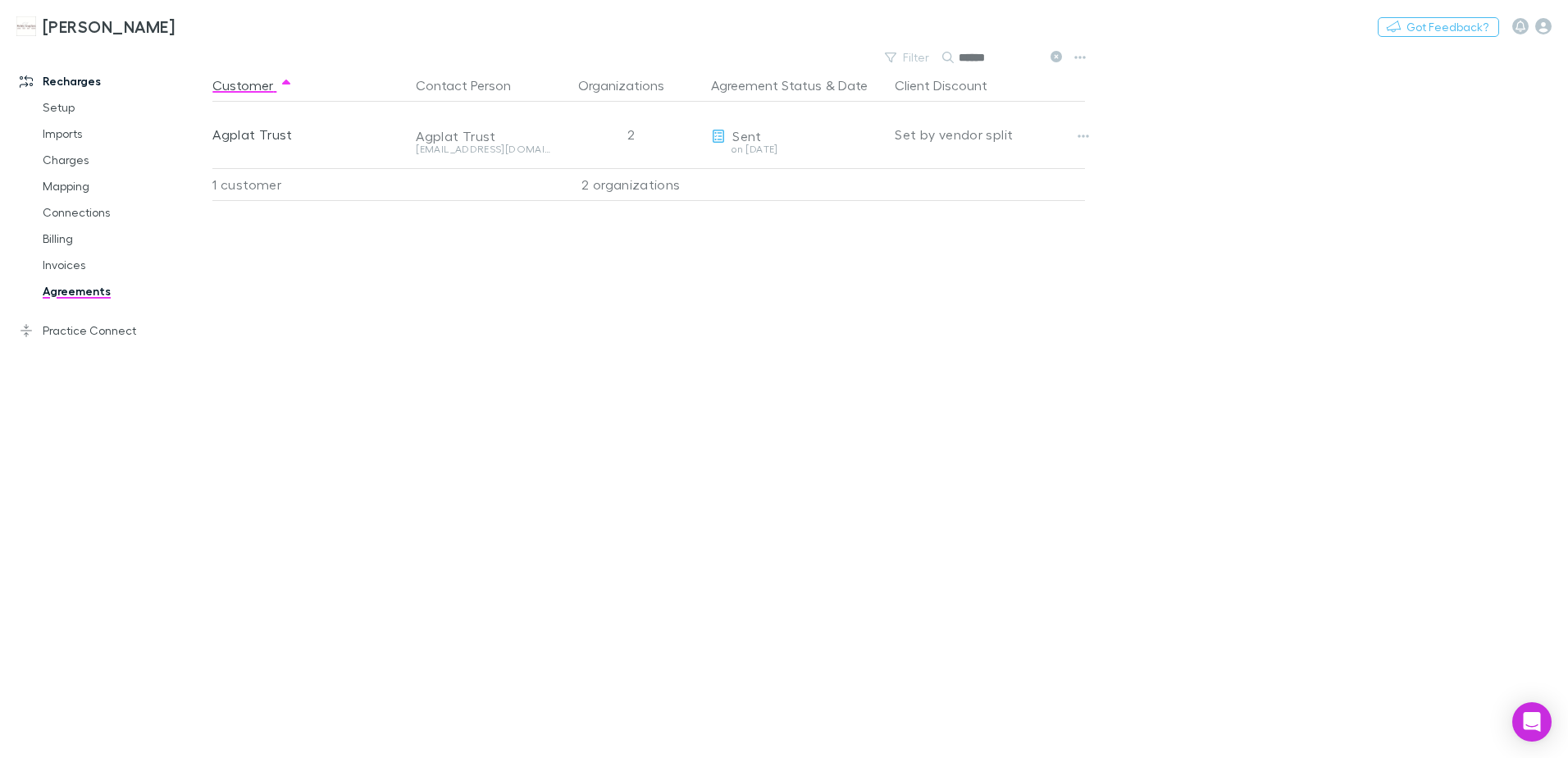
click at [1058, 56] on icon at bounding box center [1056, 56] width 11 height 11
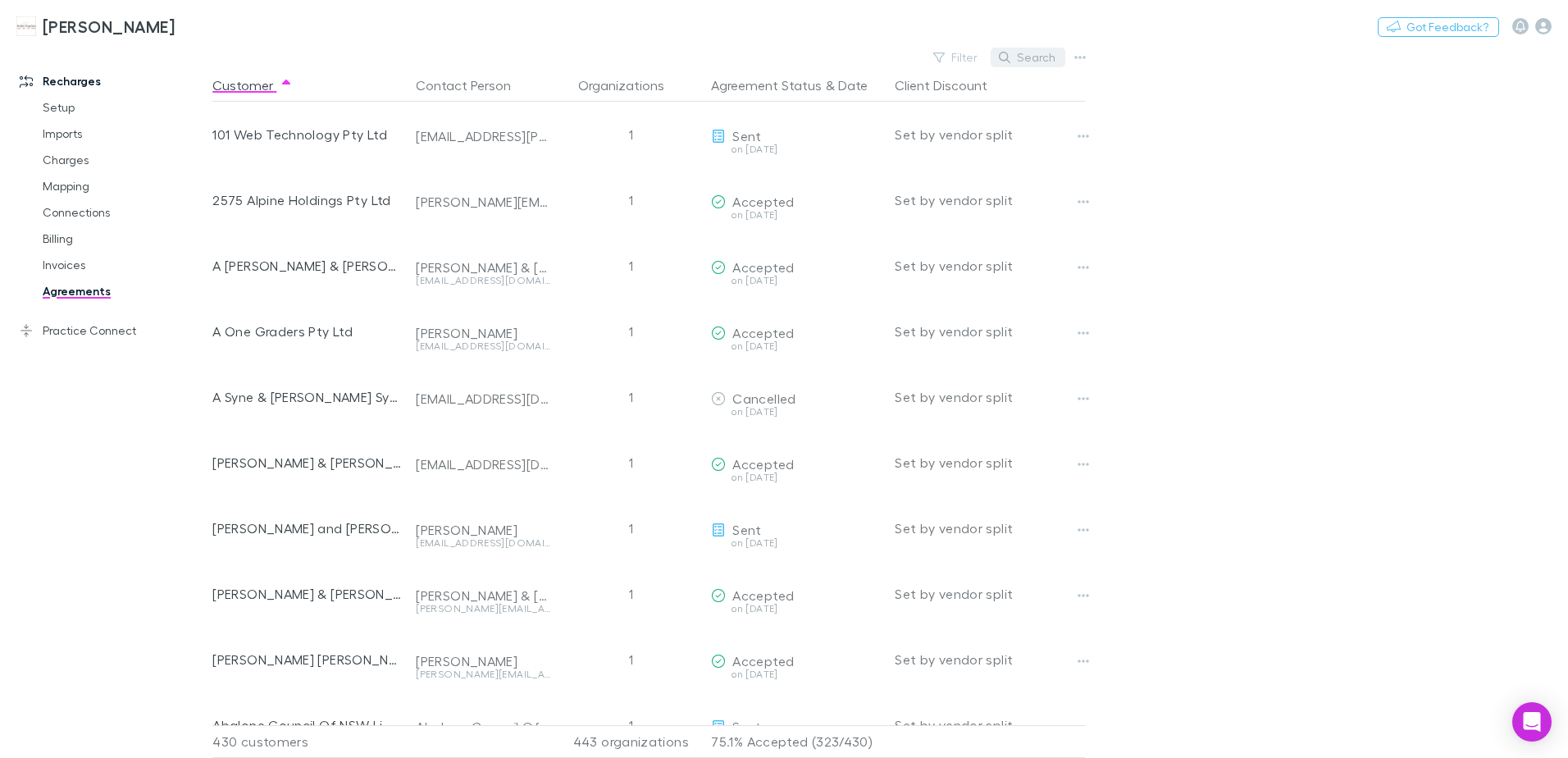
click at [1010, 56] on icon "button" at bounding box center [1004, 57] width 11 height 11
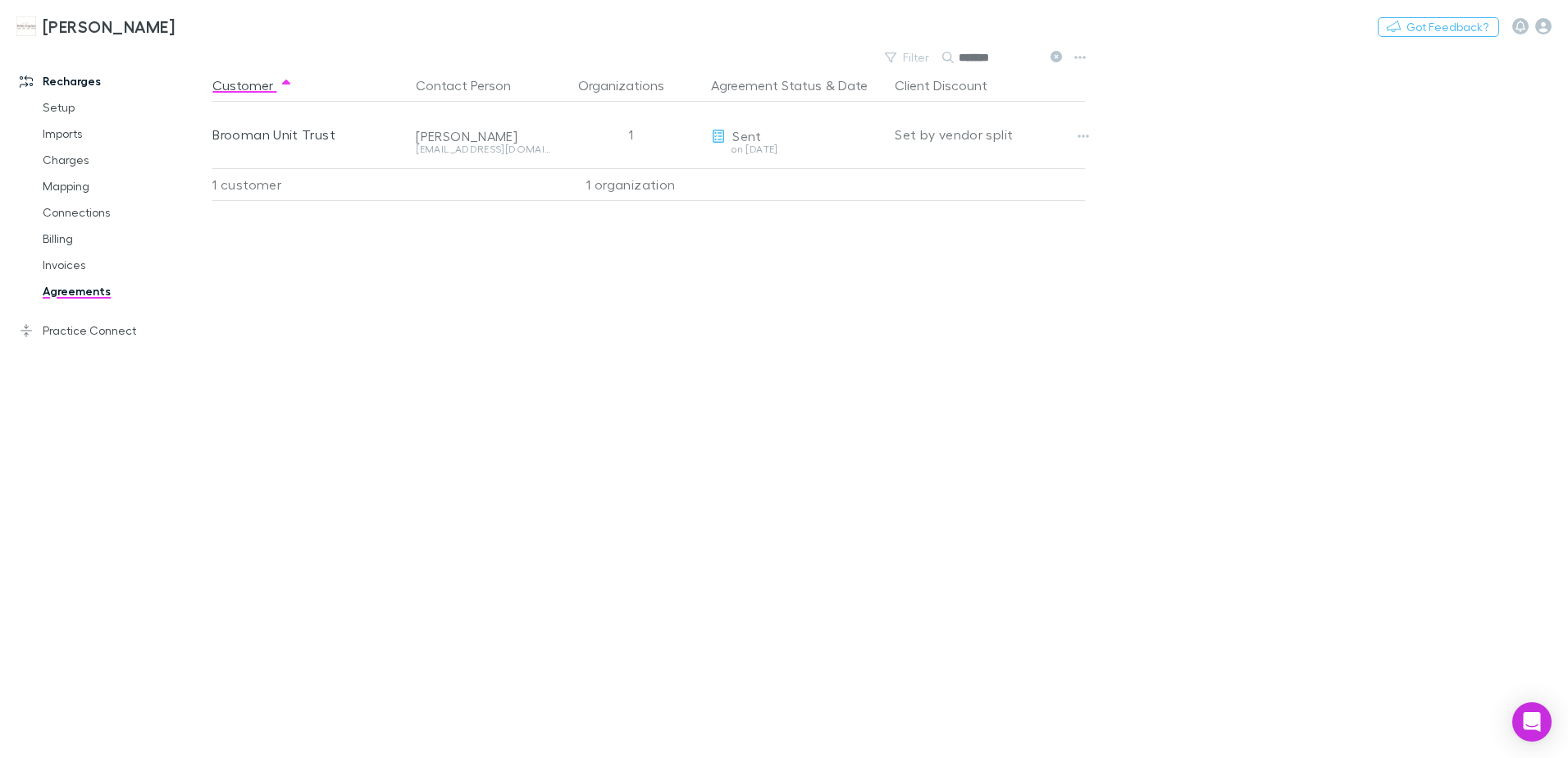
click at [1058, 56] on icon at bounding box center [1056, 56] width 11 height 11
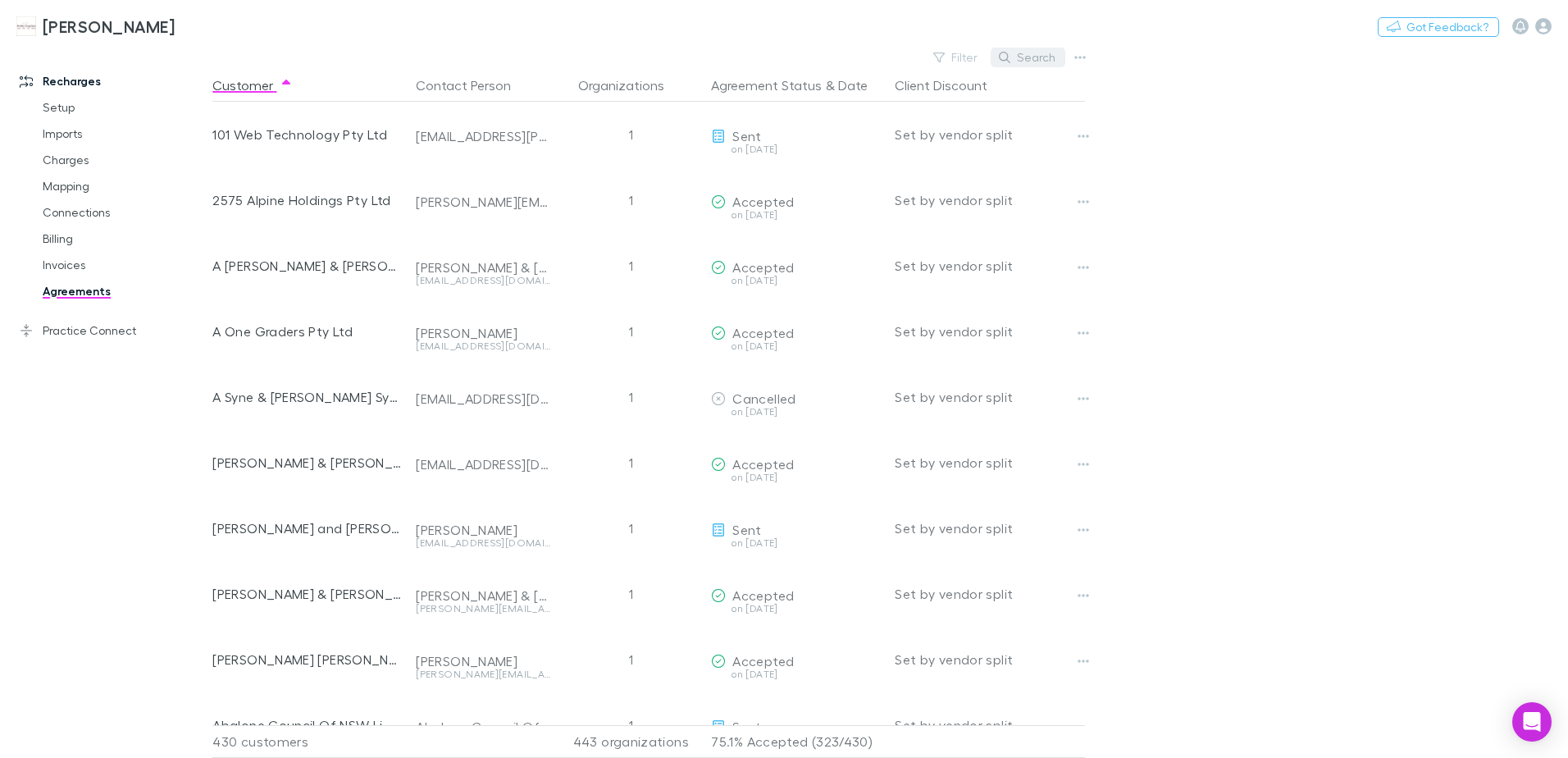
click at [1004, 58] on icon "button" at bounding box center [1004, 57] width 11 height 11
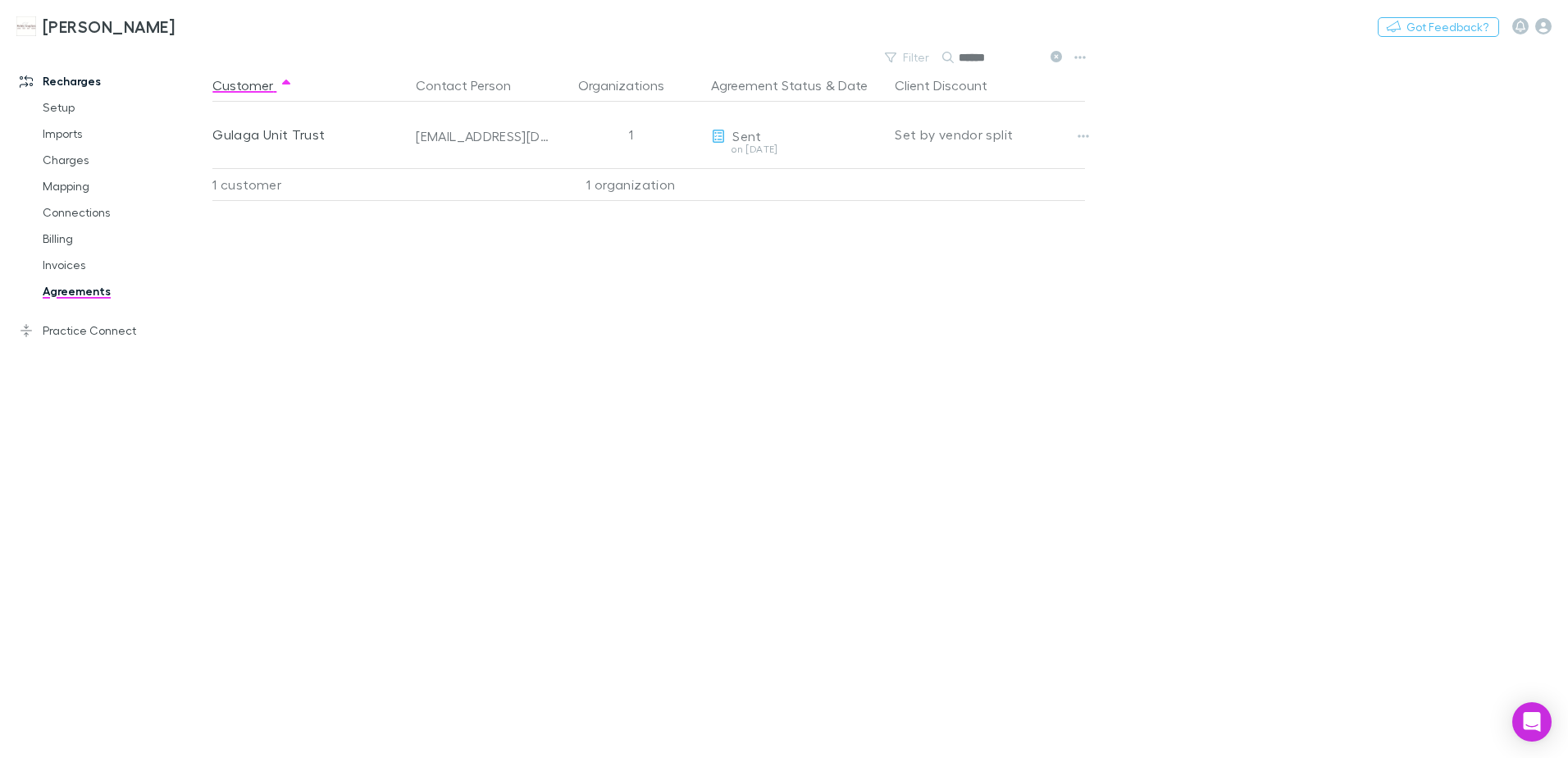
click at [1057, 53] on icon at bounding box center [1056, 56] width 11 height 11
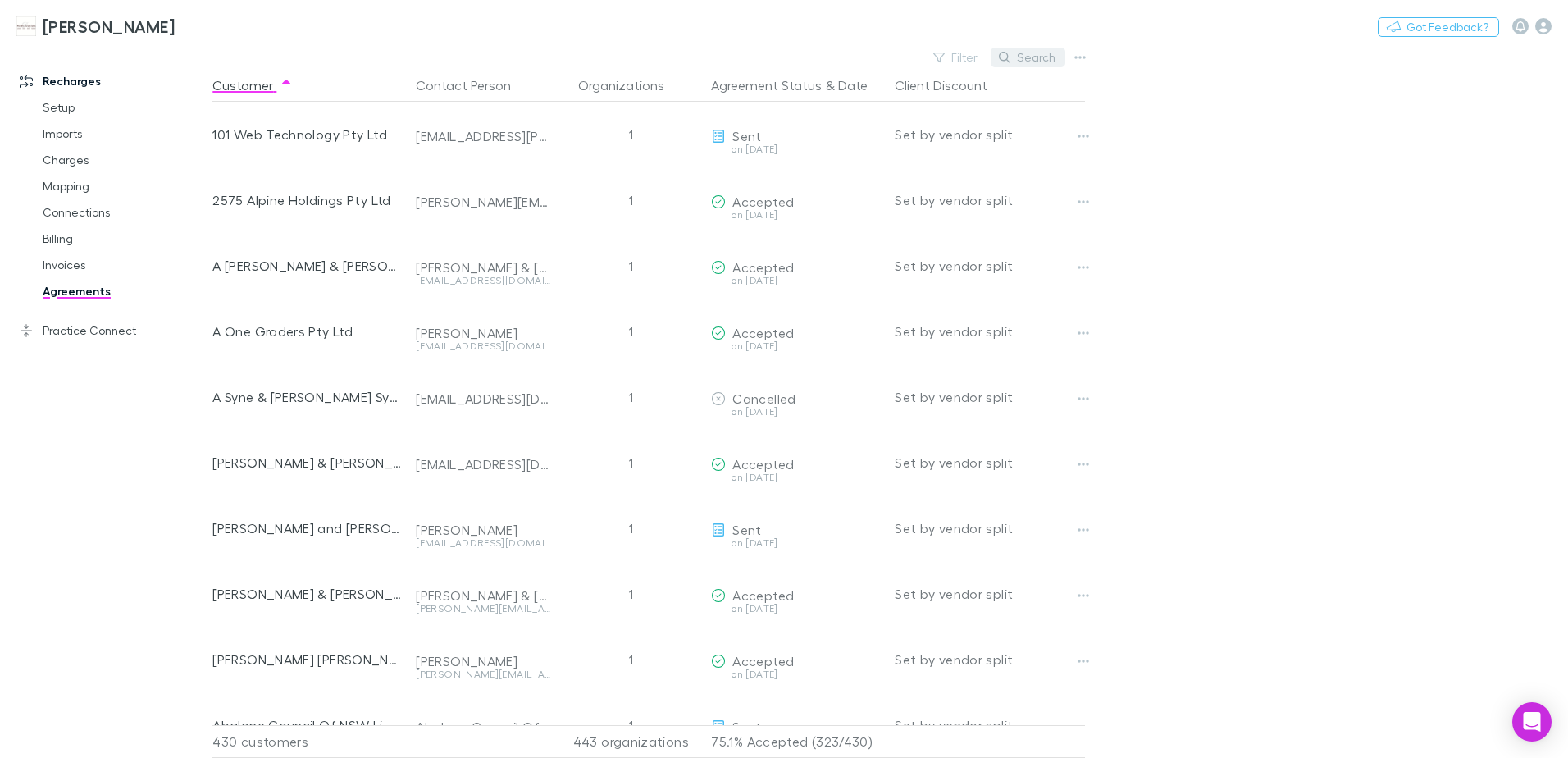
click at [1010, 57] on icon "button" at bounding box center [1004, 57] width 11 height 11
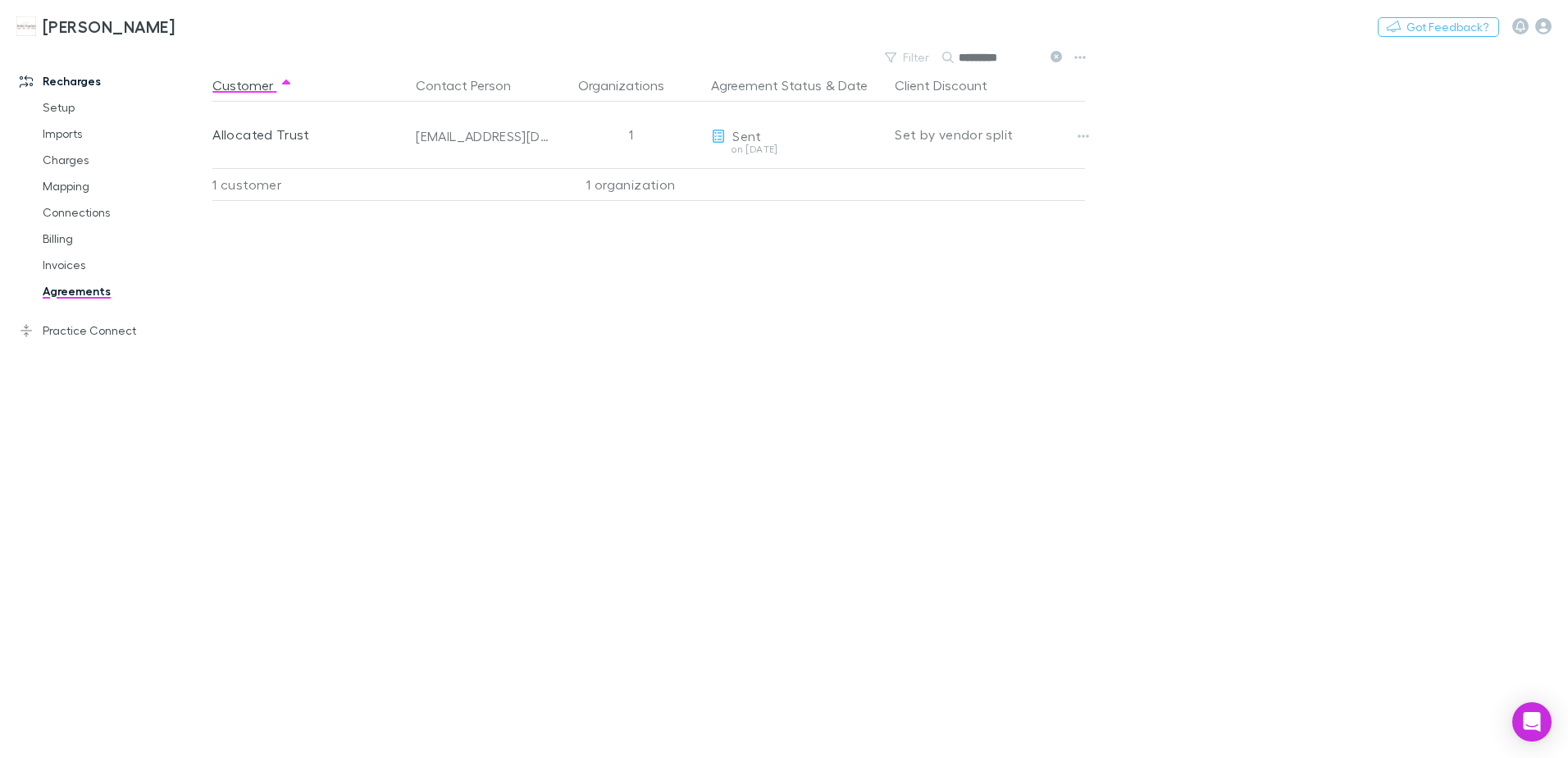
type input "*********"
click at [1057, 58] on icon at bounding box center [1056, 56] width 11 height 11
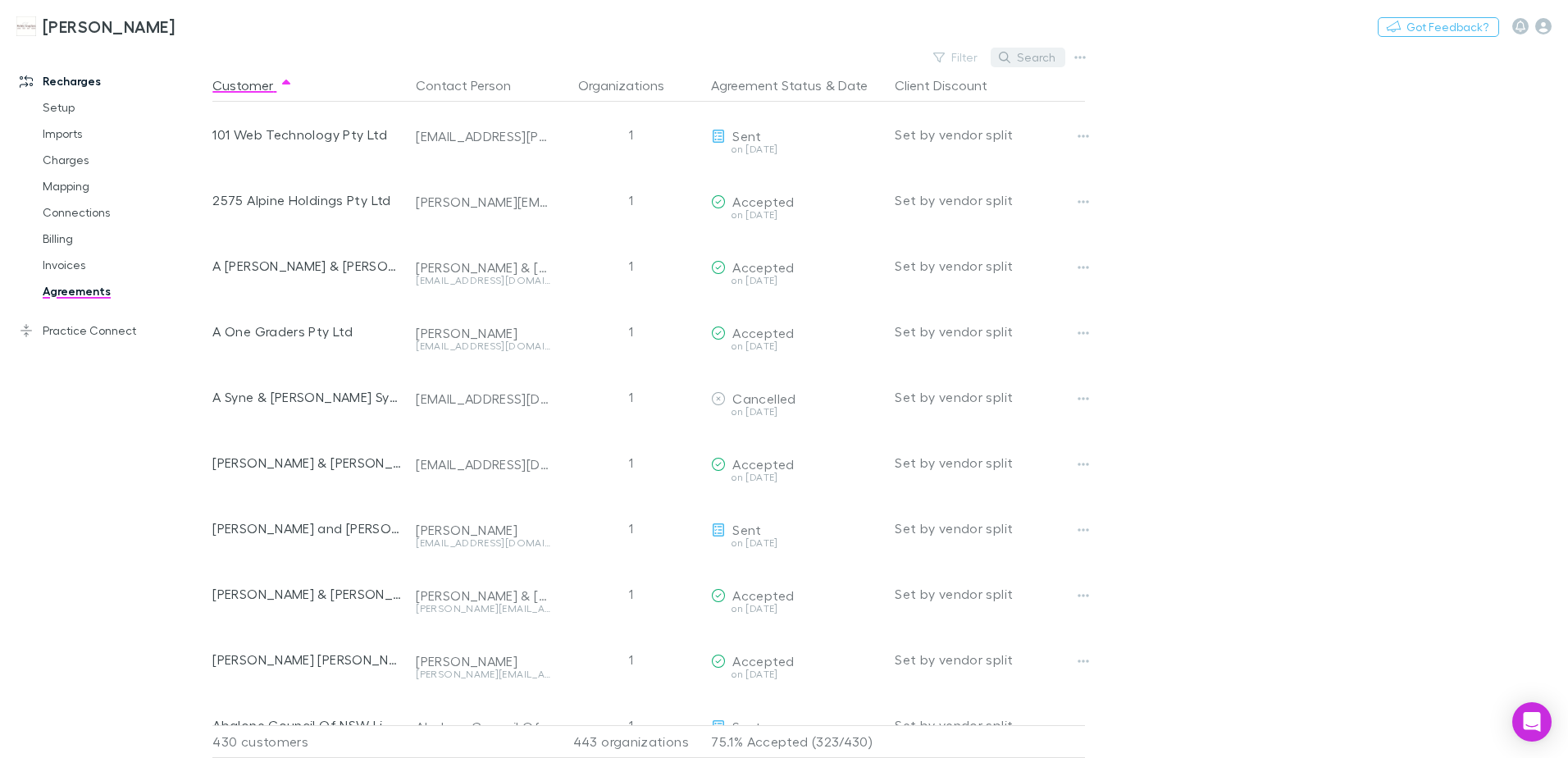
click at [1020, 61] on button "Search" at bounding box center [1028, 57] width 75 height 19
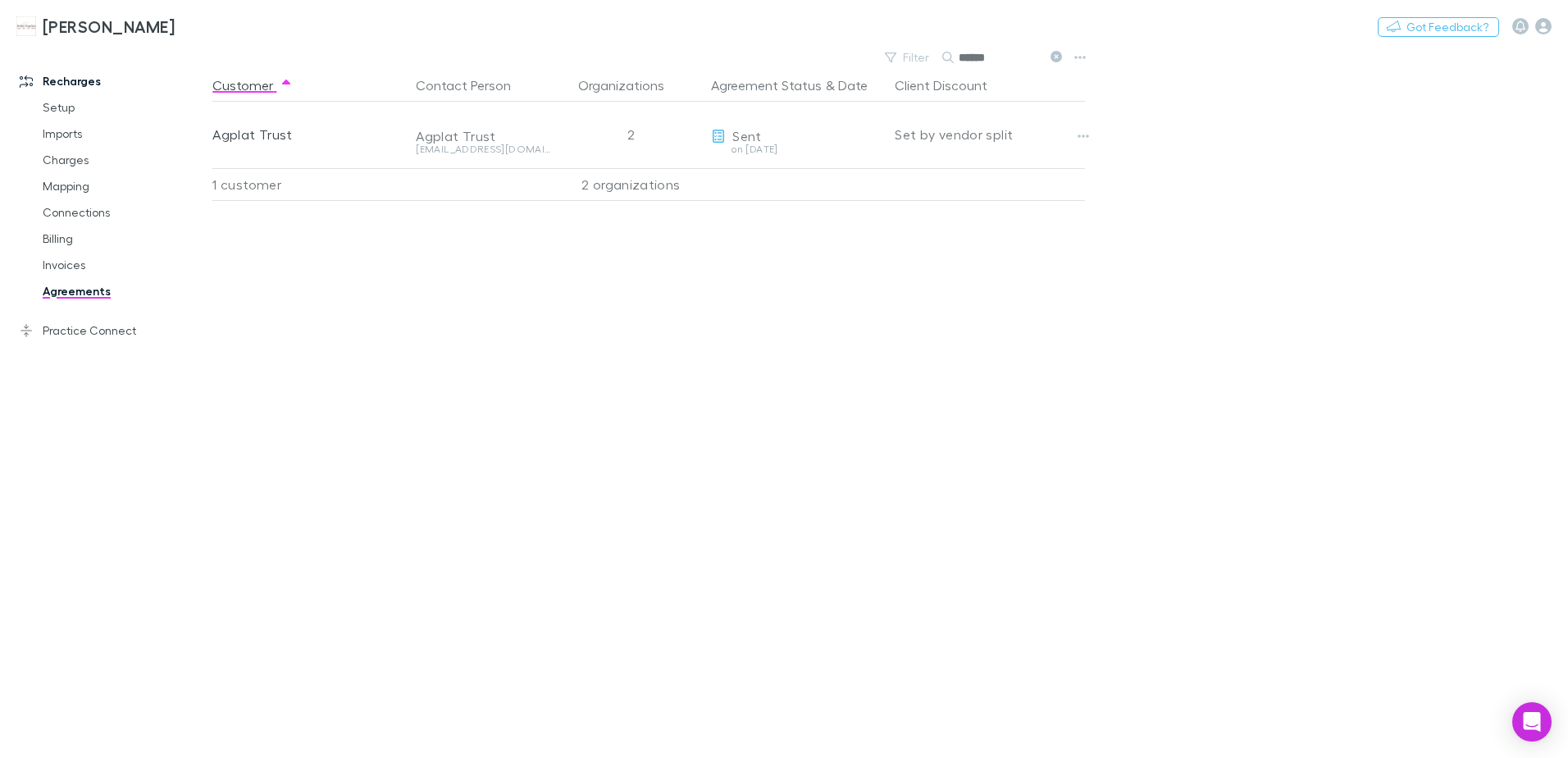
drag, startPoint x: 1058, startPoint y: 54, endPoint x: 999, endPoint y: 64, distance: 59.8
click at [1058, 54] on icon at bounding box center [1056, 56] width 11 height 11
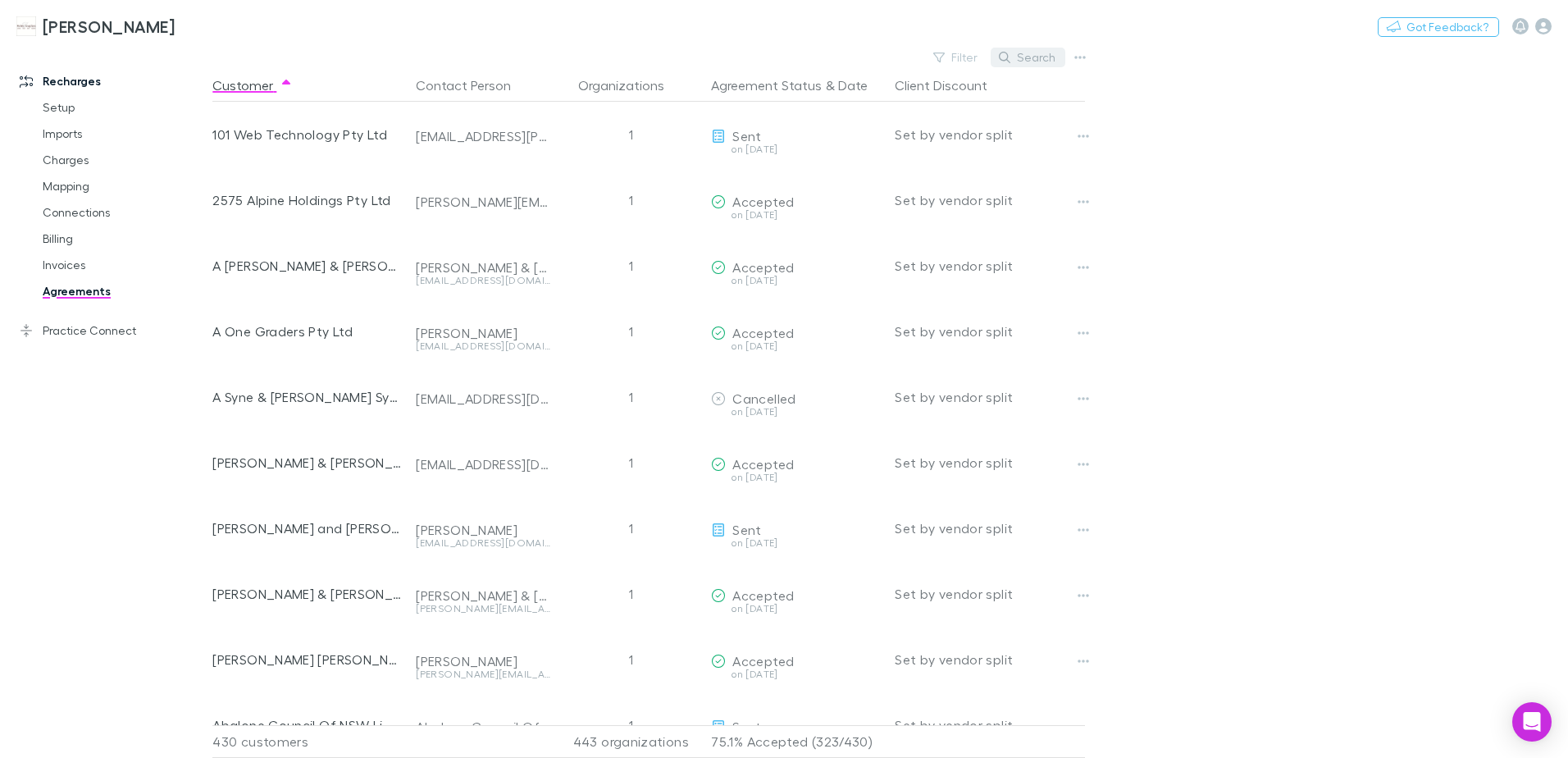
click at [1018, 56] on button "Search" at bounding box center [1028, 57] width 75 height 19
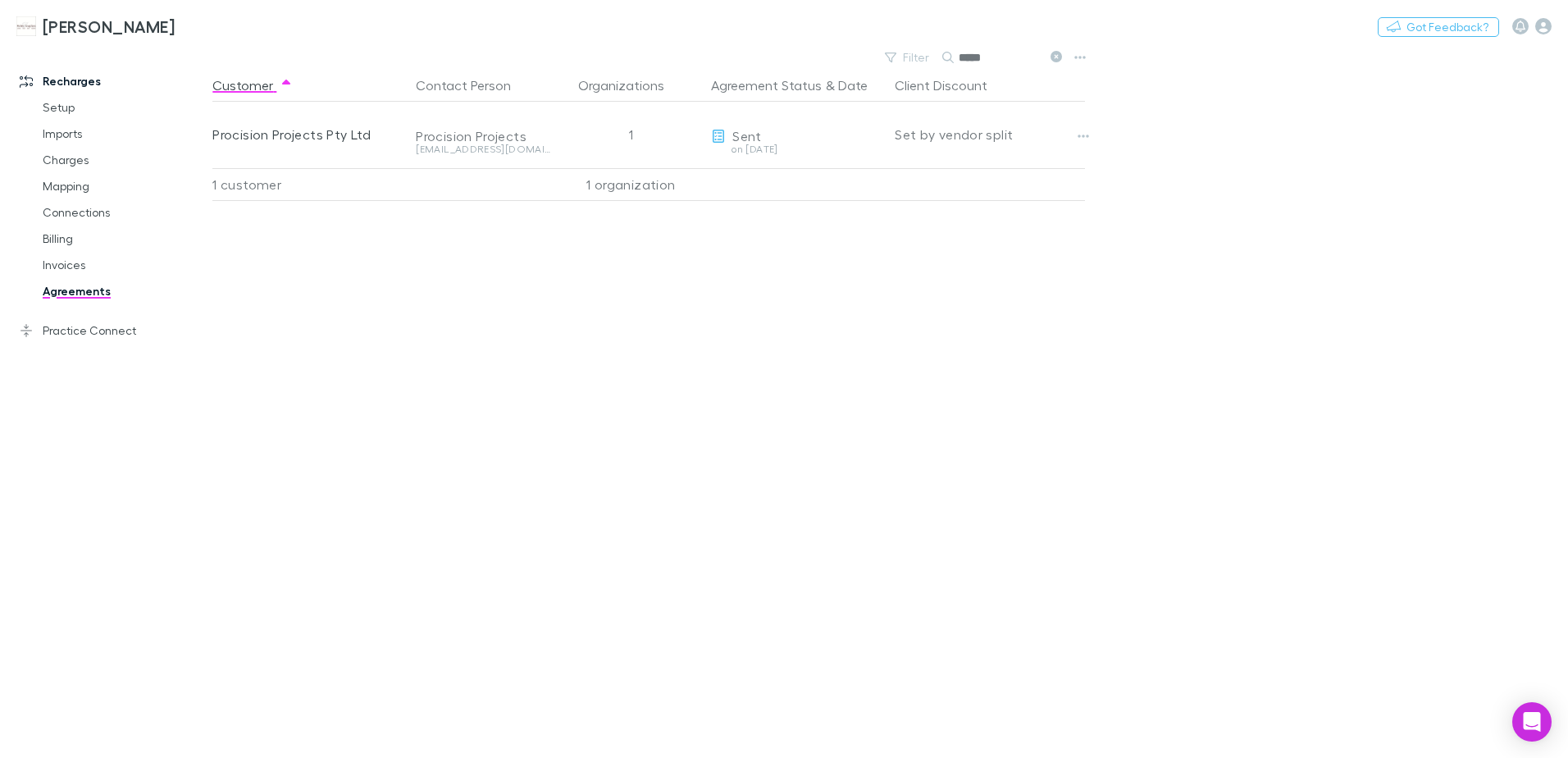
type input "*****"
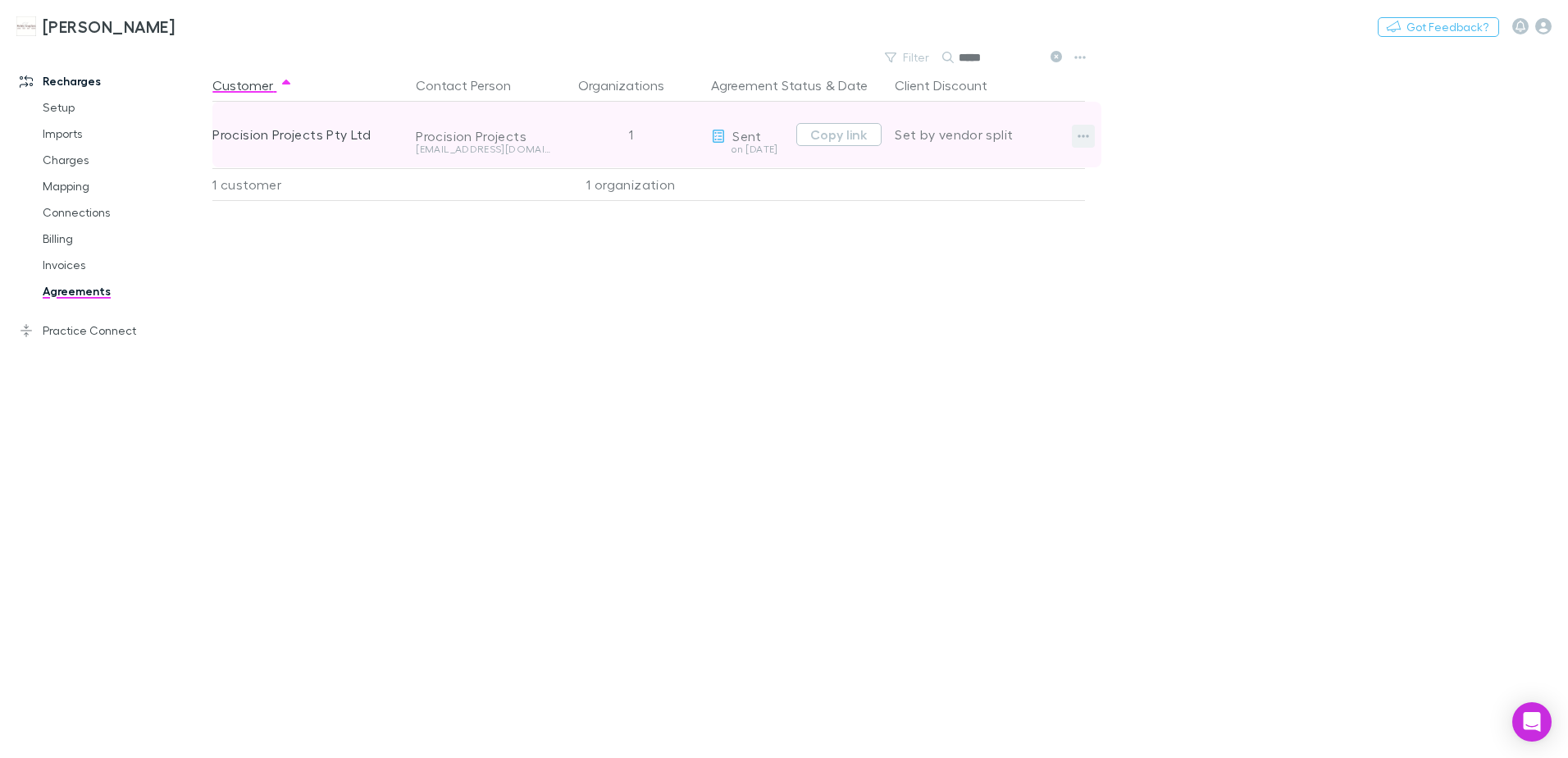
click at [1077, 134] on button "button" at bounding box center [1084, 136] width 23 height 23
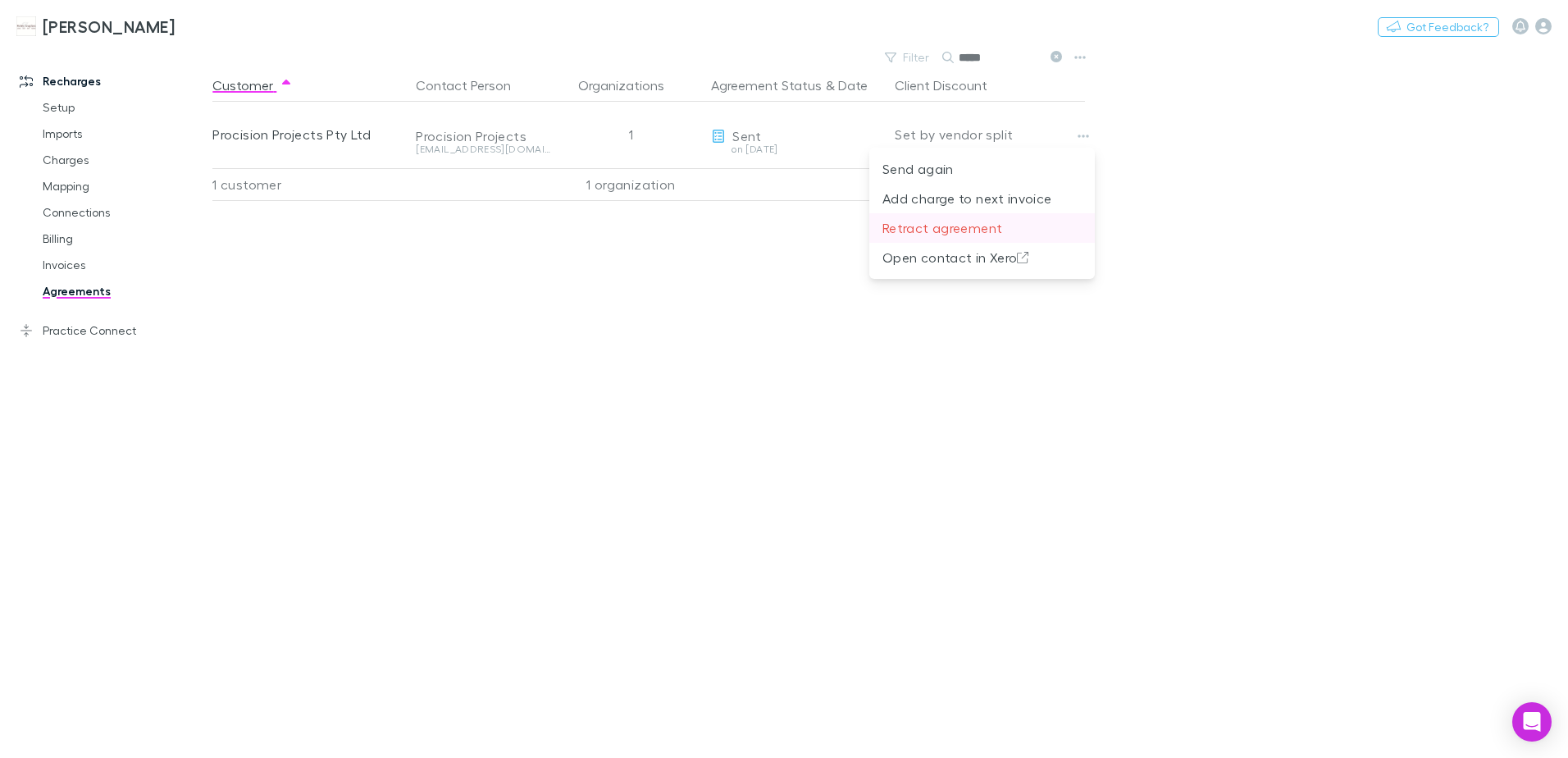
click at [982, 228] on p "Retract agreement" at bounding box center [982, 228] width 199 height 19
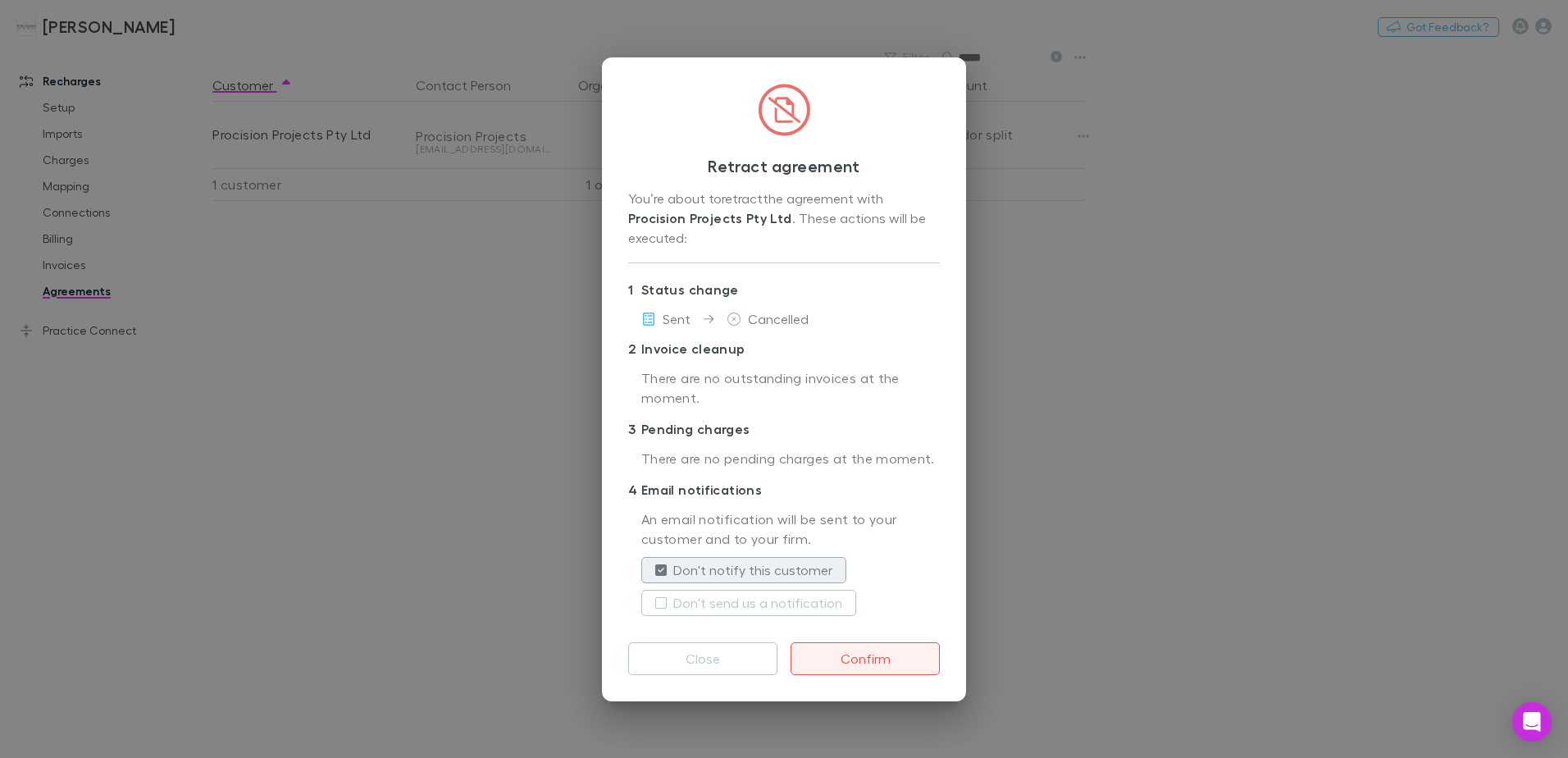
click at [828, 657] on button "Confirm" at bounding box center [865, 658] width 149 height 33
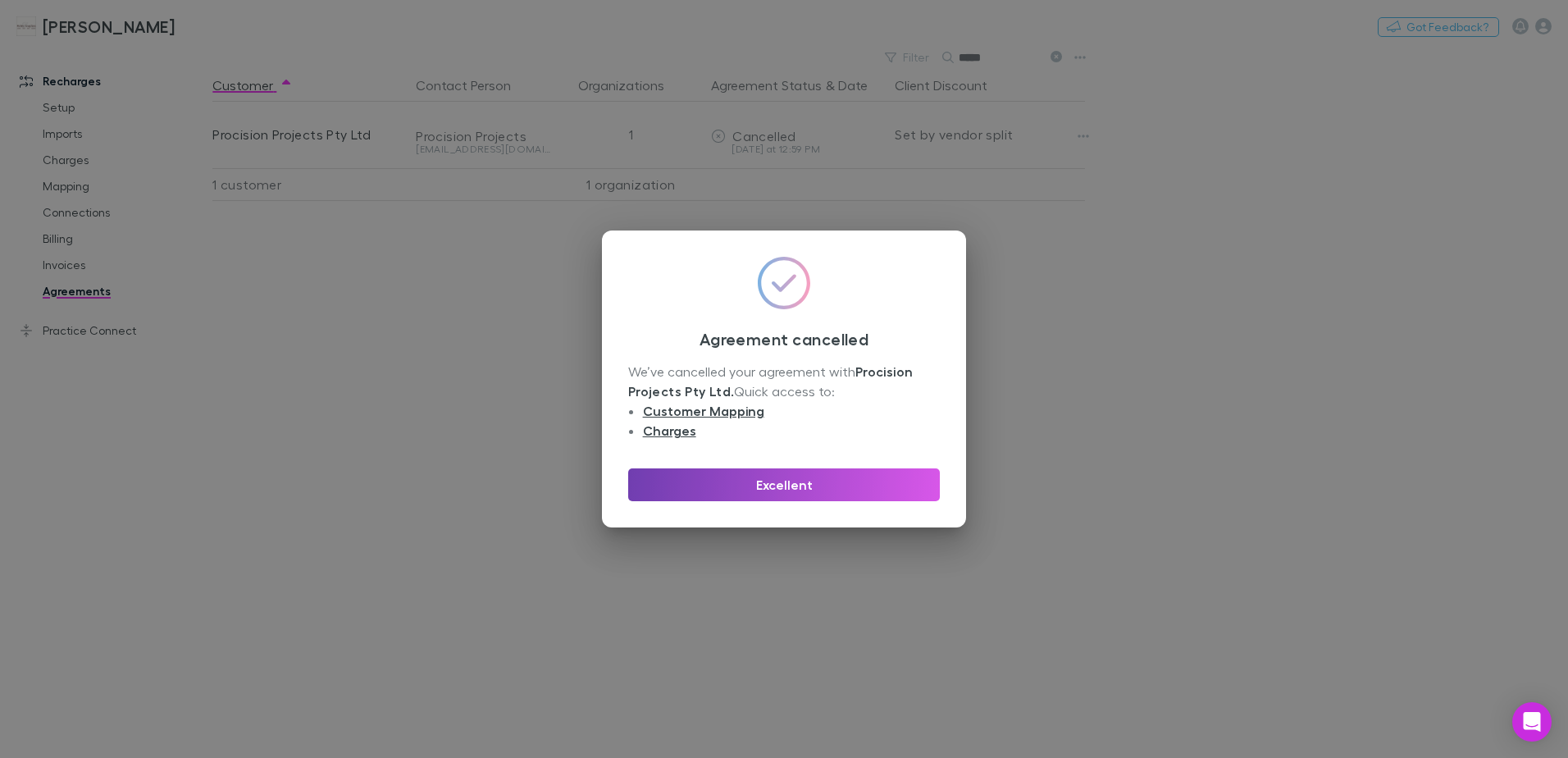
click at [803, 494] on button "Excellent" at bounding box center [784, 484] width 311 height 33
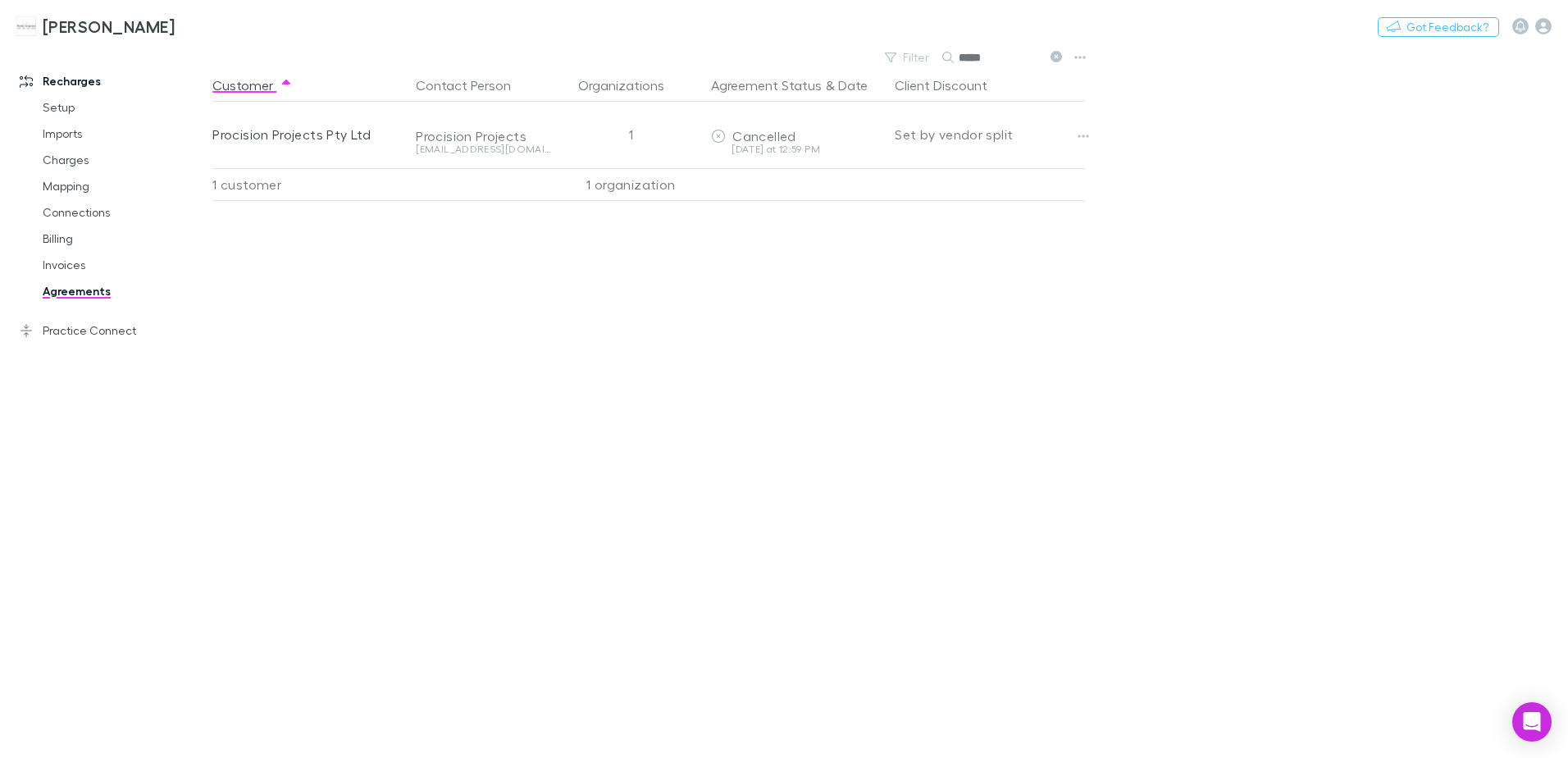
click at [1057, 56] on icon at bounding box center [1056, 56] width 11 height 11
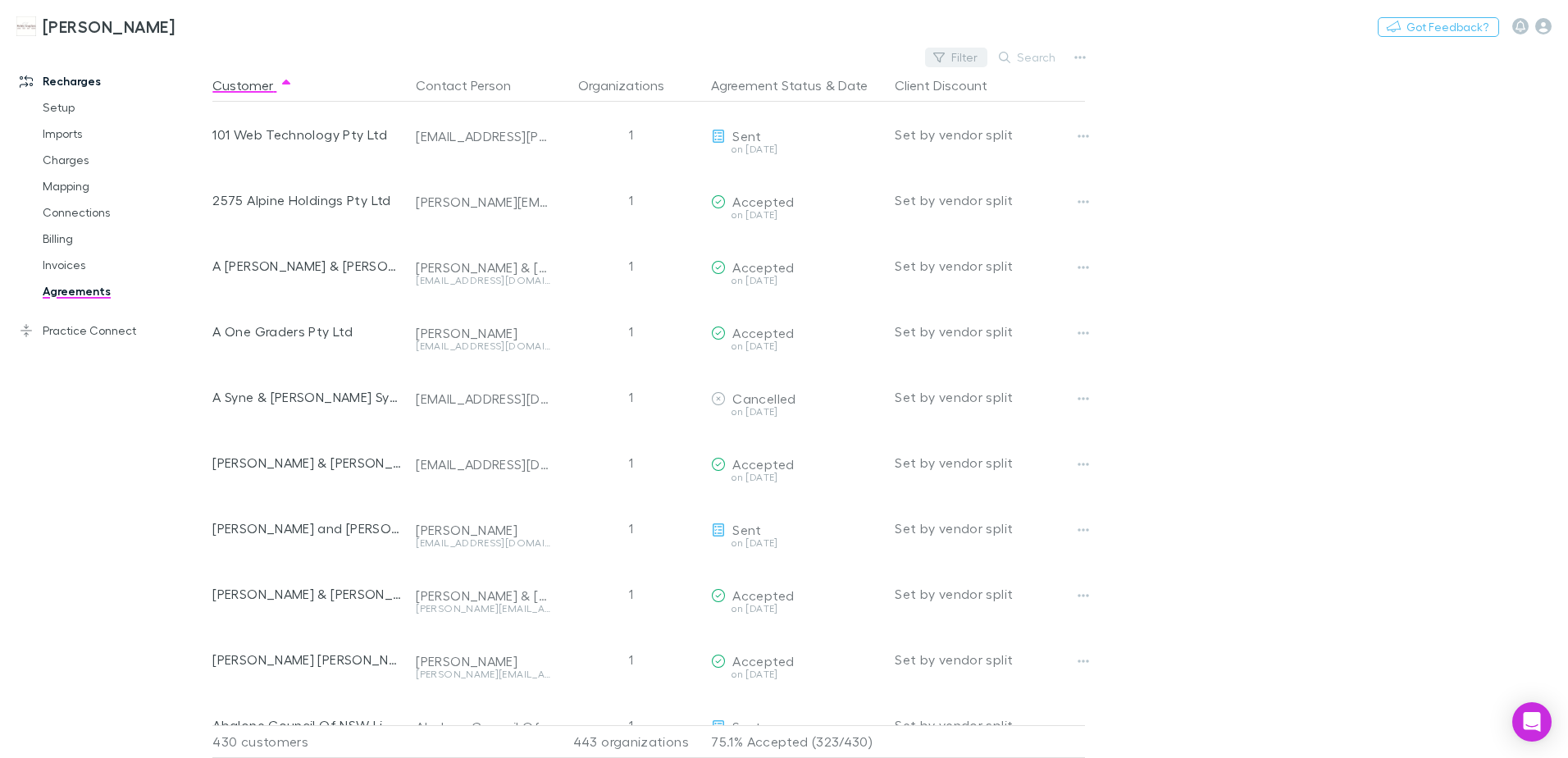
click at [972, 58] on button "Filter" at bounding box center [956, 57] width 63 height 19
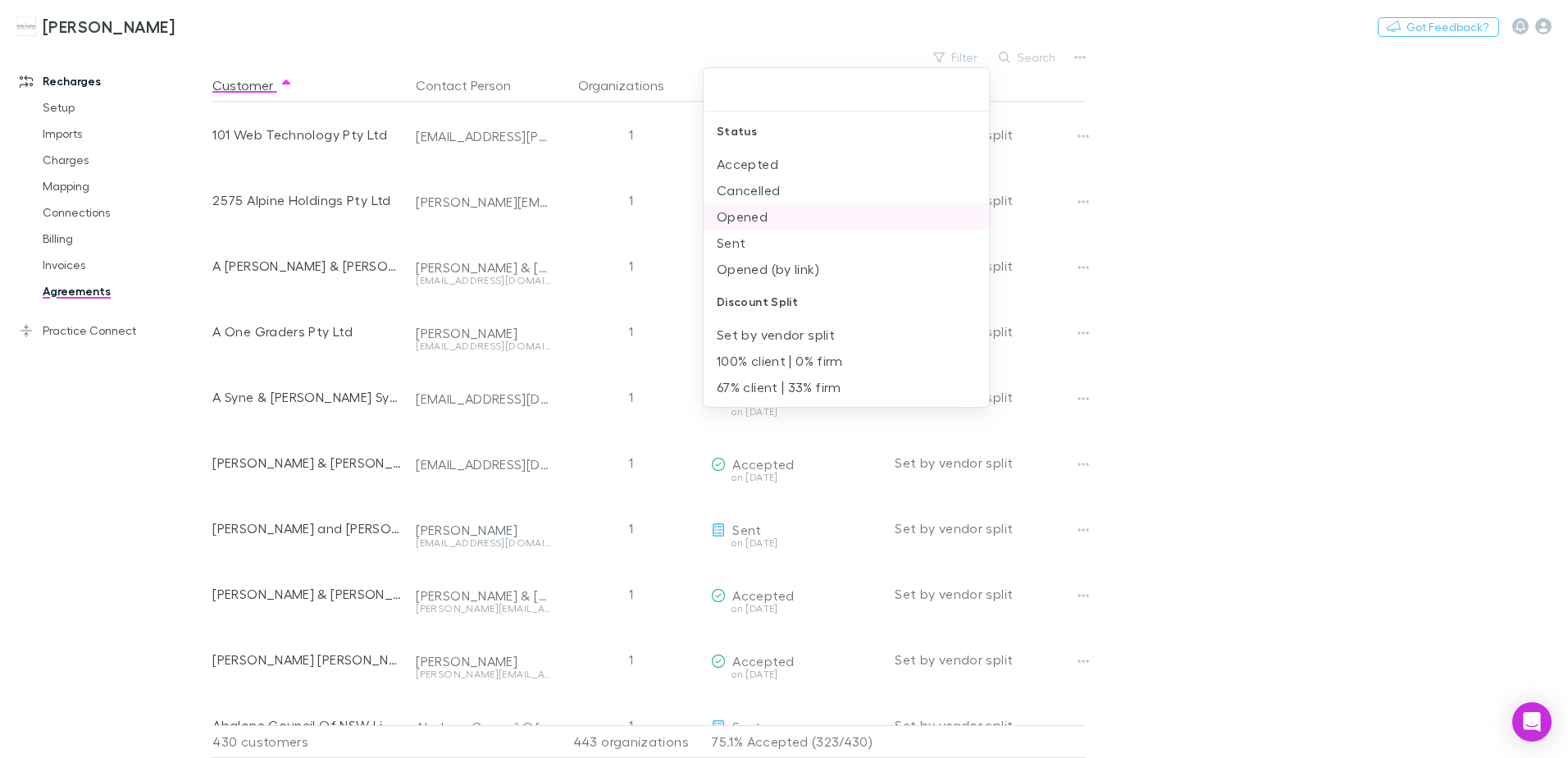
click at [771, 221] on li "Opened" at bounding box center [845, 217] width 285 height 26
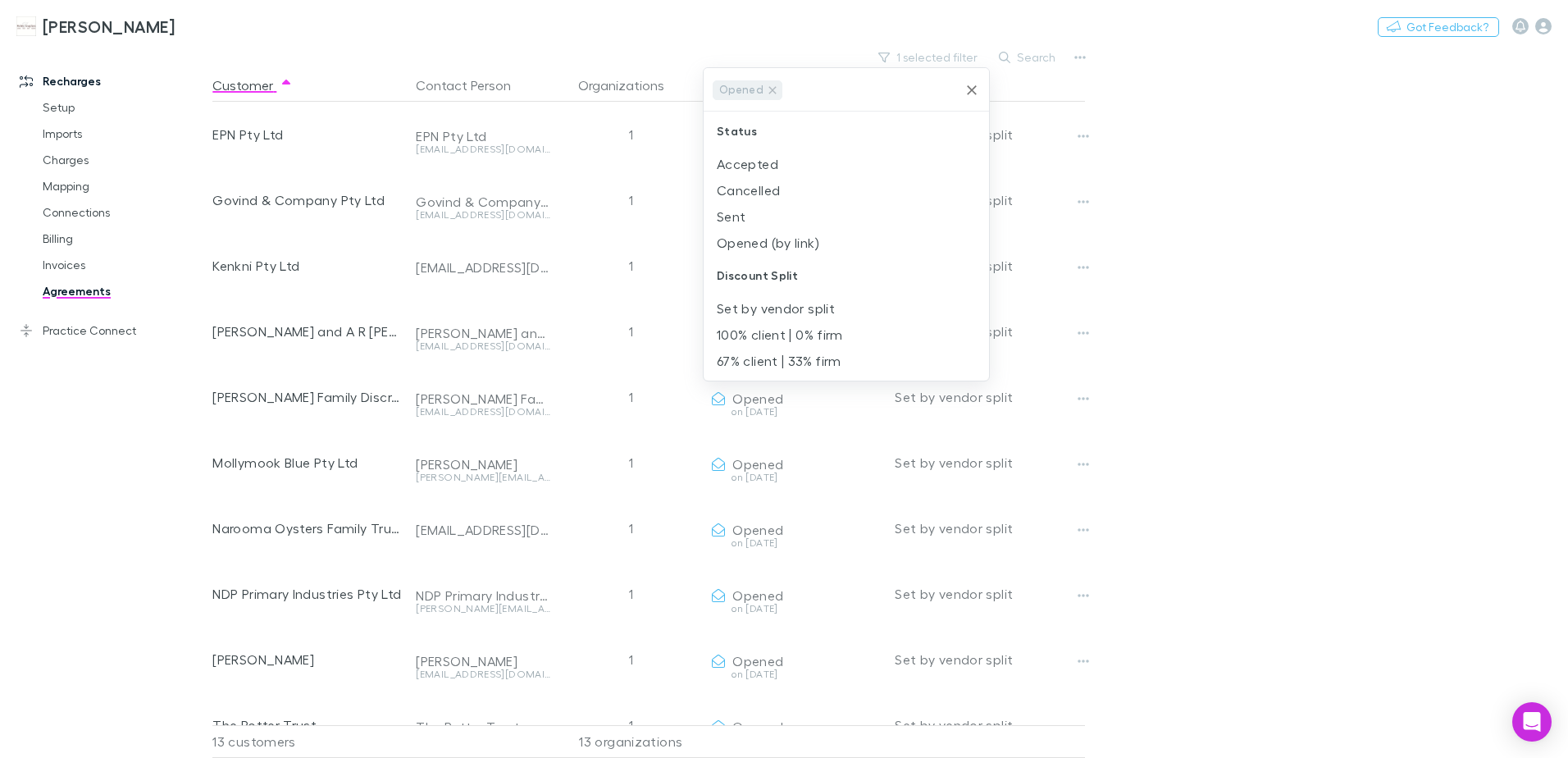
click at [771, 221] on li "Sent" at bounding box center [845, 217] width 285 height 26
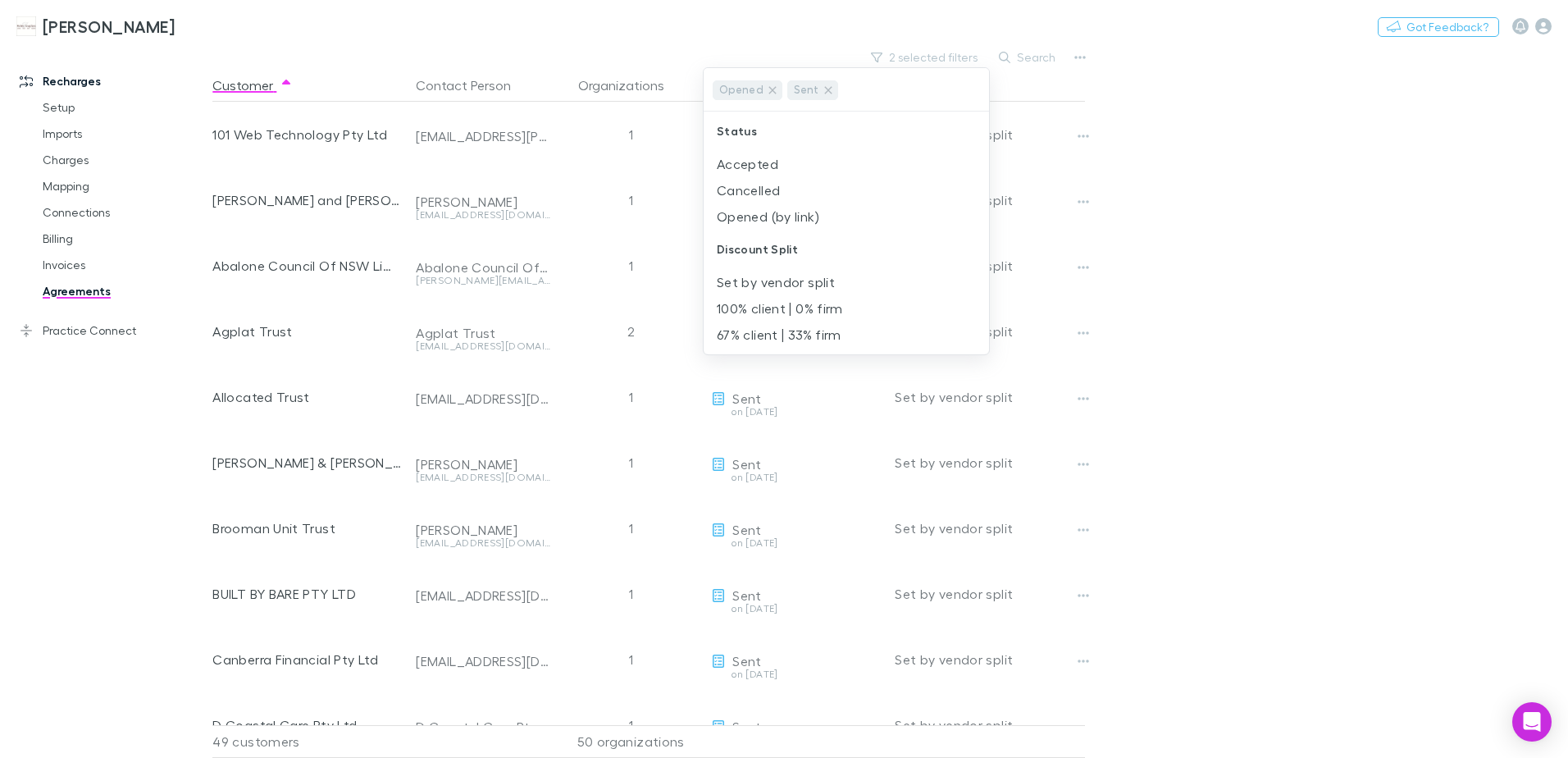
click at [1184, 208] on div at bounding box center [784, 379] width 1568 height 758
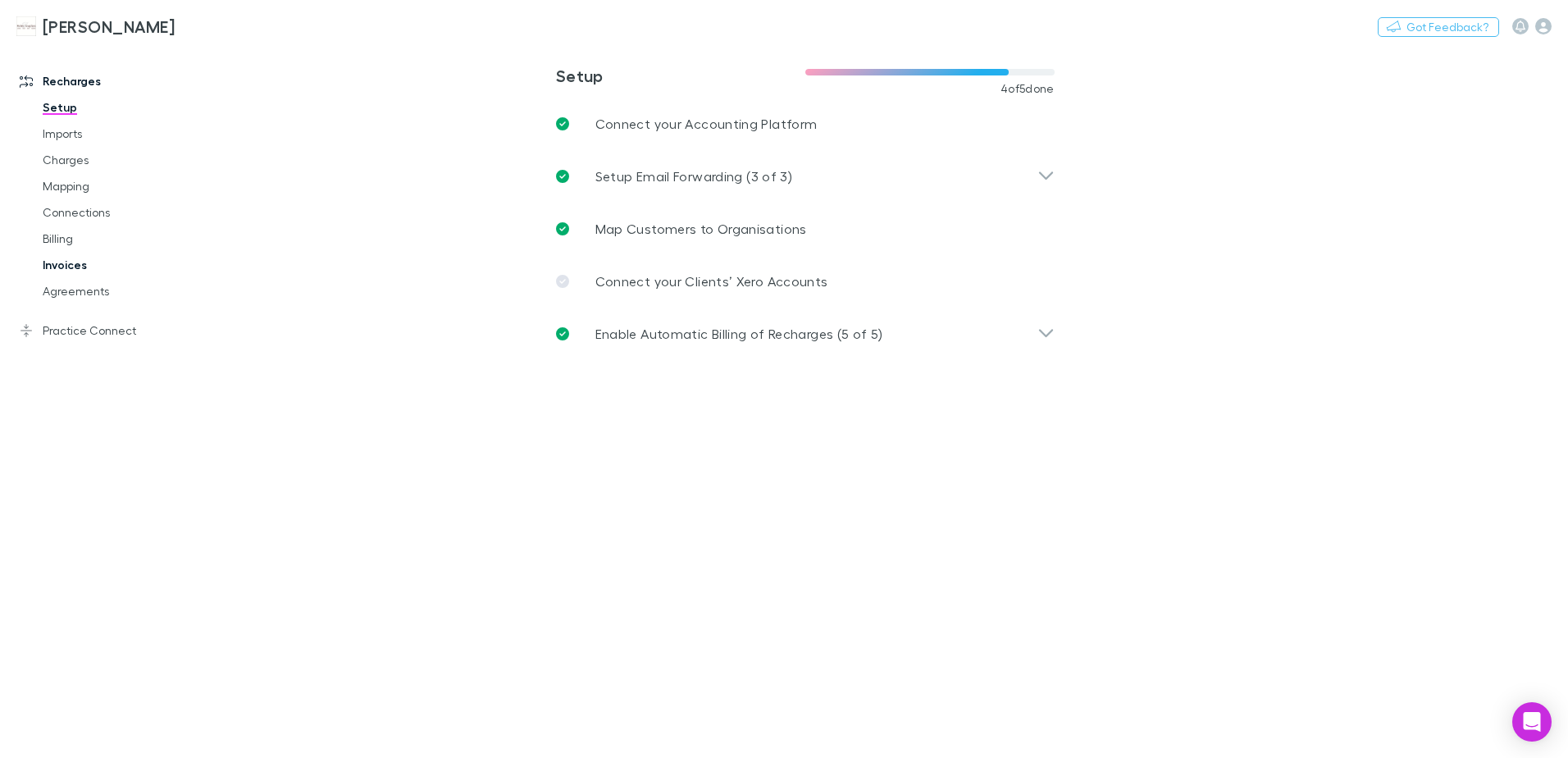
click at [64, 263] on link "Invoices" at bounding box center [124, 265] width 195 height 26
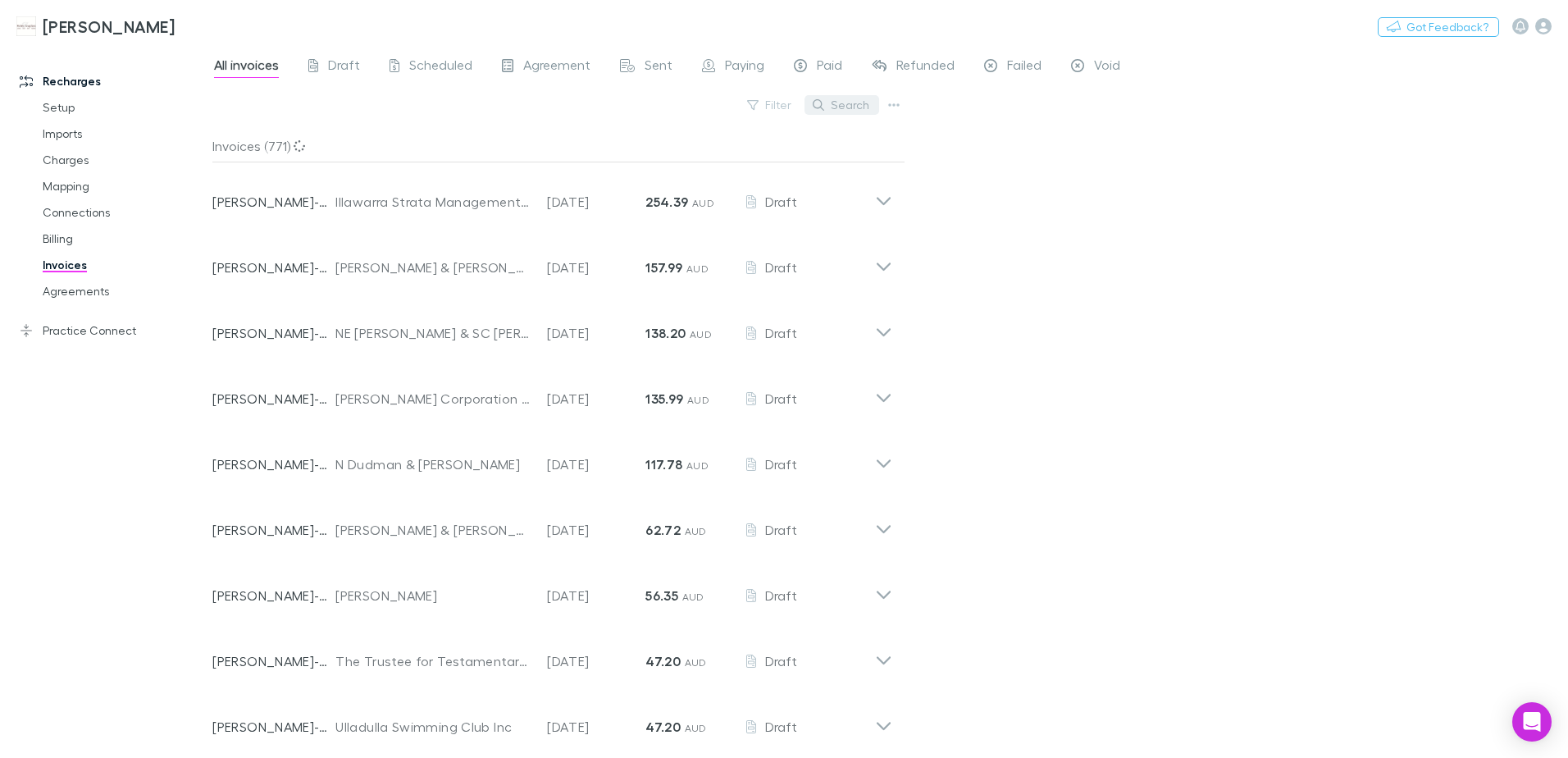
click at [867, 108] on button "Search" at bounding box center [842, 105] width 75 height 19
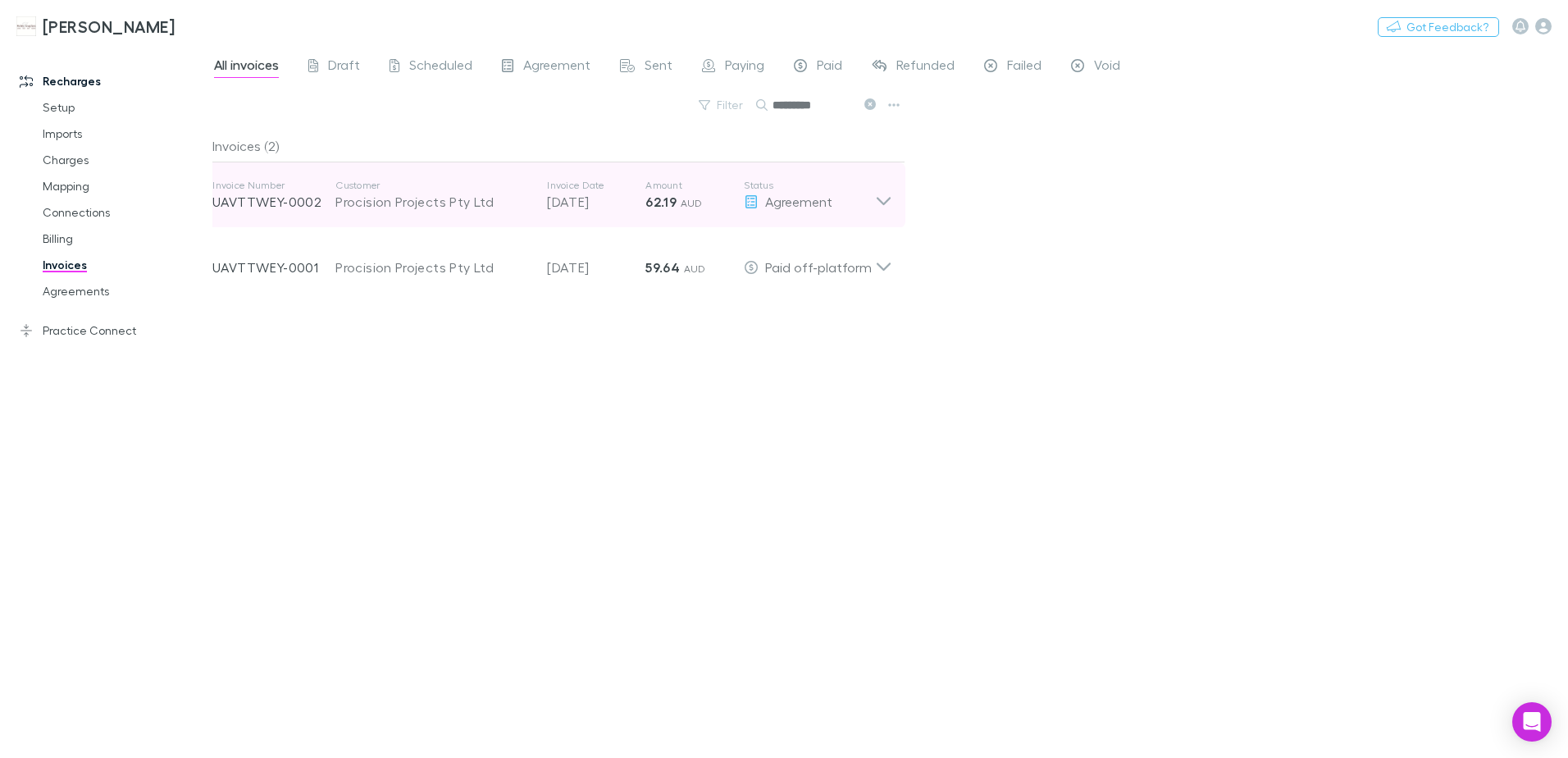
type input "*********"
click at [879, 206] on icon at bounding box center [884, 195] width 18 height 33
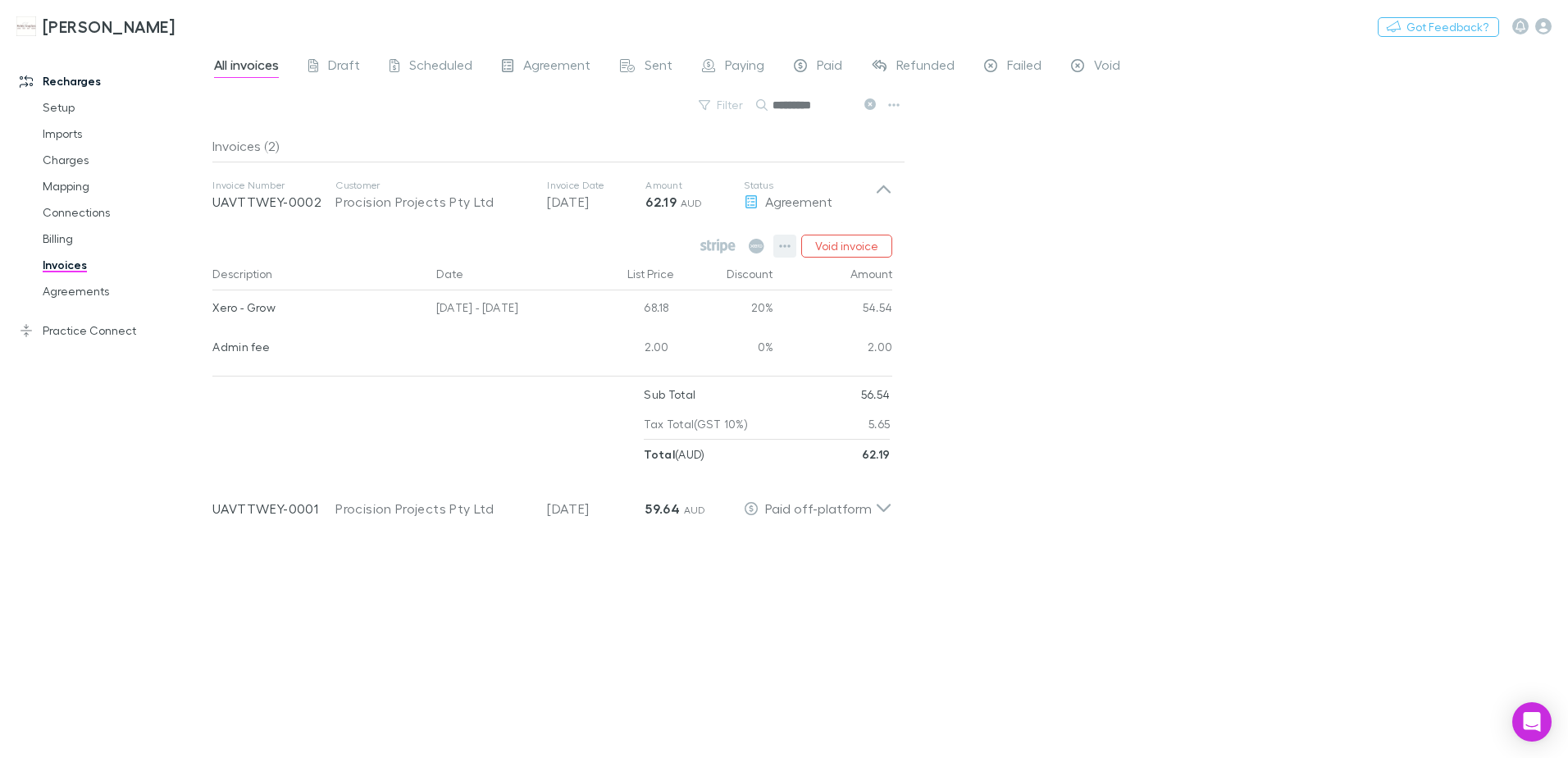
click at [781, 243] on icon "button" at bounding box center [784, 245] width 11 height 13
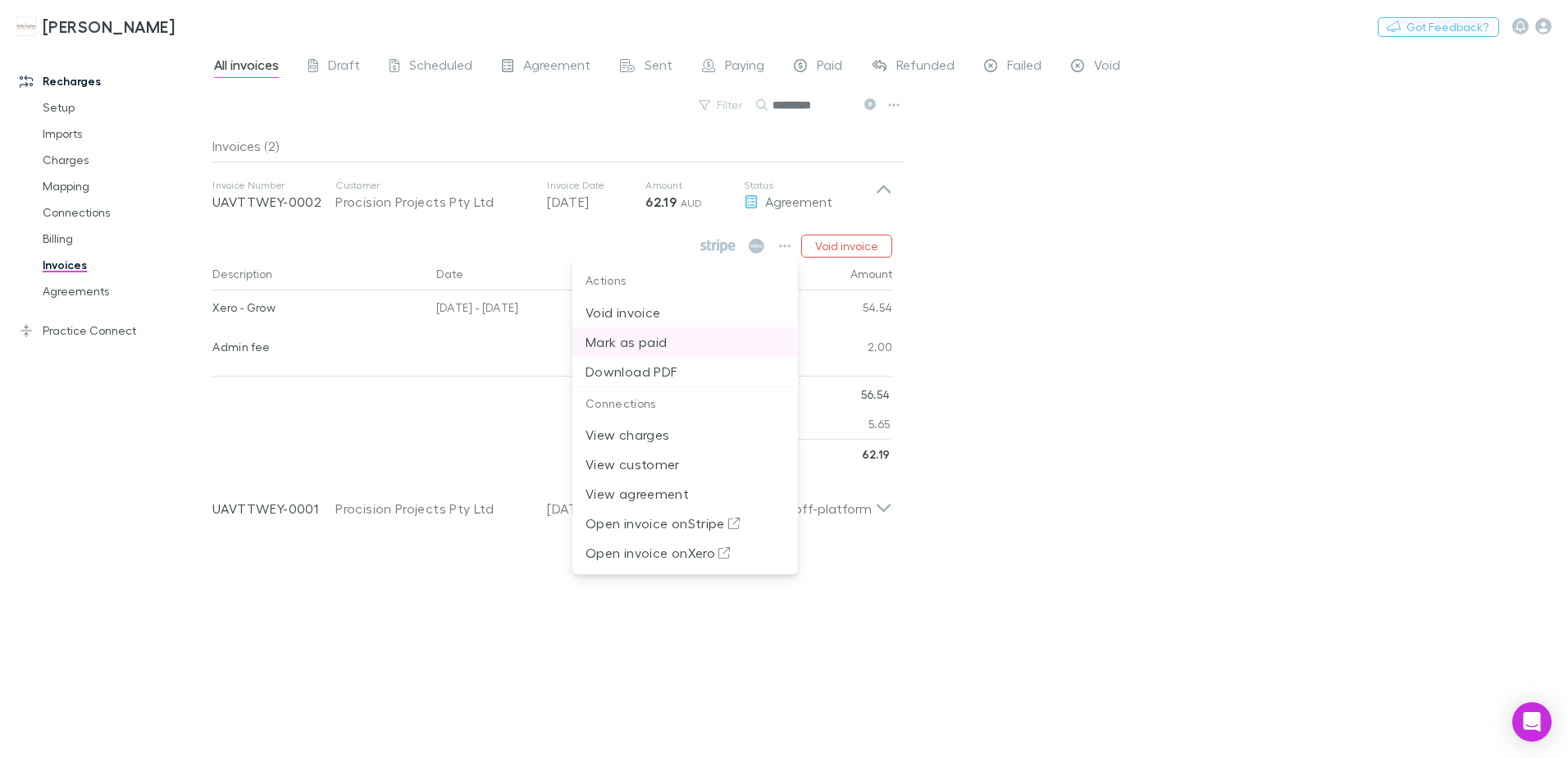
click at [653, 339] on p "Mark as paid" at bounding box center [686, 341] width 199 height 19
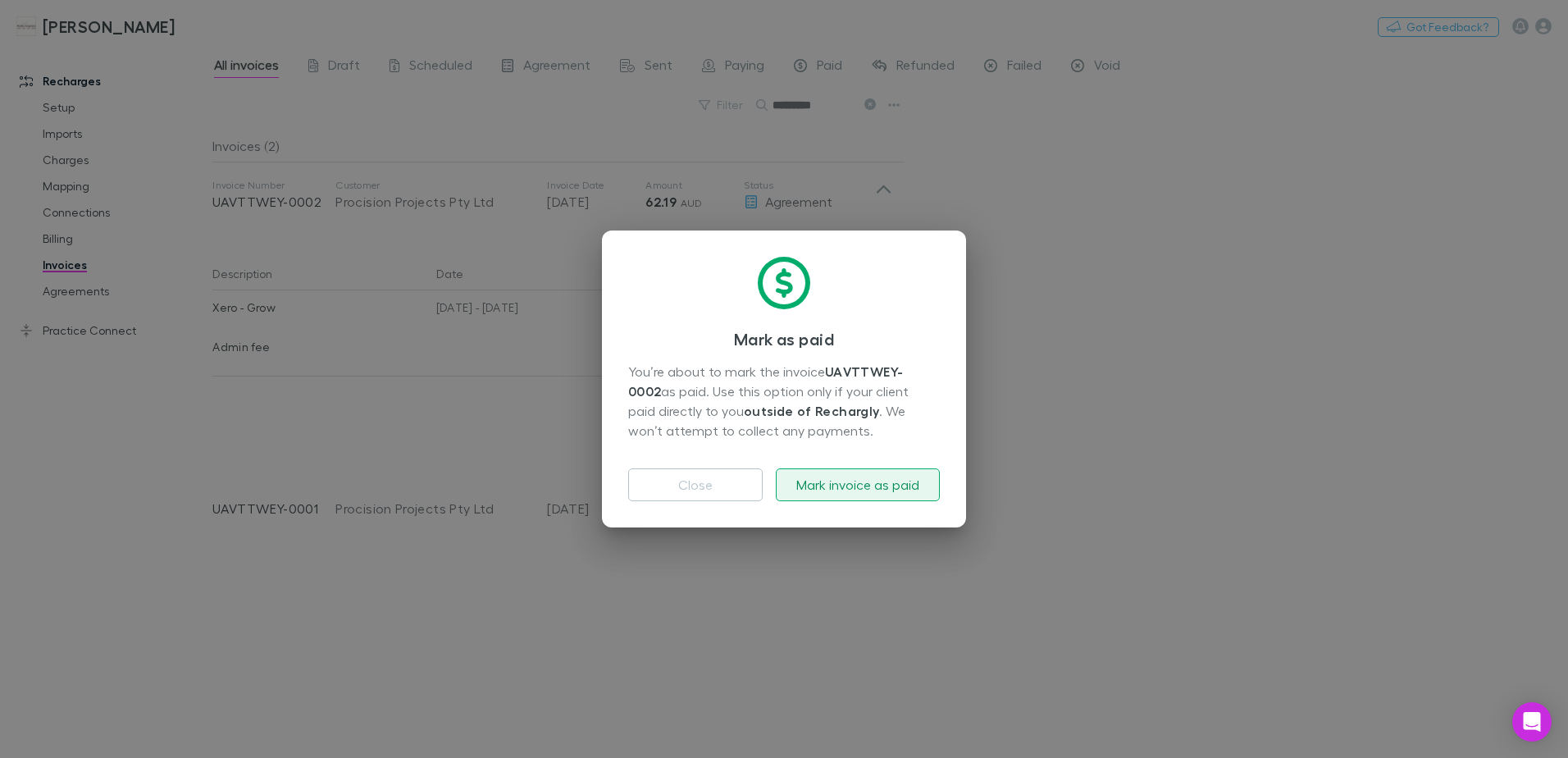
click at [856, 488] on button "Mark invoice as paid" at bounding box center [858, 484] width 164 height 33
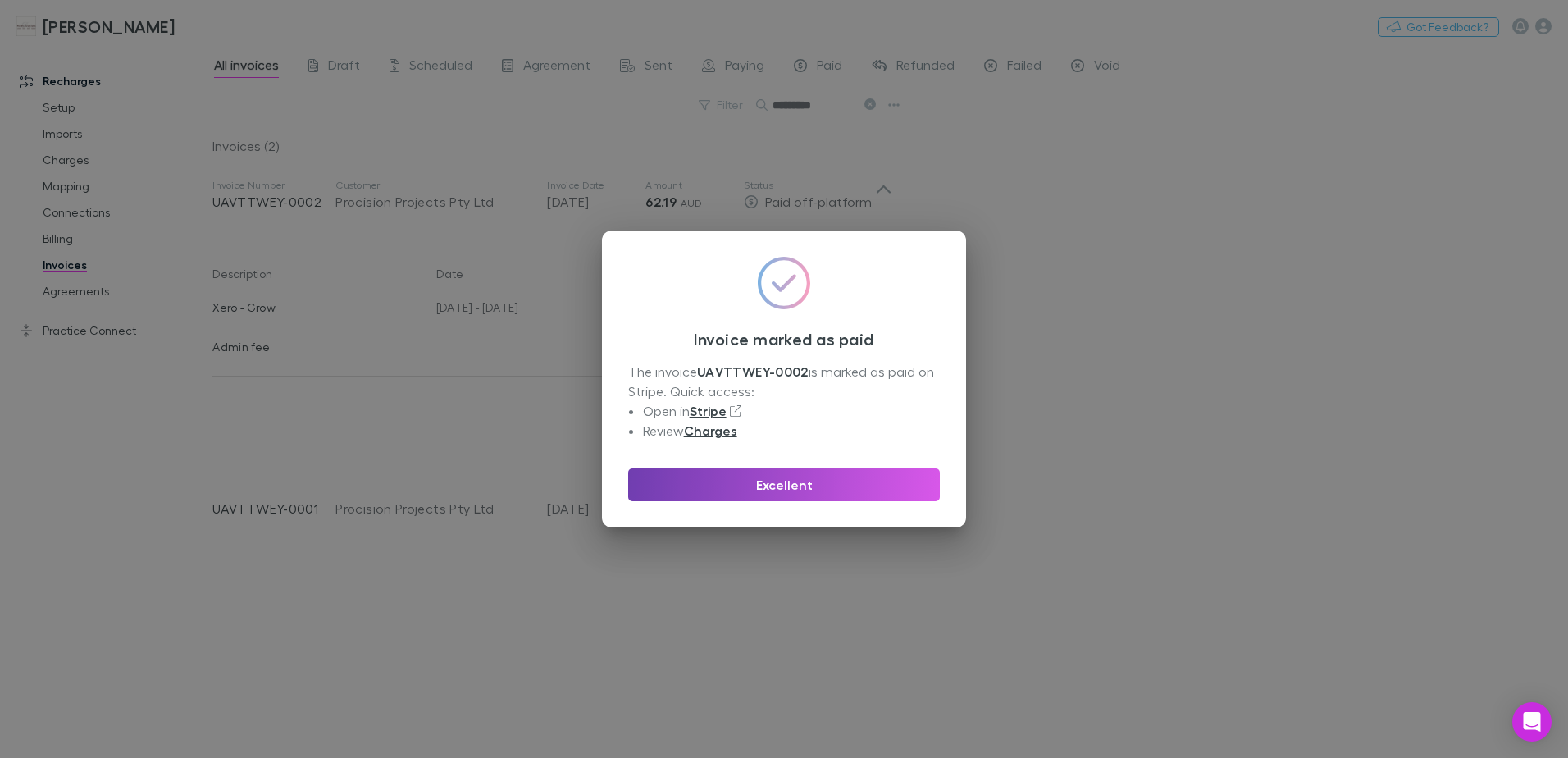
click at [844, 488] on button "Excellent" at bounding box center [784, 484] width 311 height 33
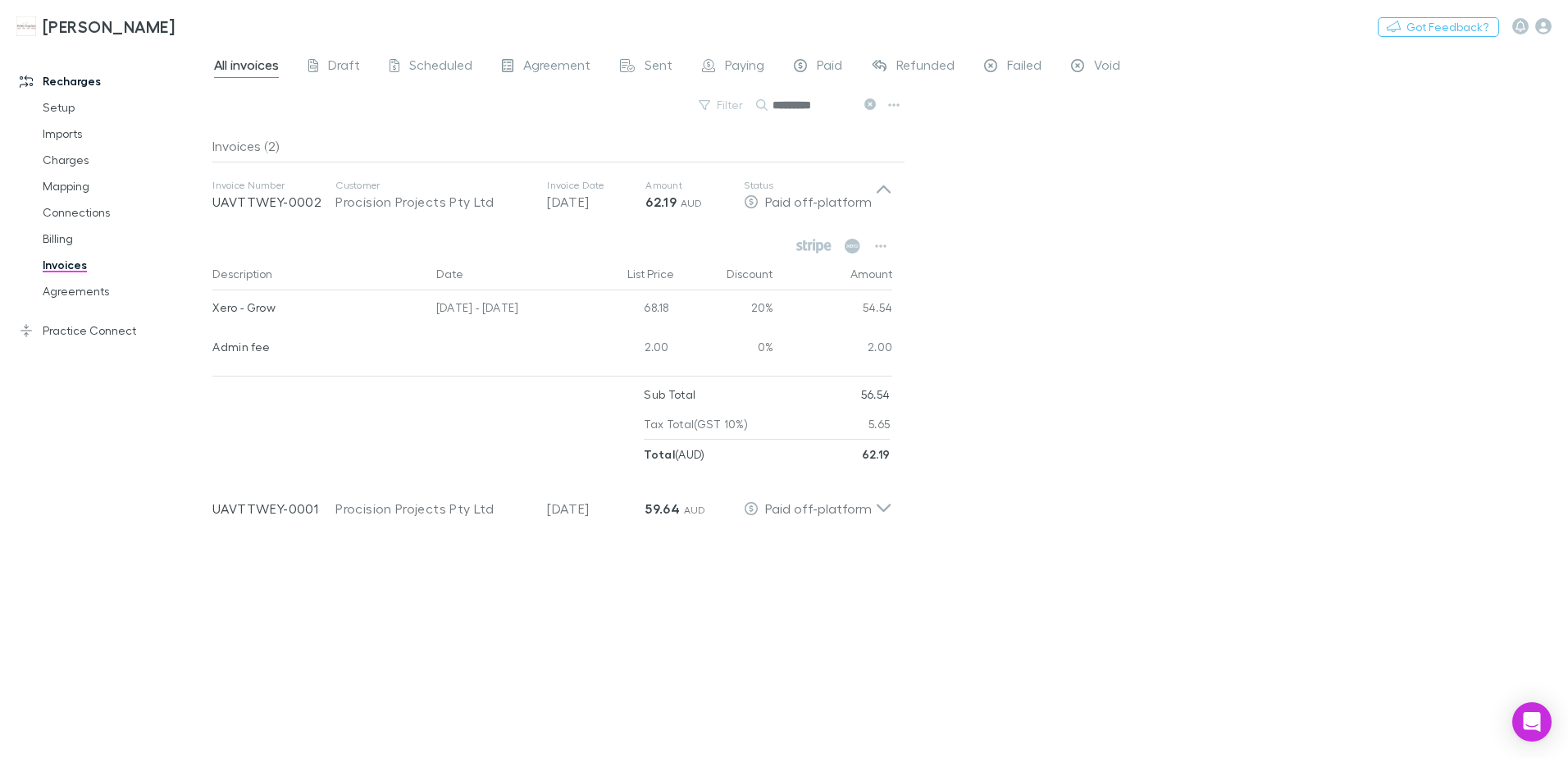
click at [1122, 339] on div "All invoices Draft Scheduled Agreement Sent Paying Paid Refunded Failed Void Fi…" at bounding box center [890, 402] width 1355 height 712
